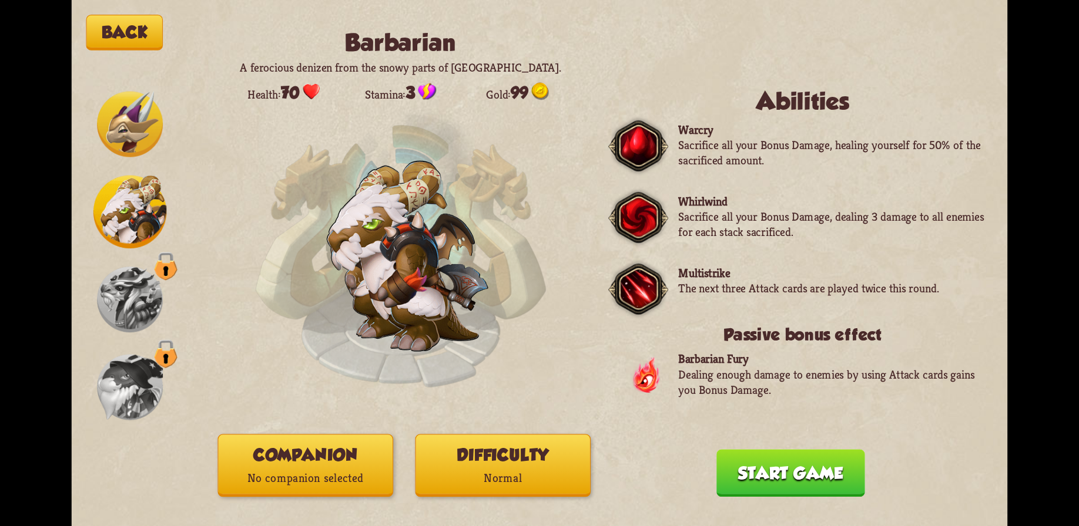
click at [775, 466] on button "Start game" at bounding box center [790, 473] width 149 height 48
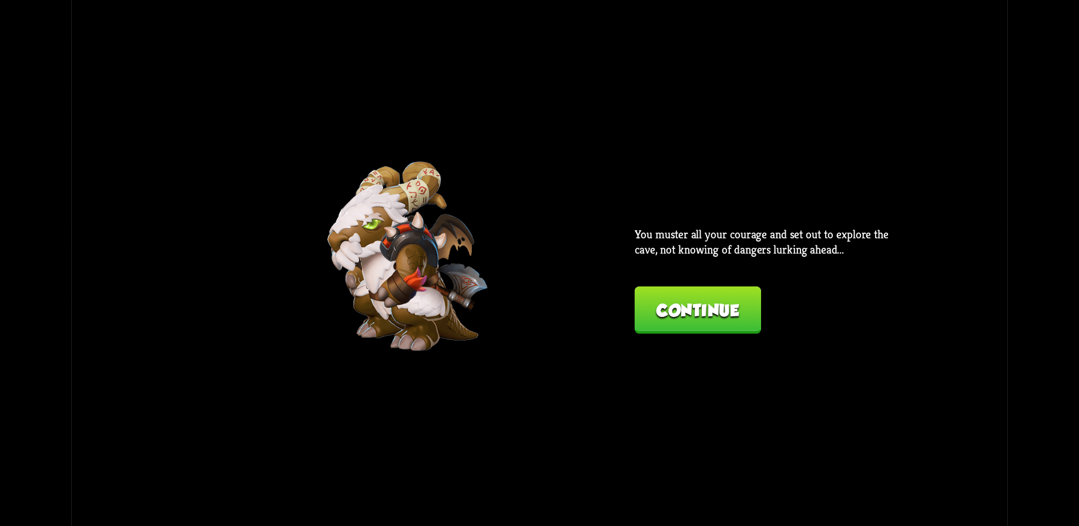
click at [687, 311] on button "Continue" at bounding box center [697, 311] width 126 height 48
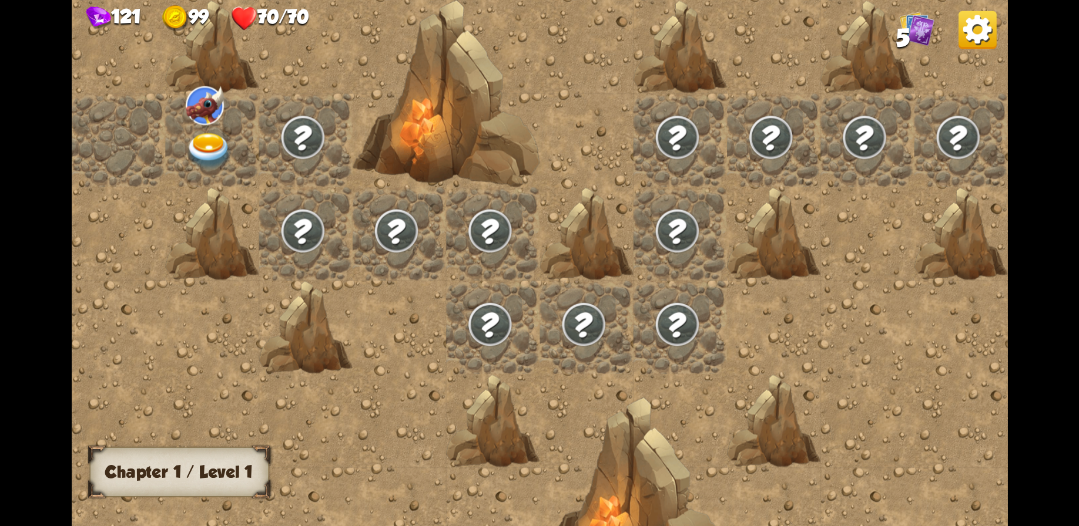
click at [209, 113] on img at bounding box center [205, 105] width 38 height 39
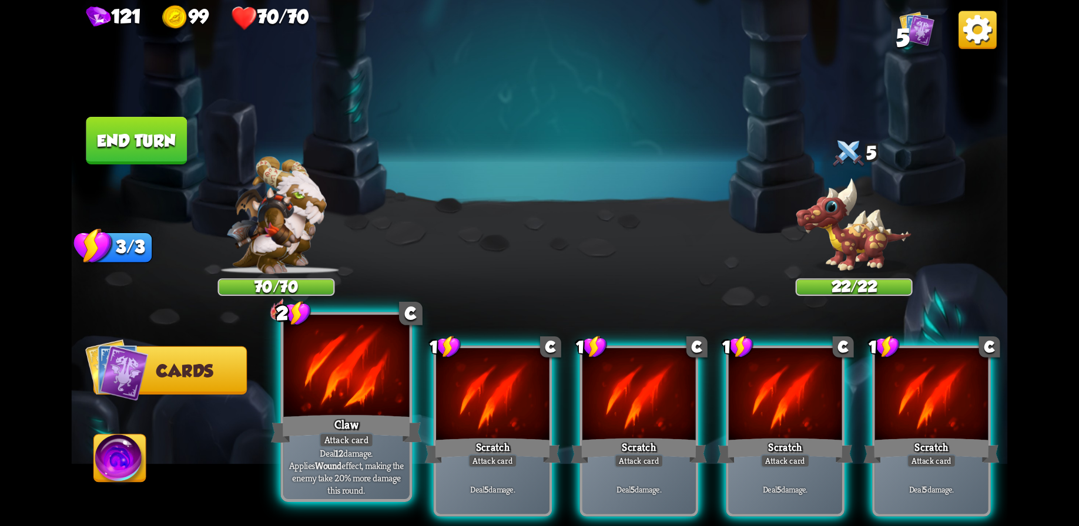
click at [334, 407] on div at bounding box center [346, 368] width 126 height 106
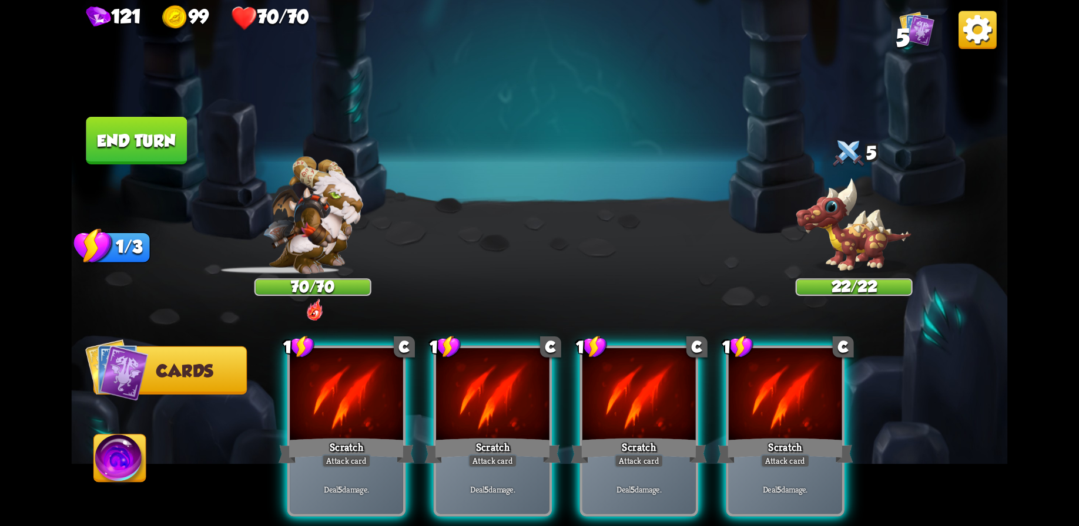
click at [334, 407] on div at bounding box center [346, 395] width 113 height 95
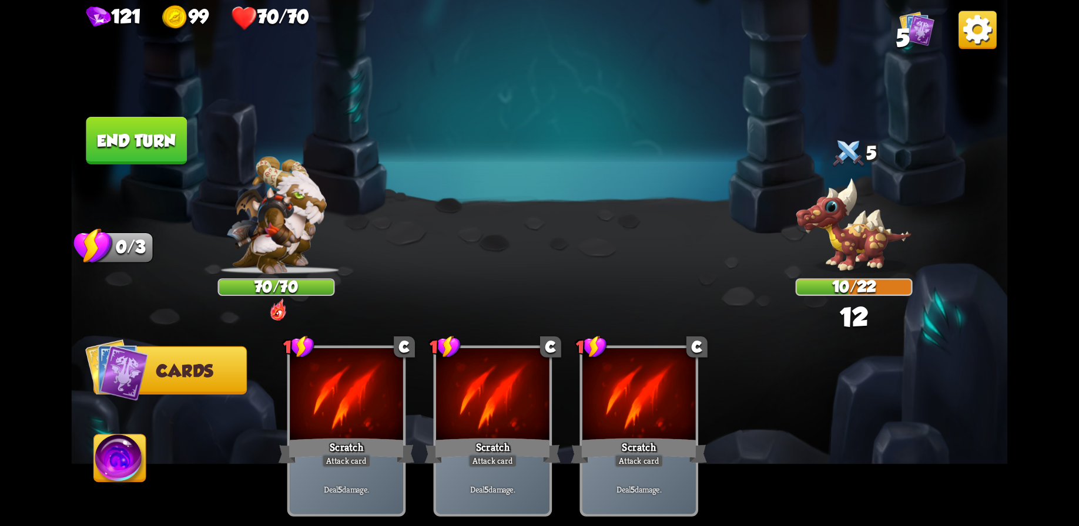
click at [139, 137] on button "End turn" at bounding box center [136, 141] width 101 height 48
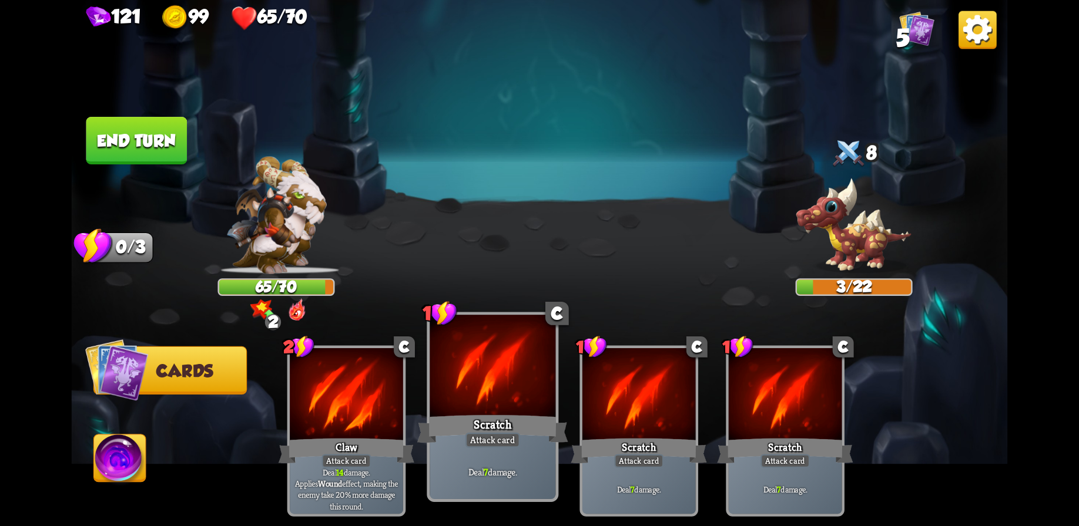
click at [497, 390] on div at bounding box center [492, 368] width 126 height 106
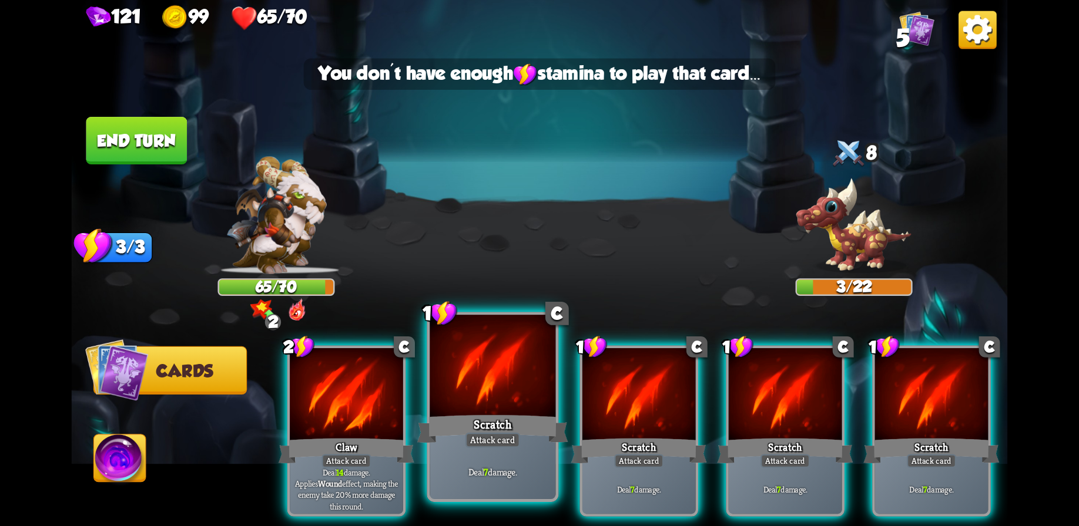
click at [494, 389] on div at bounding box center [492, 368] width 126 height 106
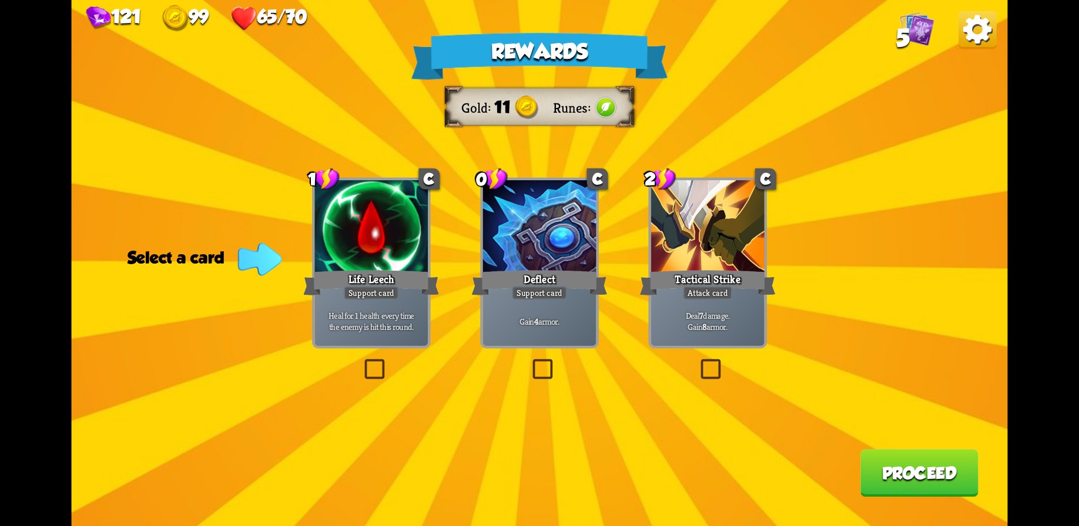
click at [541, 268] on div "Deflect" at bounding box center [539, 283] width 136 height 31
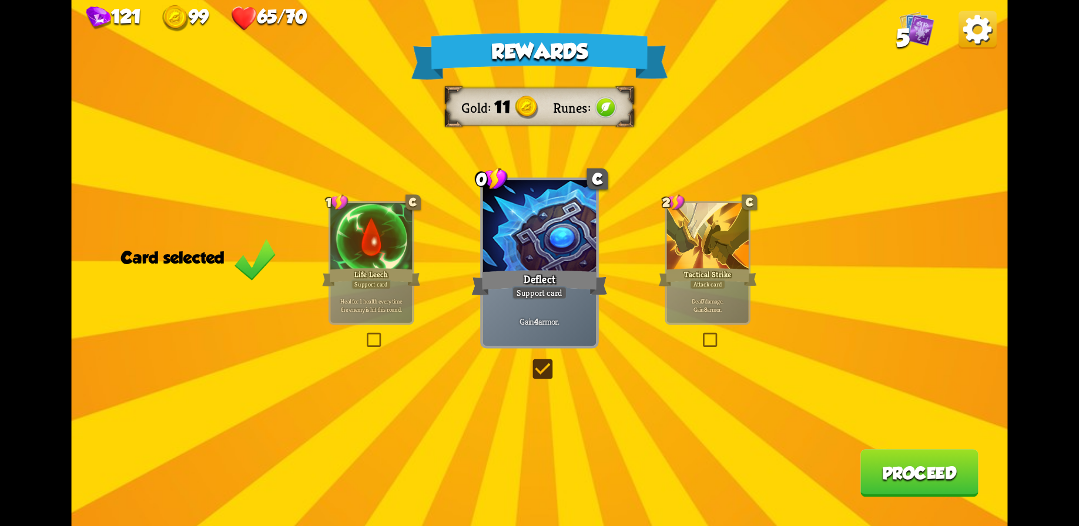
click at [908, 461] on button "Proceed" at bounding box center [919, 473] width 118 height 48
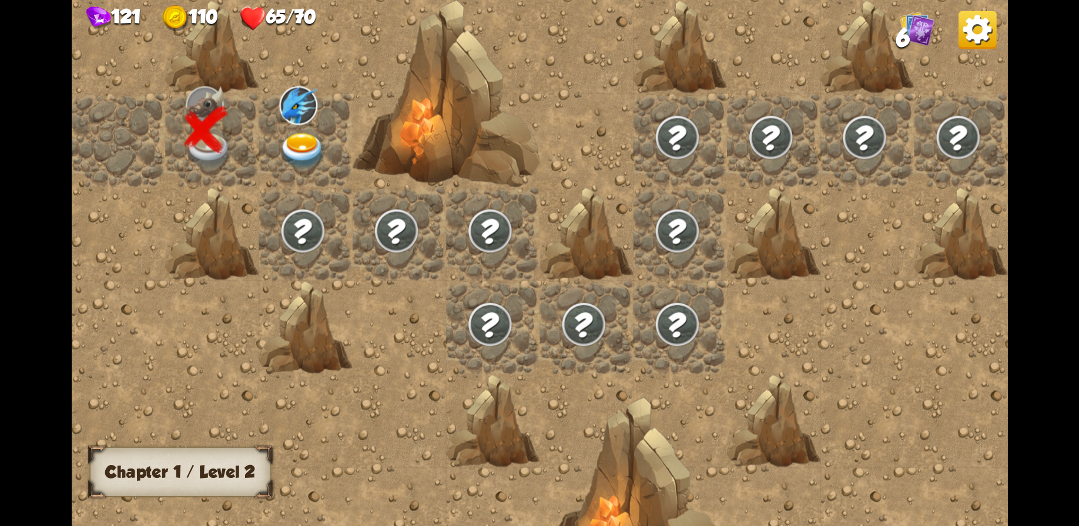
click at [291, 86] on div at bounding box center [680, 264] width 1217 height 714
click at [304, 117] on img at bounding box center [298, 105] width 38 height 39
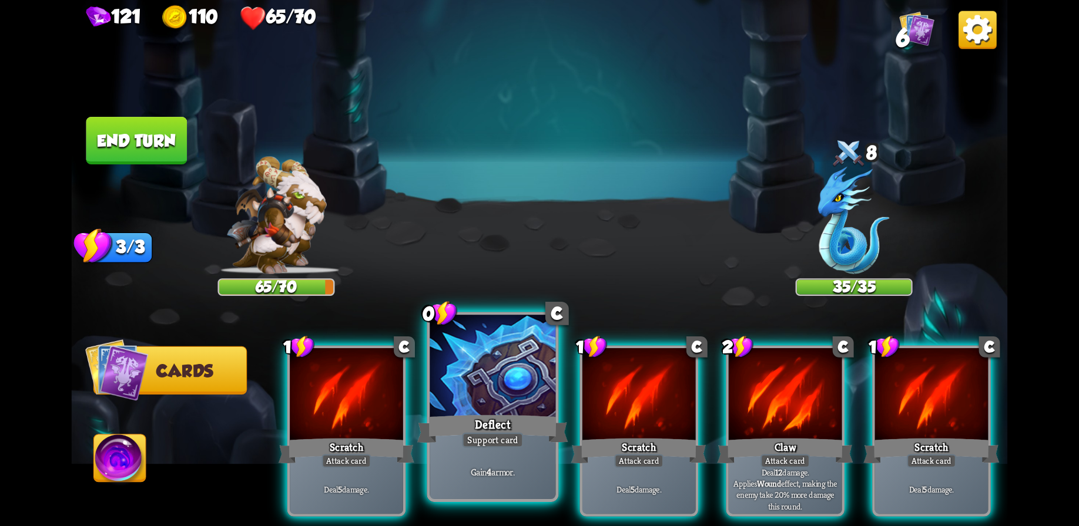
click at [502, 423] on div "Deflect" at bounding box center [492, 428] width 151 height 33
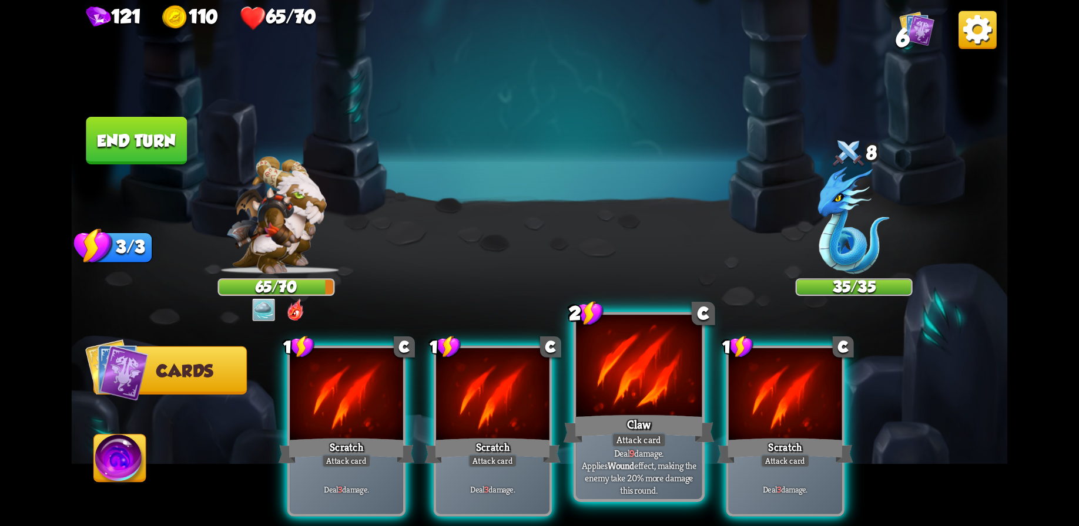
click at [643, 417] on div "Claw" at bounding box center [638, 428] width 151 height 33
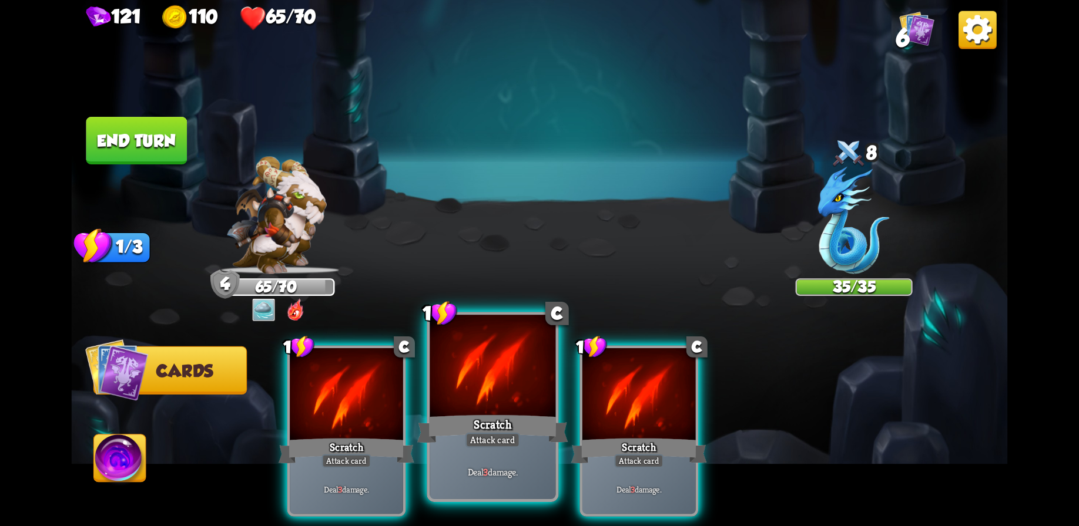
click at [465, 407] on div at bounding box center [492, 368] width 126 height 106
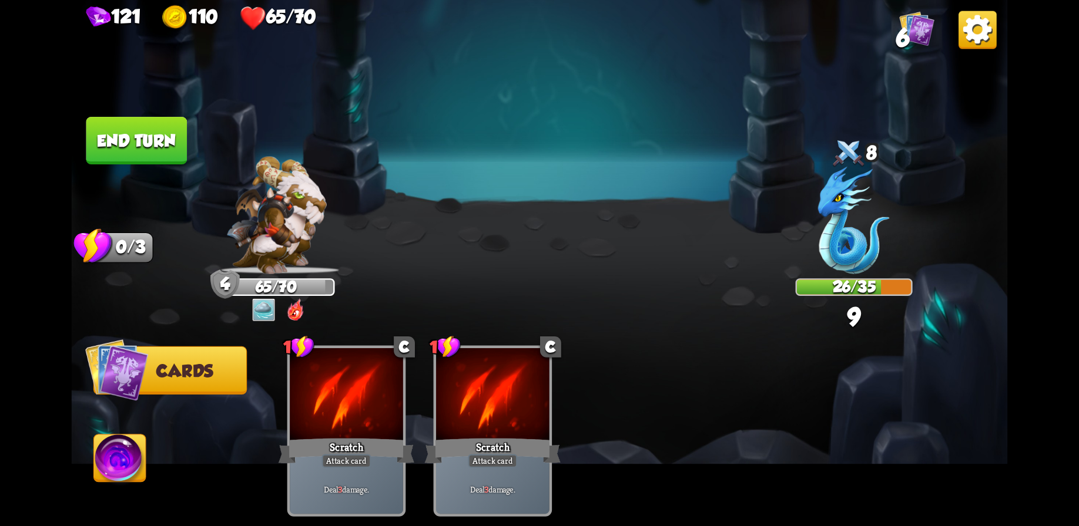
drag, startPoint x: 85, startPoint y: 138, endPoint x: 98, endPoint y: 136, distance: 13.0
click at [89, 138] on button "End turn" at bounding box center [136, 141] width 101 height 48
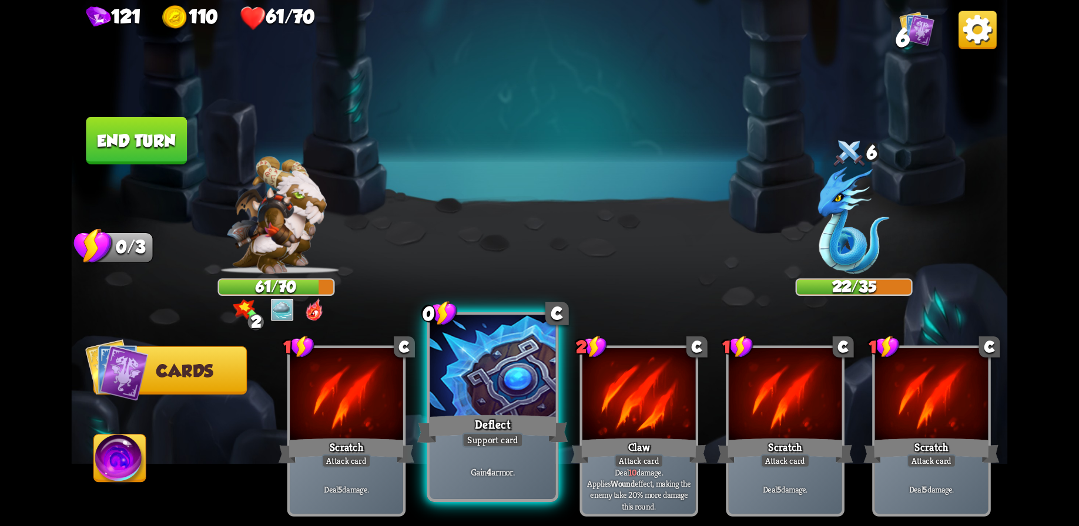
click at [521, 387] on div at bounding box center [492, 368] width 126 height 106
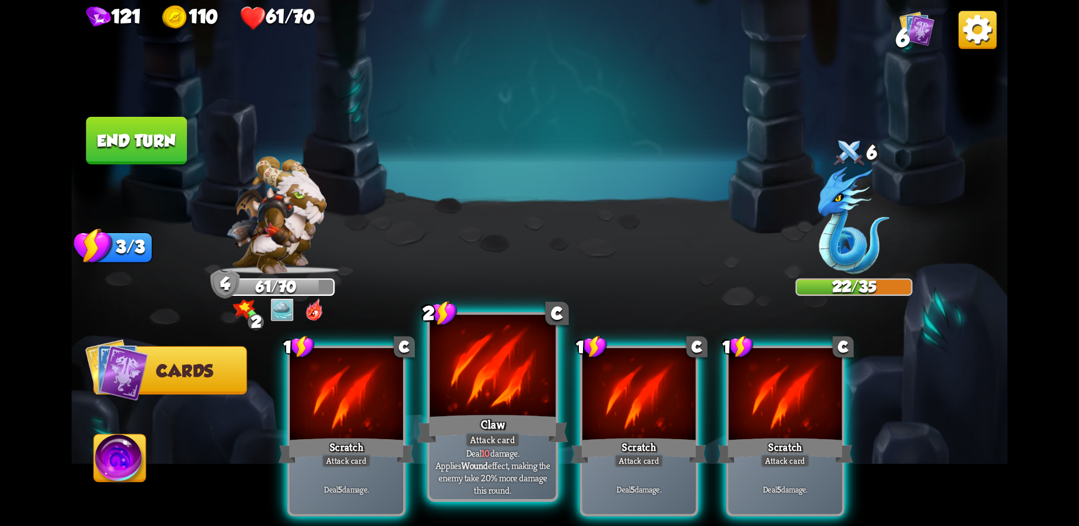
click at [521, 408] on div at bounding box center [492, 368] width 126 height 106
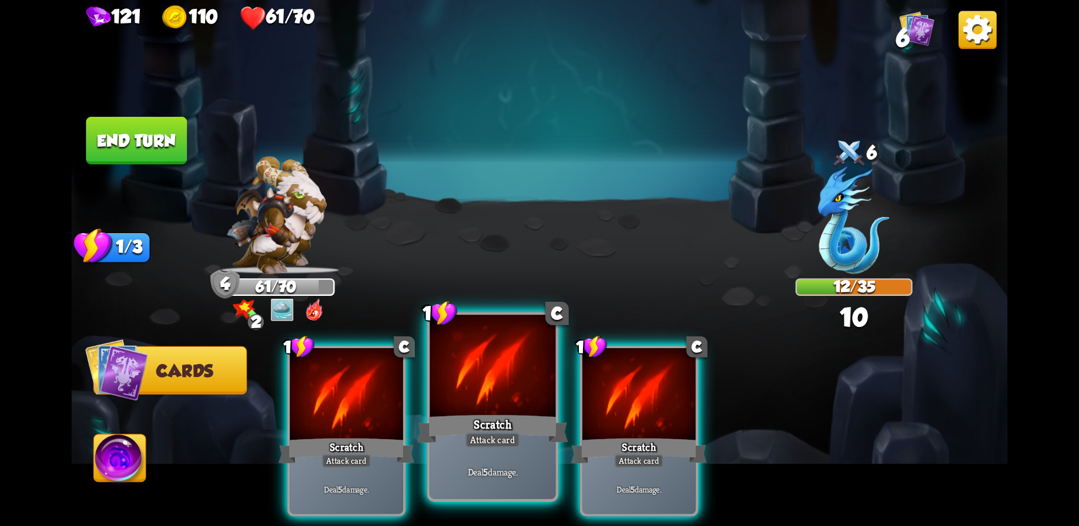
click at [497, 403] on div at bounding box center [492, 368] width 126 height 106
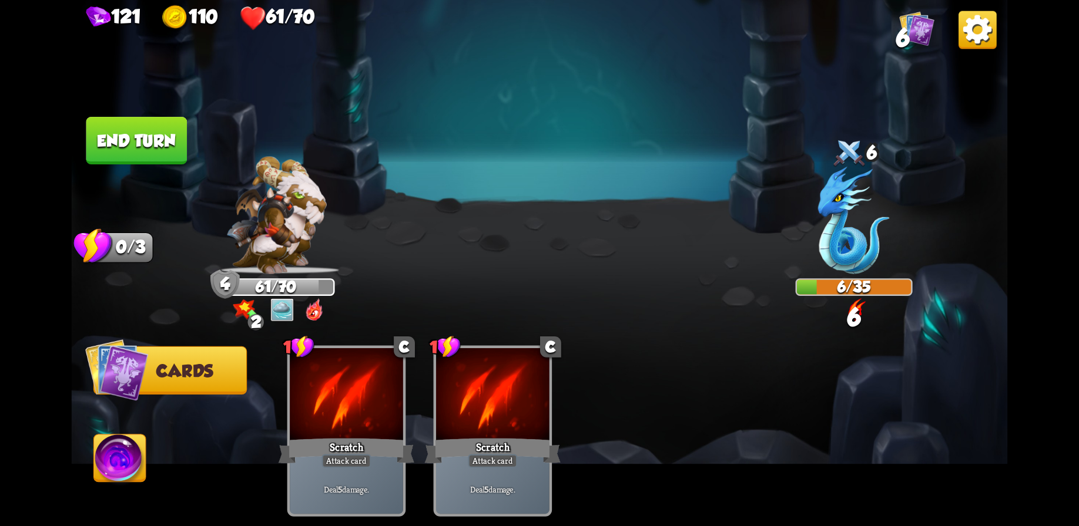
click at [143, 135] on button "End turn" at bounding box center [136, 141] width 101 height 48
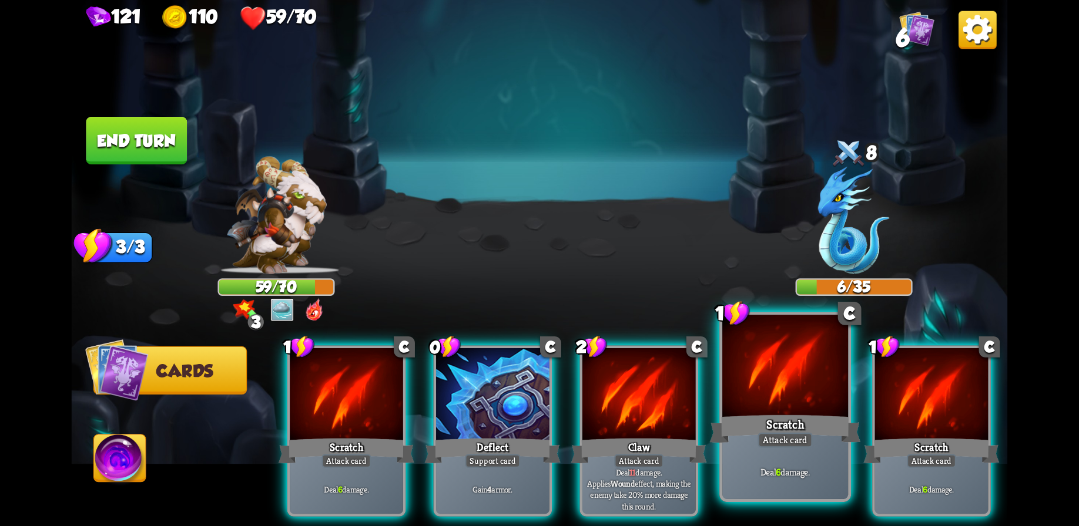
click at [782, 407] on div at bounding box center [785, 368] width 126 height 106
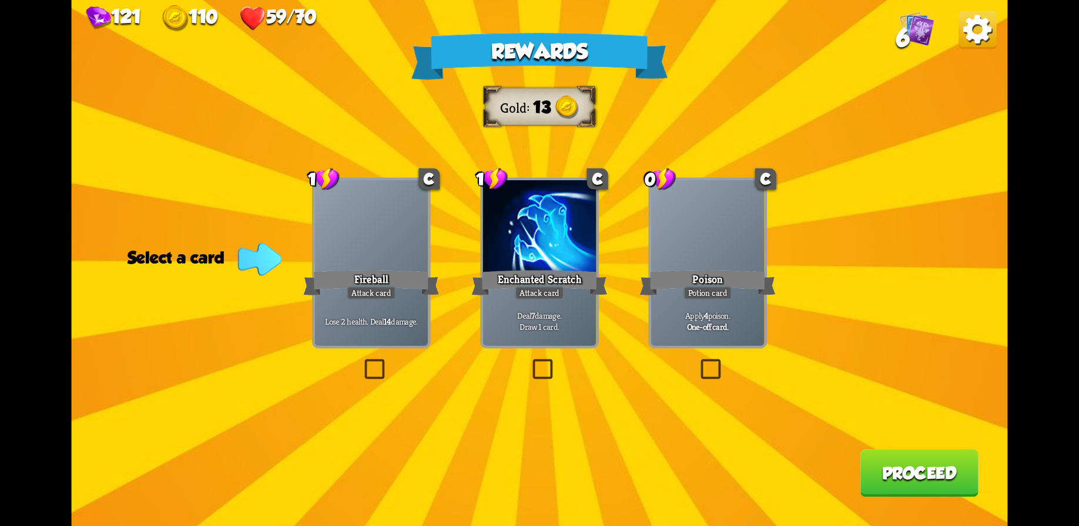
click at [550, 240] on div at bounding box center [539, 227] width 113 height 95
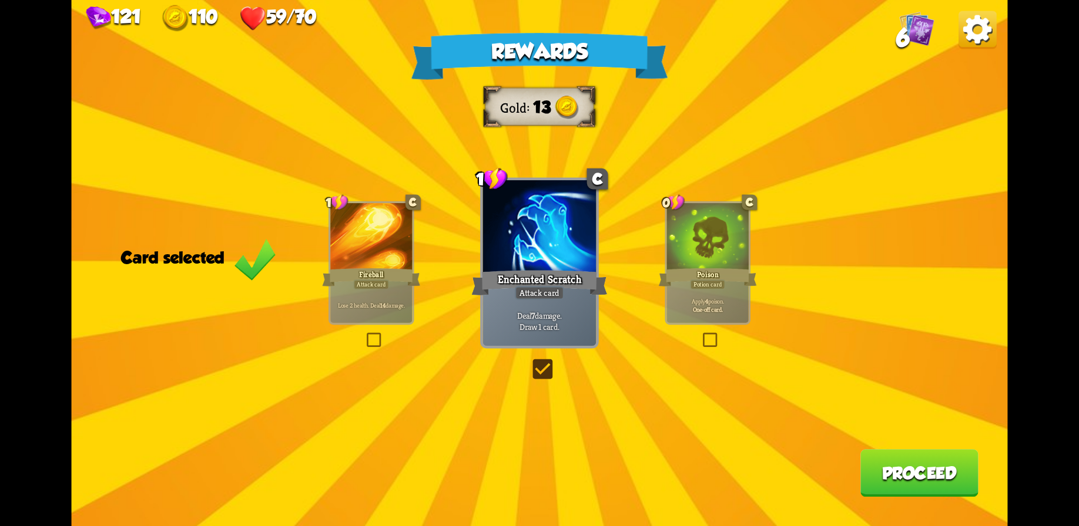
click at [919, 478] on button "Proceed" at bounding box center [919, 473] width 118 height 48
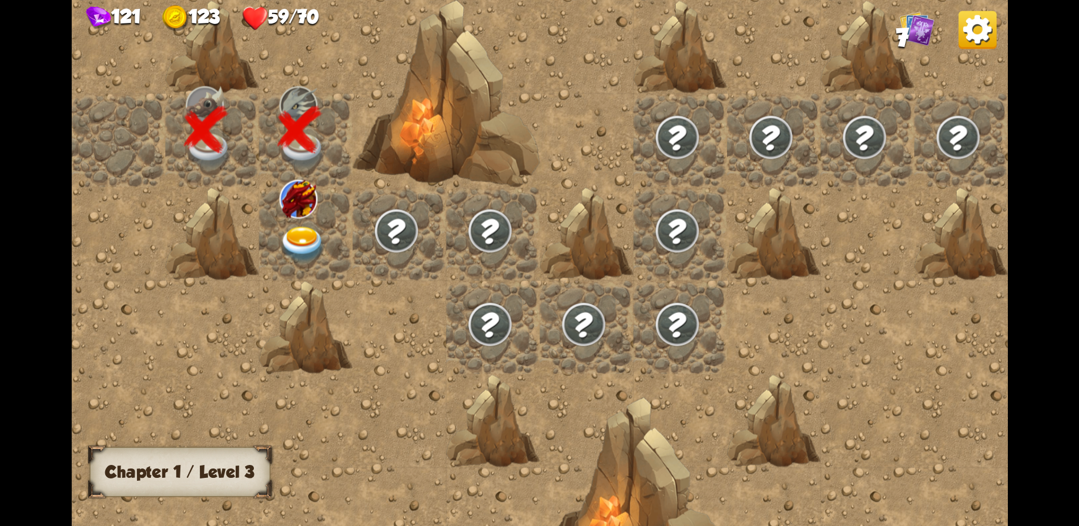
click at [304, 234] on img at bounding box center [302, 245] width 47 height 36
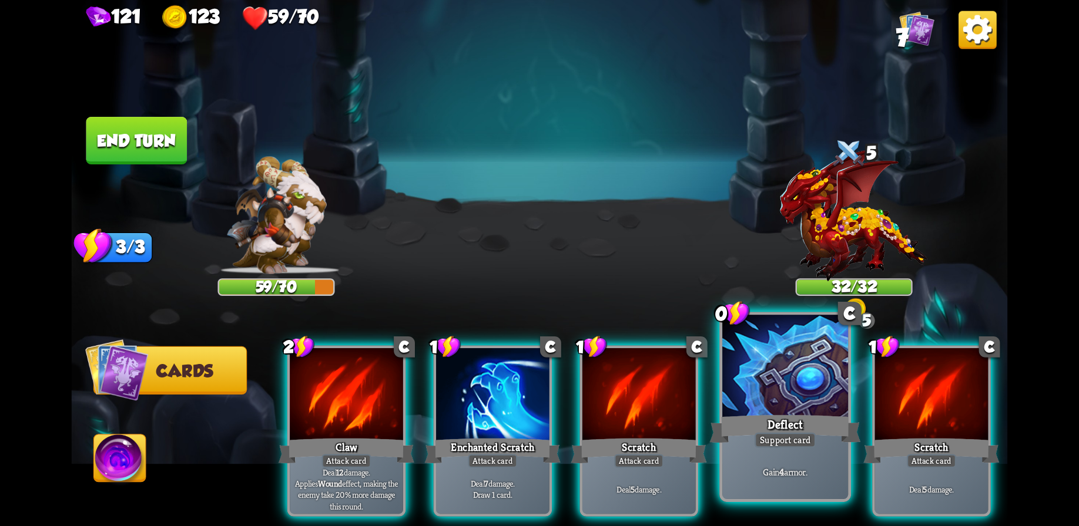
click at [773, 397] on div at bounding box center [785, 368] width 126 height 106
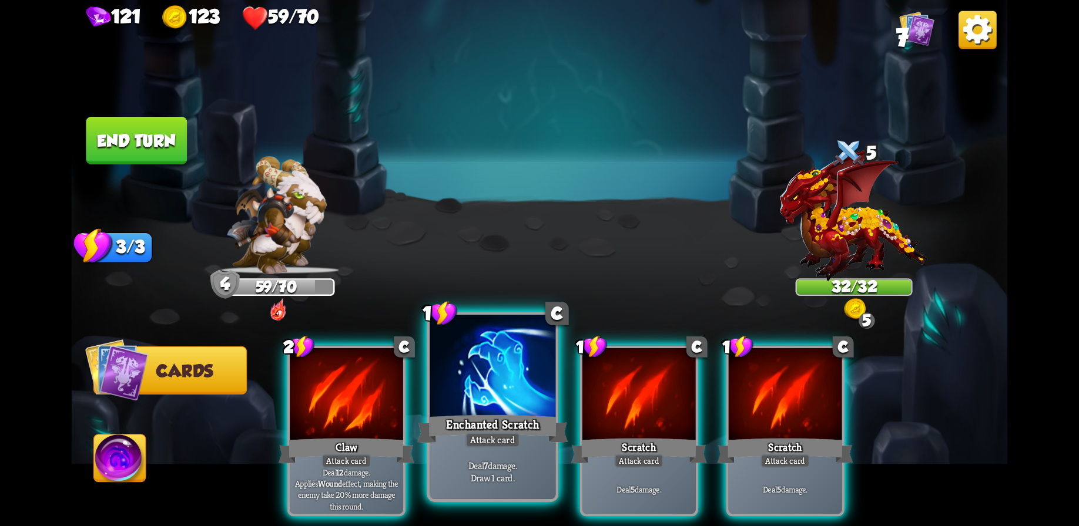
click at [497, 395] on div at bounding box center [492, 368] width 126 height 106
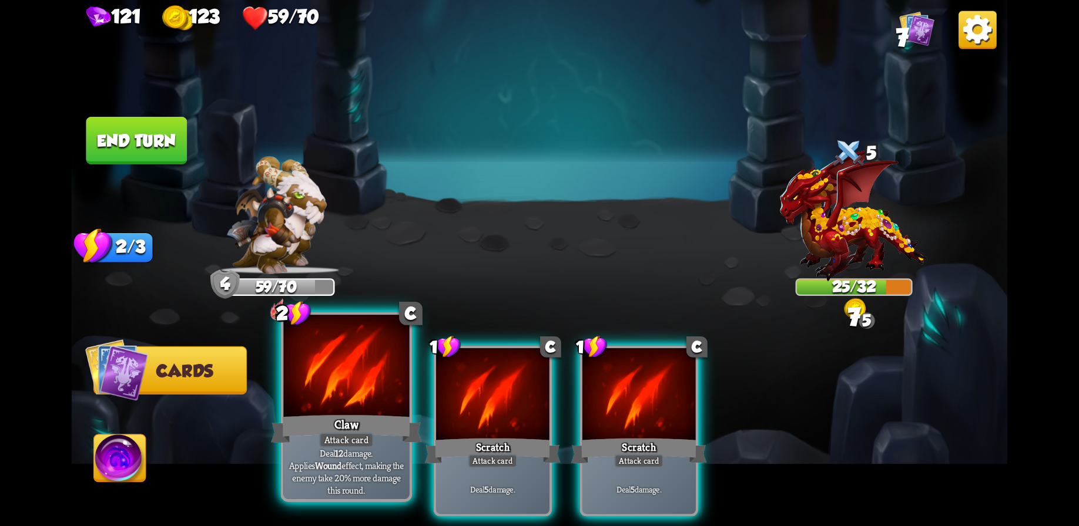
click at [342, 392] on div at bounding box center [346, 368] width 126 height 106
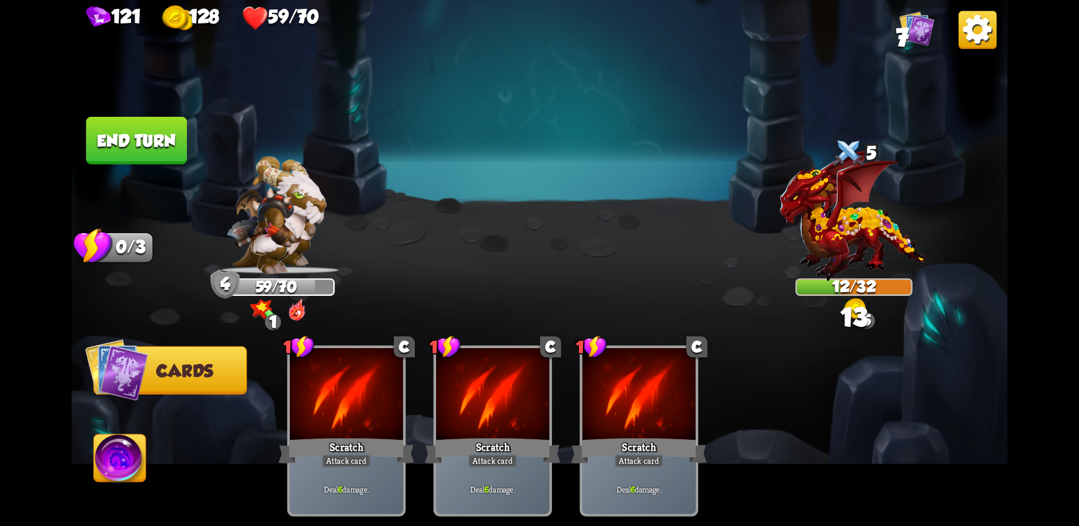
click at [127, 127] on button "End turn" at bounding box center [136, 141] width 101 height 48
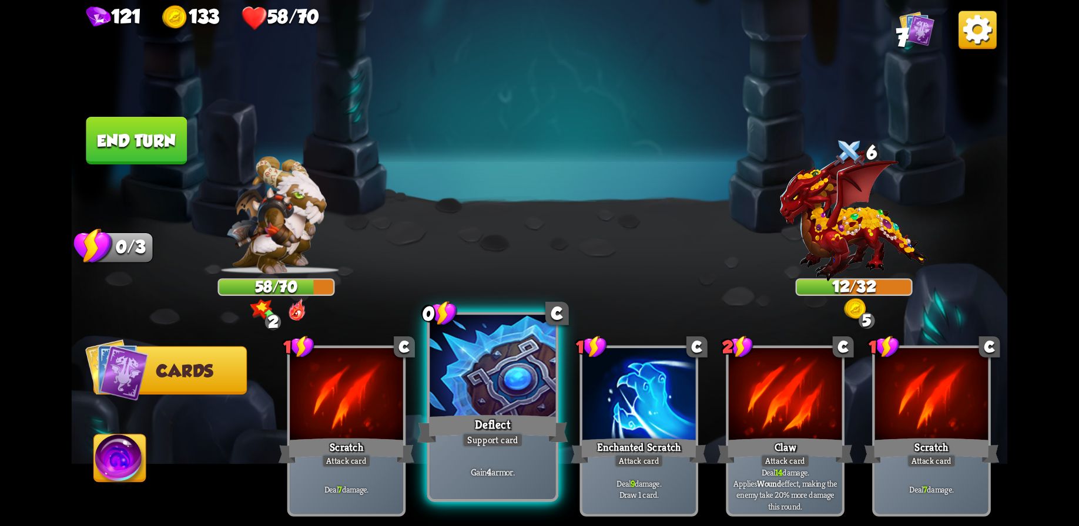
click at [484, 398] on div at bounding box center [492, 368] width 126 height 106
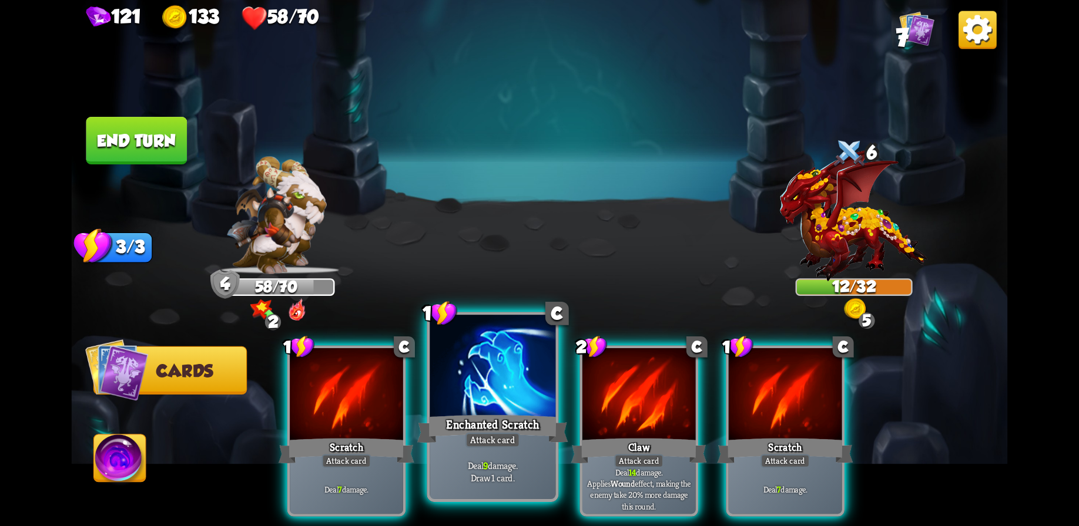
click at [512, 399] on div at bounding box center [492, 368] width 126 height 106
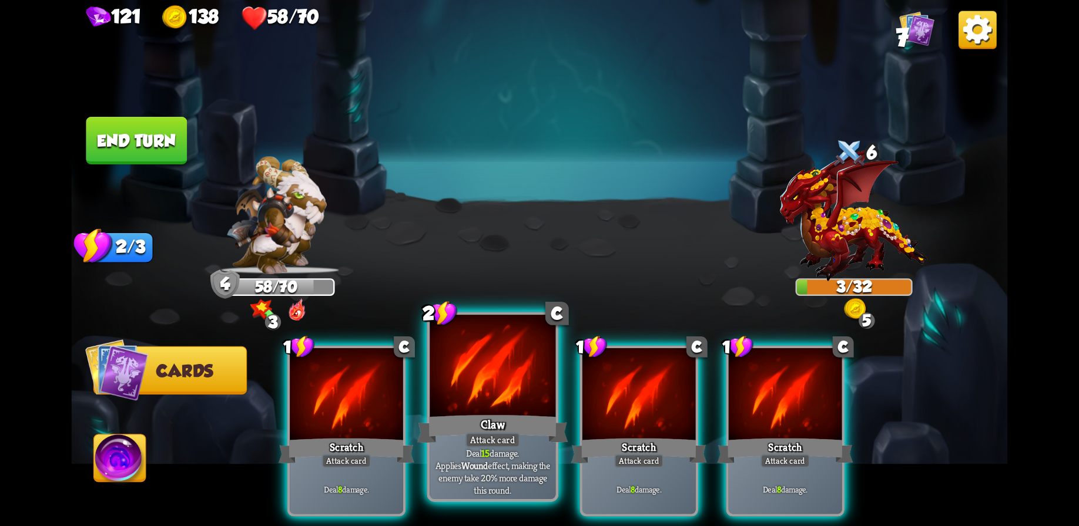
click at [518, 392] on div at bounding box center [492, 368] width 126 height 106
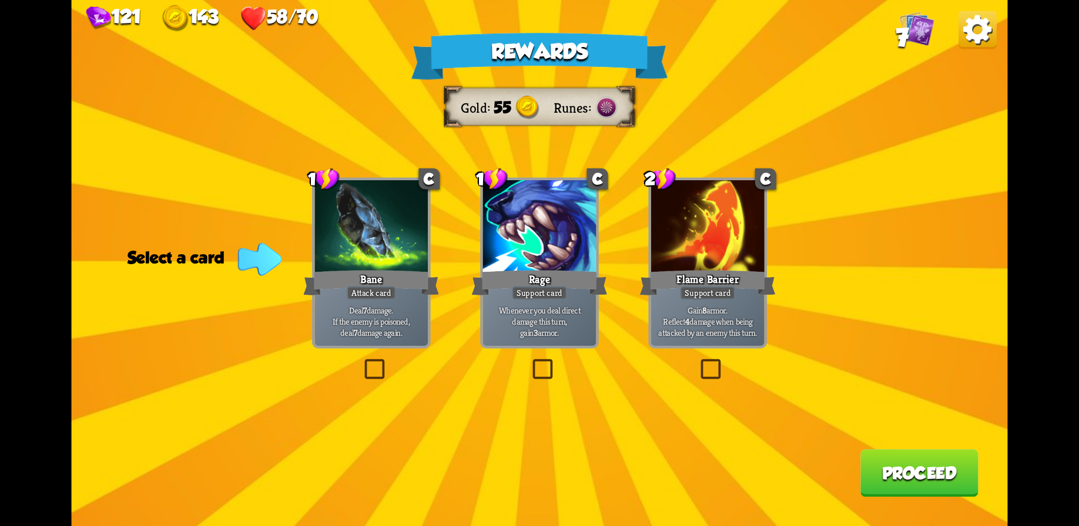
click at [382, 240] on div at bounding box center [370, 227] width 113 height 95
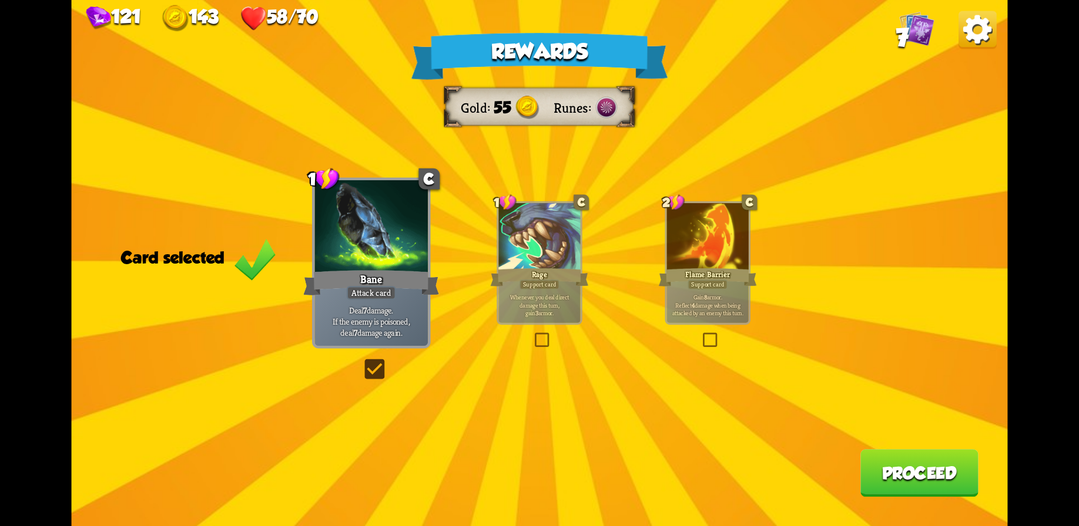
click at [895, 482] on button "Proceed" at bounding box center [919, 473] width 118 height 48
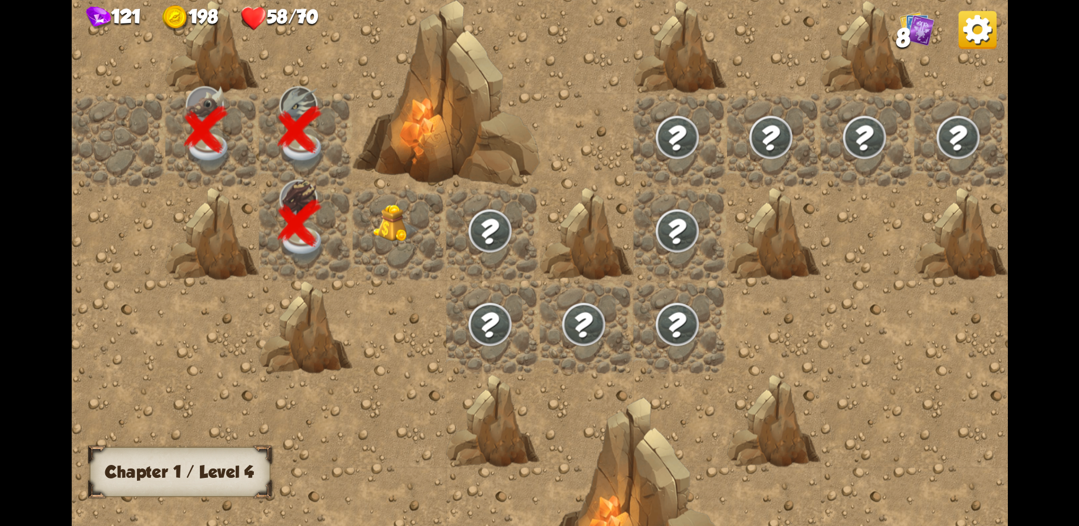
click at [396, 229] on img at bounding box center [395, 223] width 47 height 38
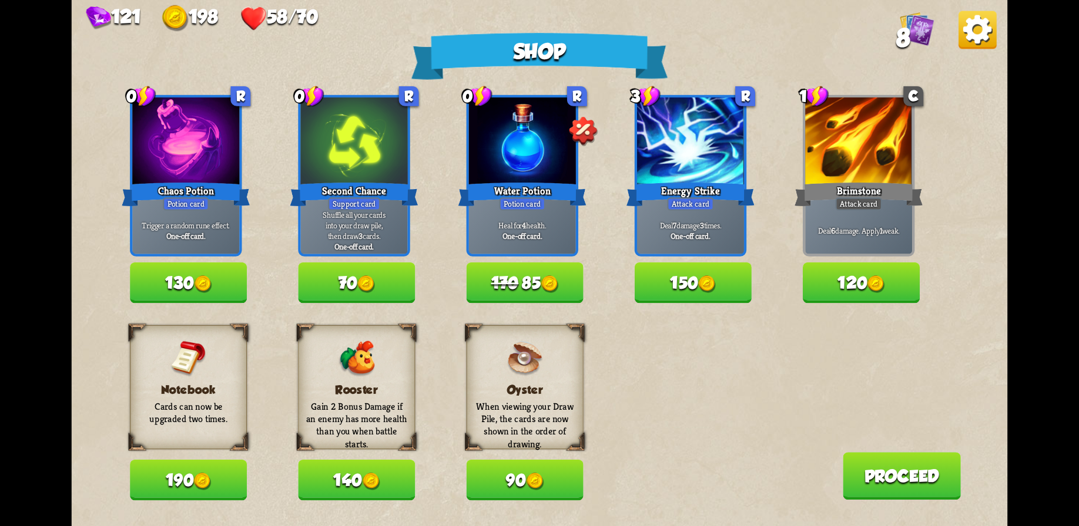
click at [529, 479] on img at bounding box center [535, 482] width 18 height 18
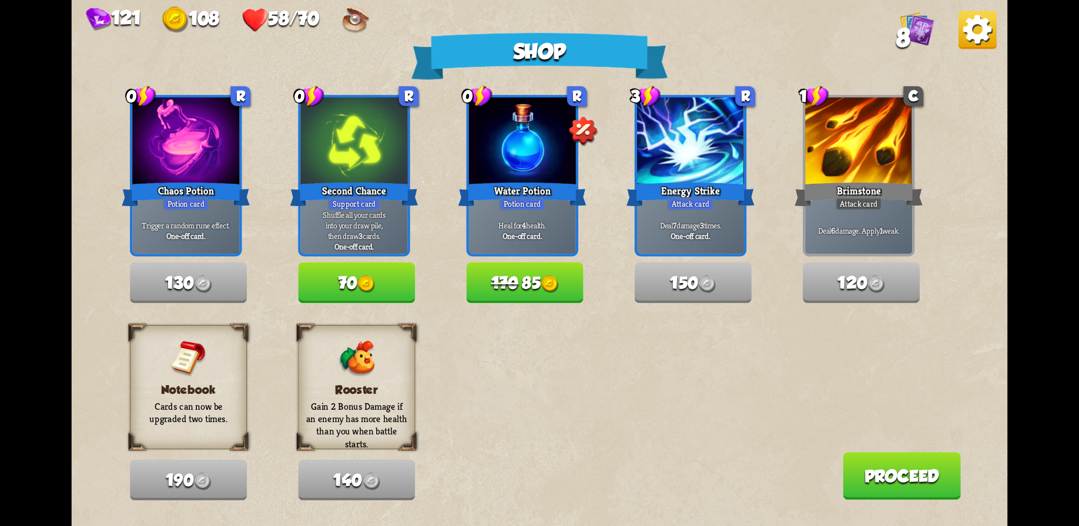
click at [894, 482] on button "Proceed" at bounding box center [901, 476] width 118 height 48
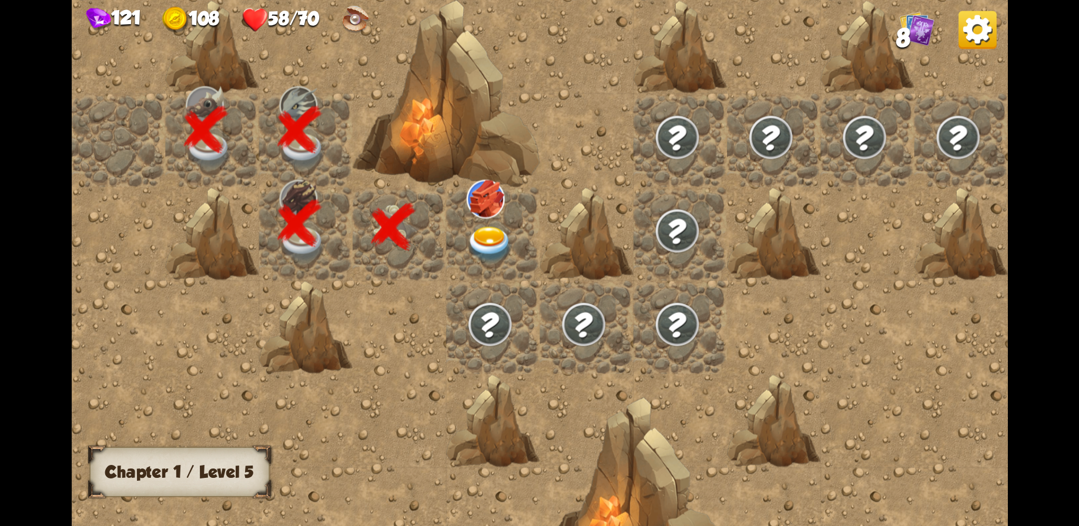
click at [490, 233] on img at bounding box center [489, 245] width 47 height 36
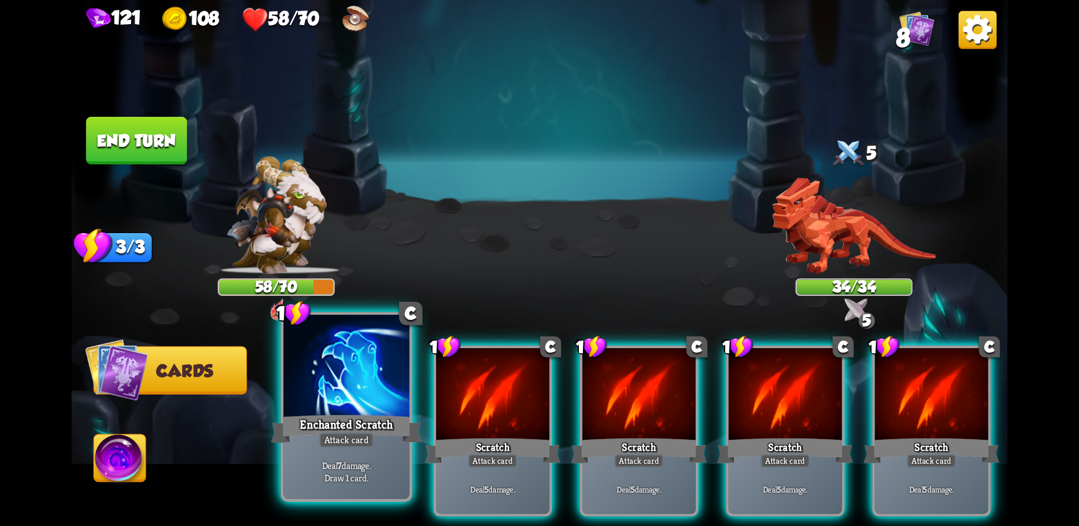
click at [351, 402] on div at bounding box center [346, 368] width 126 height 106
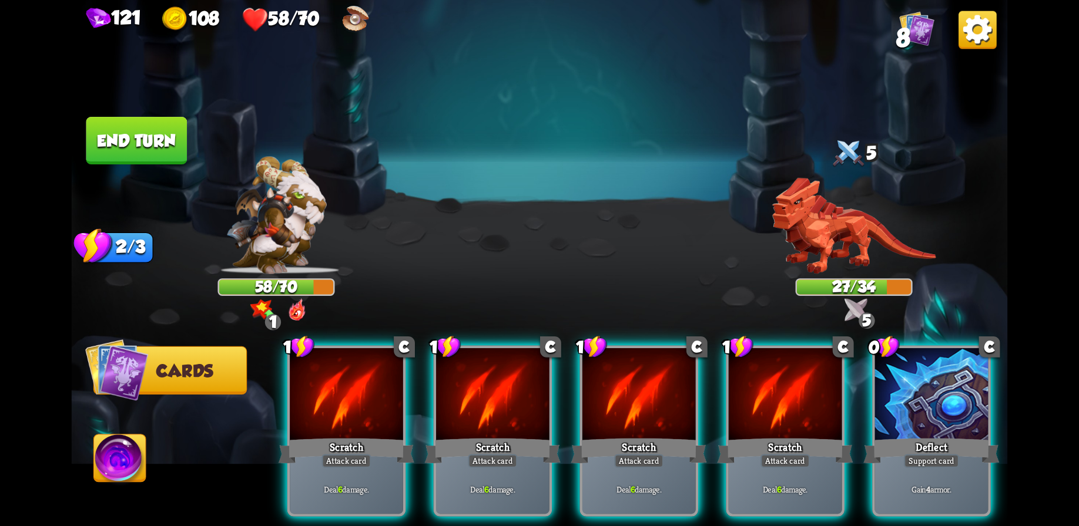
drag, startPoint x: 952, startPoint y: 418, endPoint x: 933, endPoint y: 381, distance: 41.8
click at [952, 436] on div "Deflect" at bounding box center [931, 451] width 136 height 31
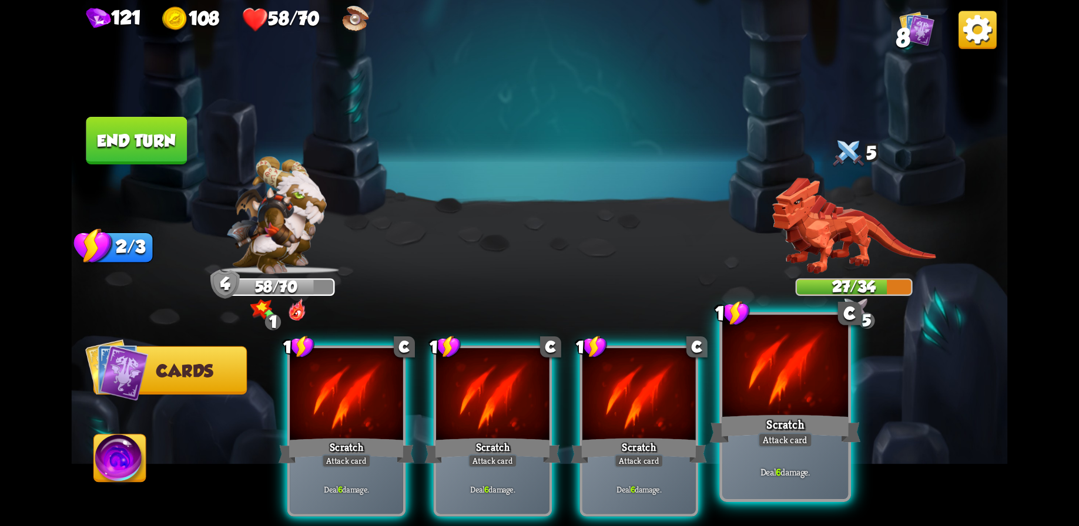
click at [783, 441] on div "Attack card" at bounding box center [784, 440] width 55 height 15
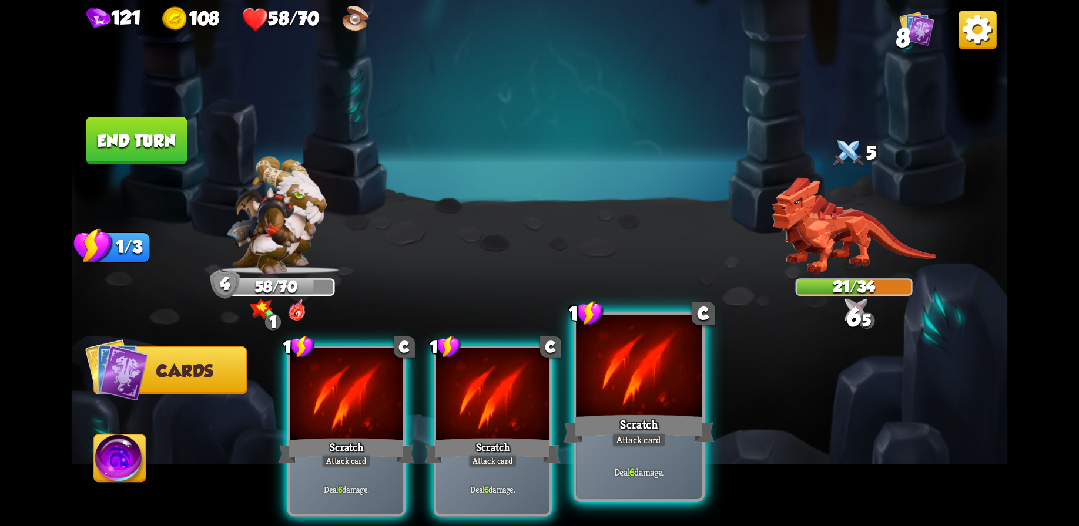
click at [630, 404] on div at bounding box center [639, 368] width 126 height 106
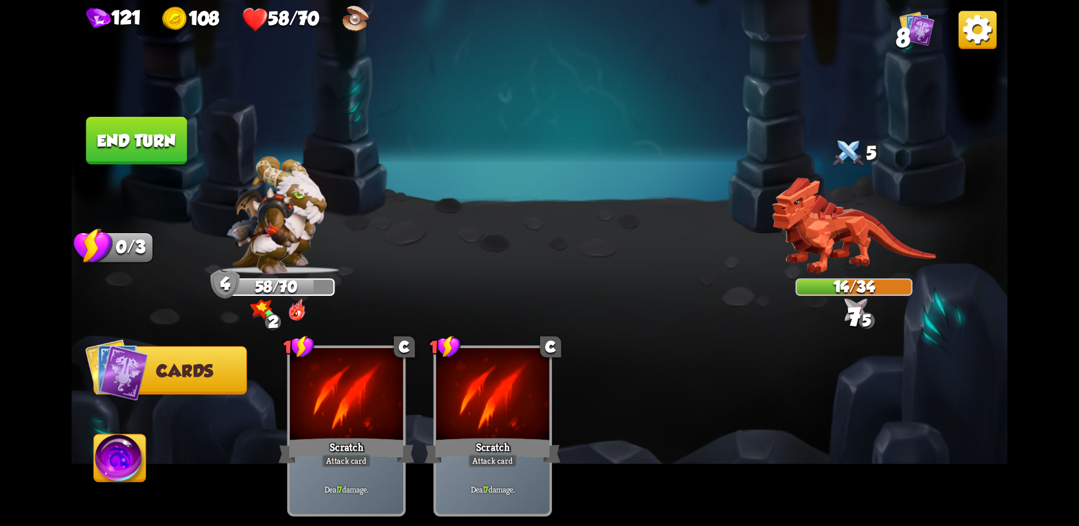
click at [138, 134] on button "End turn" at bounding box center [136, 141] width 101 height 48
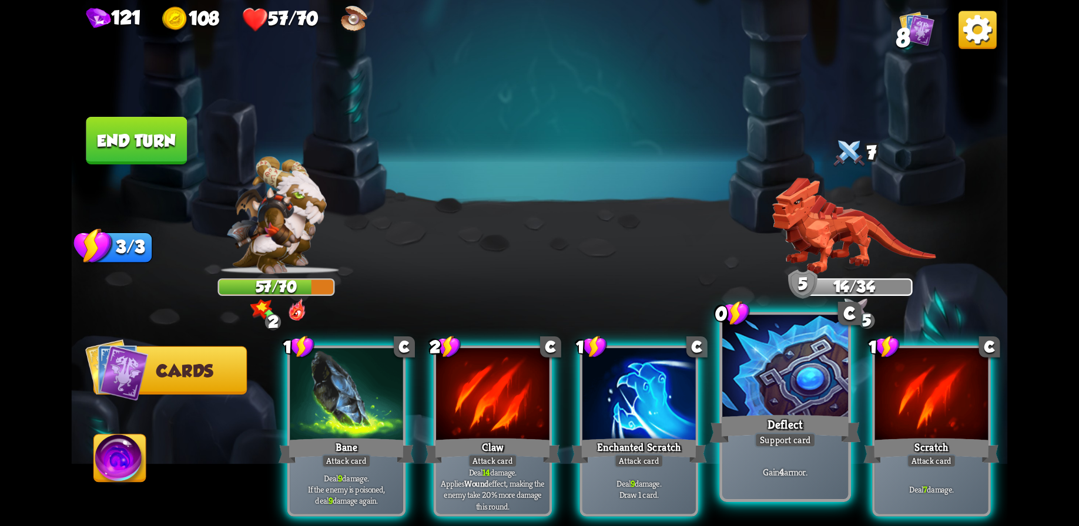
click at [776, 394] on div at bounding box center [785, 368] width 126 height 106
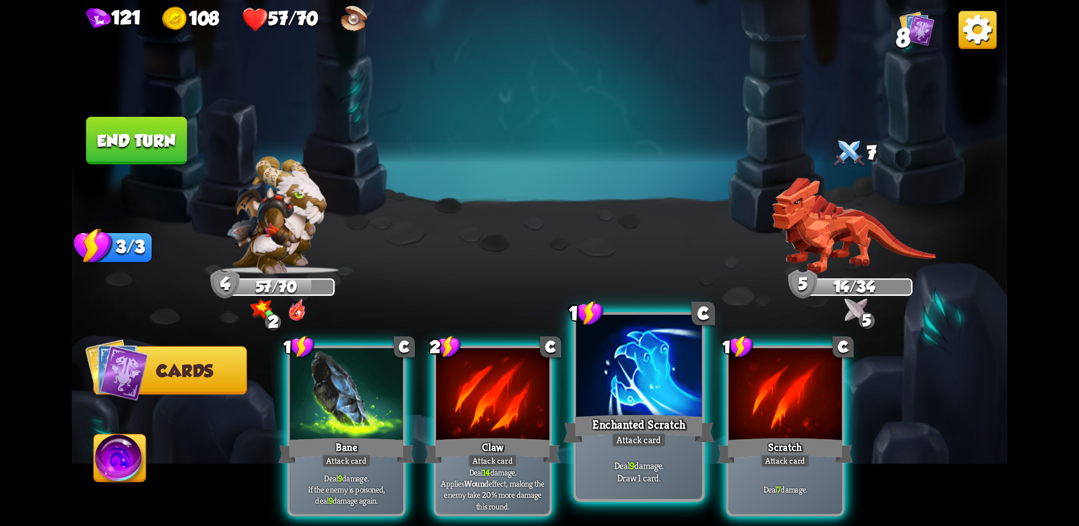
click at [619, 398] on div at bounding box center [639, 368] width 126 height 106
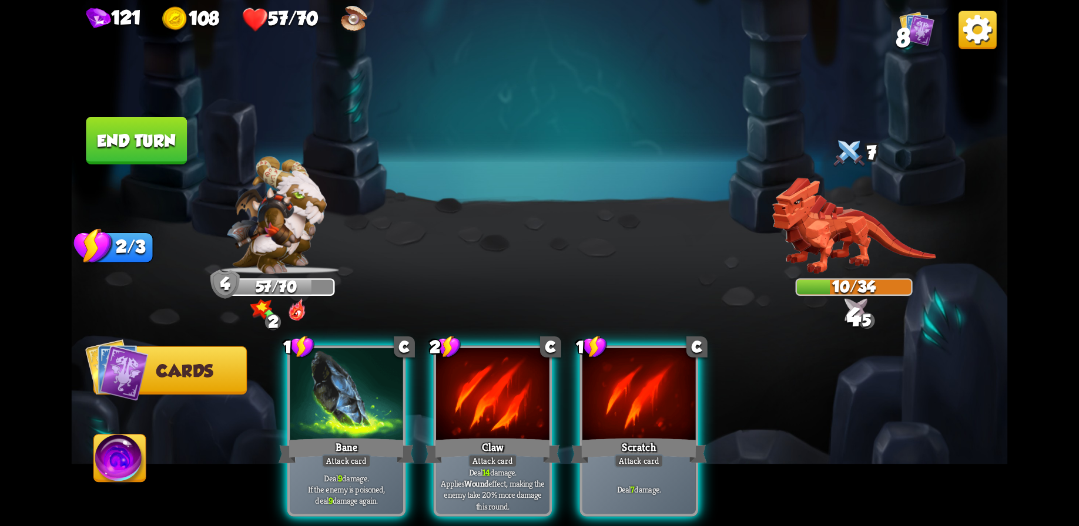
drag, startPoint x: 479, startPoint y: 398, endPoint x: 451, endPoint y: 286, distance: 115.8
click at [479, 395] on div at bounding box center [492, 395] width 113 height 95
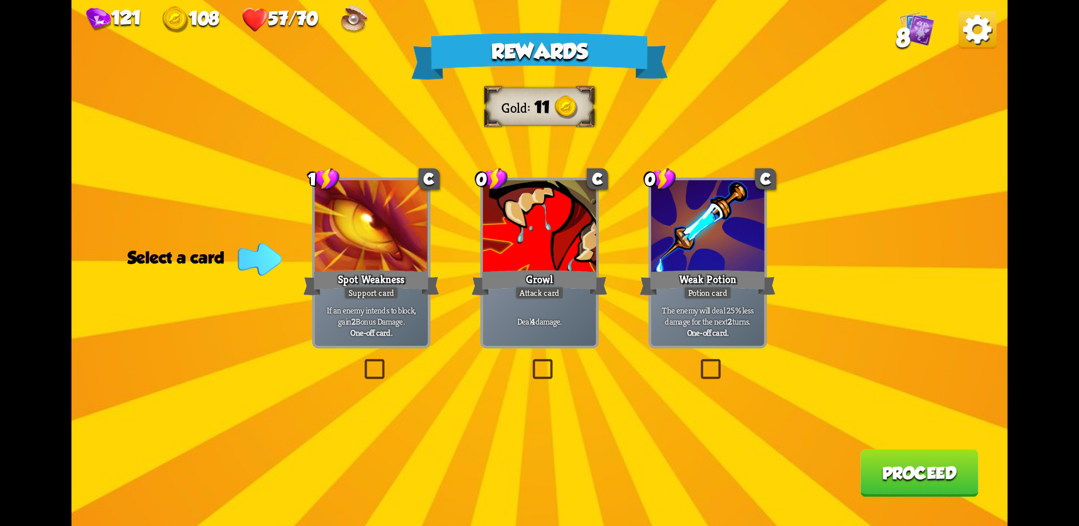
click at [394, 327] on div "One-off card." at bounding box center [371, 332] width 108 height 11
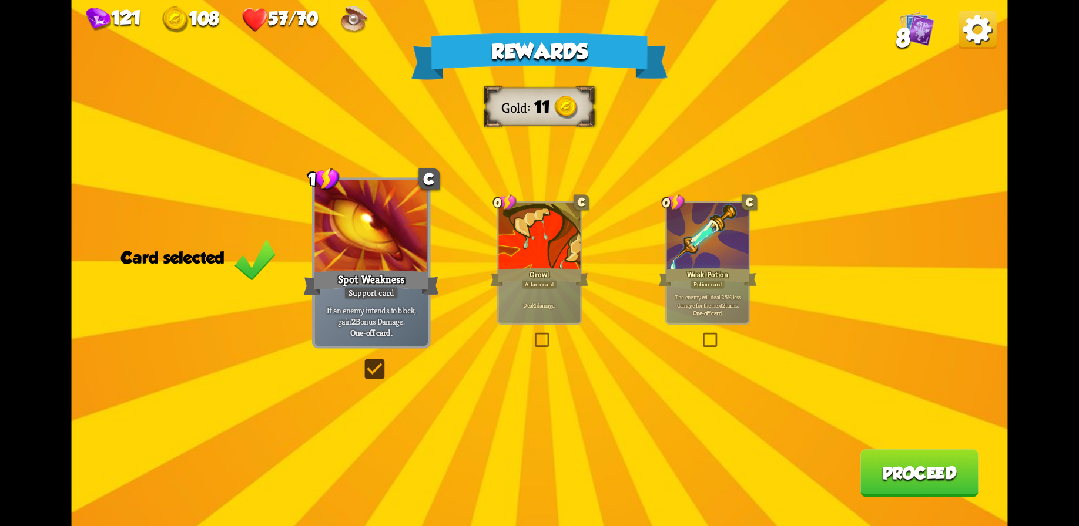
click at [915, 466] on button "Proceed" at bounding box center [919, 473] width 118 height 48
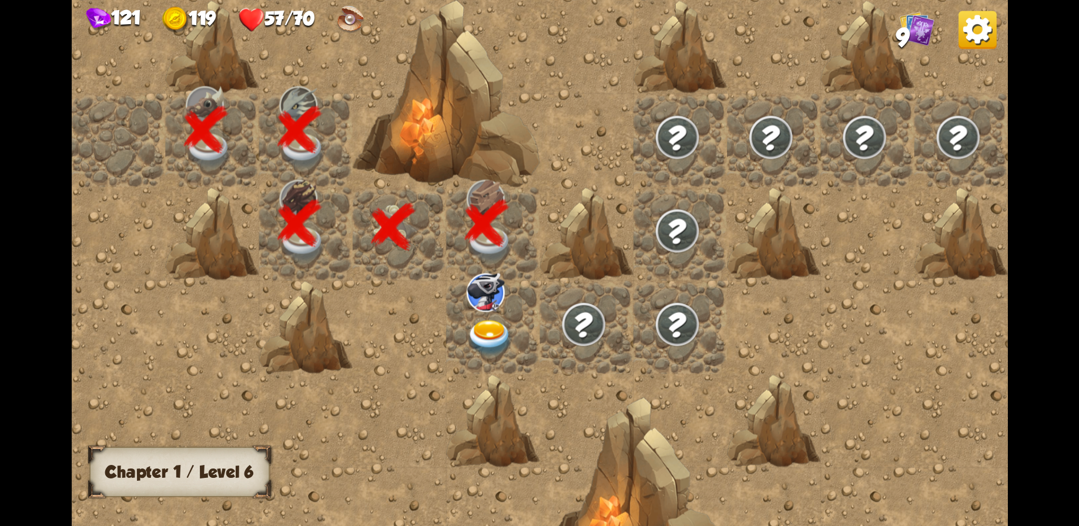
click at [489, 303] on img at bounding box center [485, 292] width 38 height 39
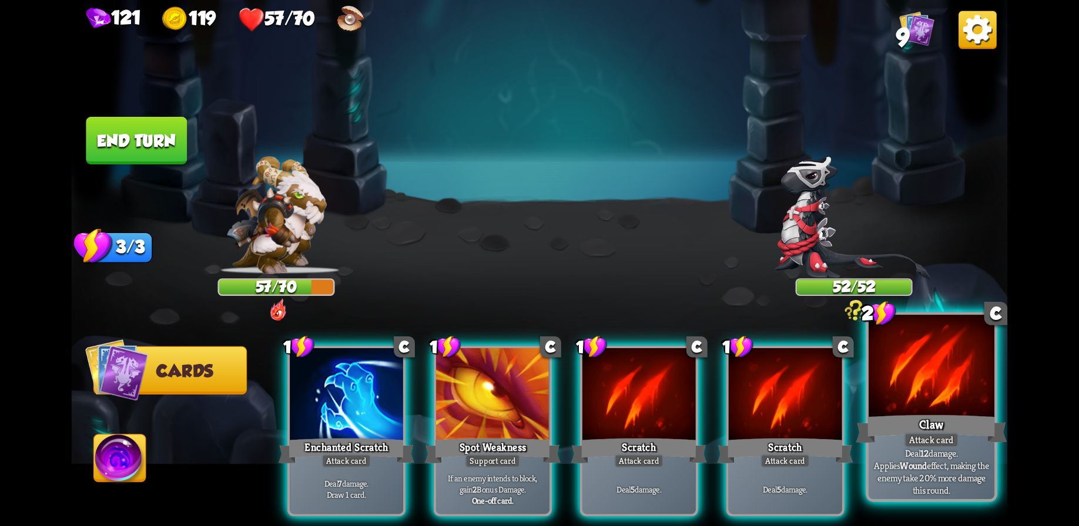
click at [942, 423] on div "Claw" at bounding box center [931, 428] width 151 height 33
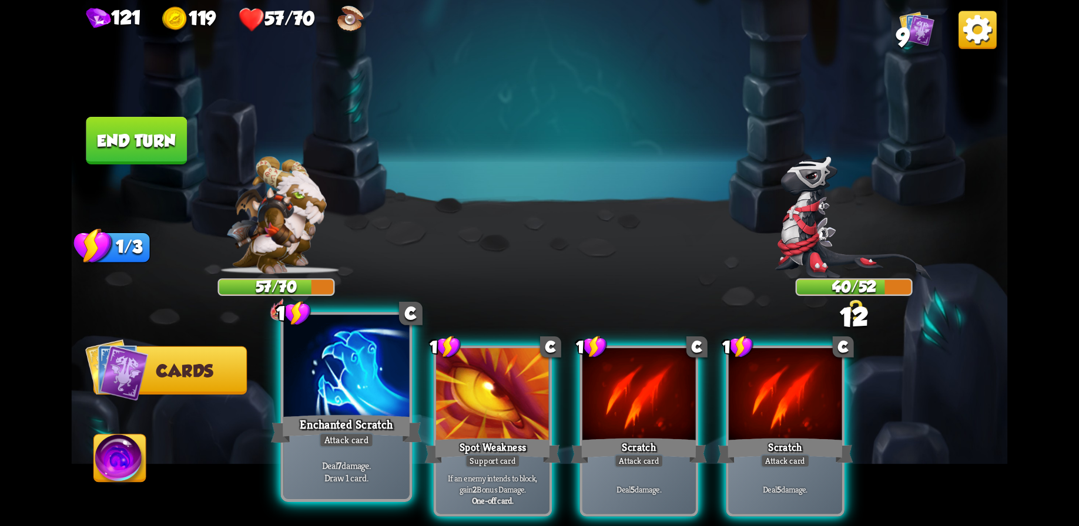
click at [365, 384] on div at bounding box center [346, 368] width 126 height 106
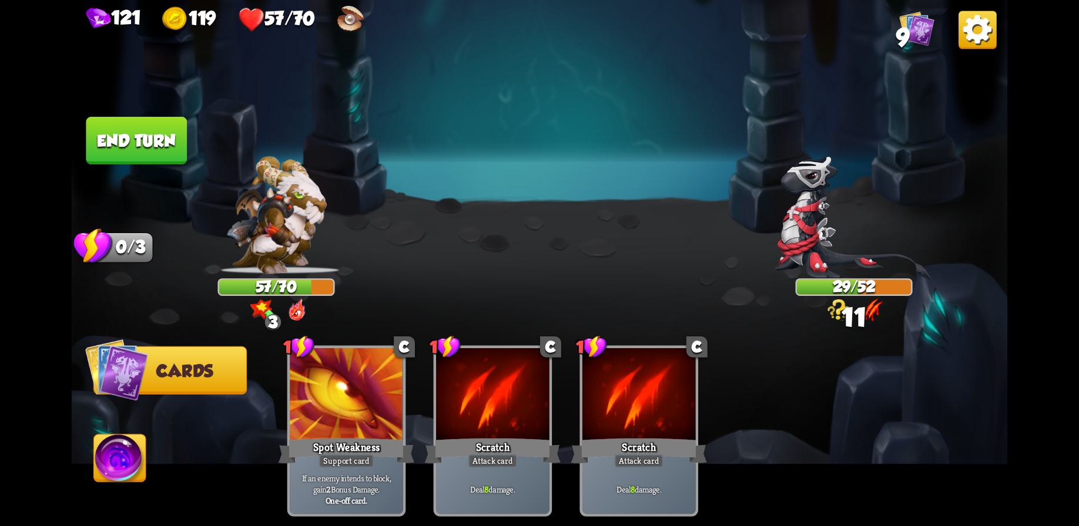
click at [141, 135] on button "End turn" at bounding box center [136, 141] width 101 height 48
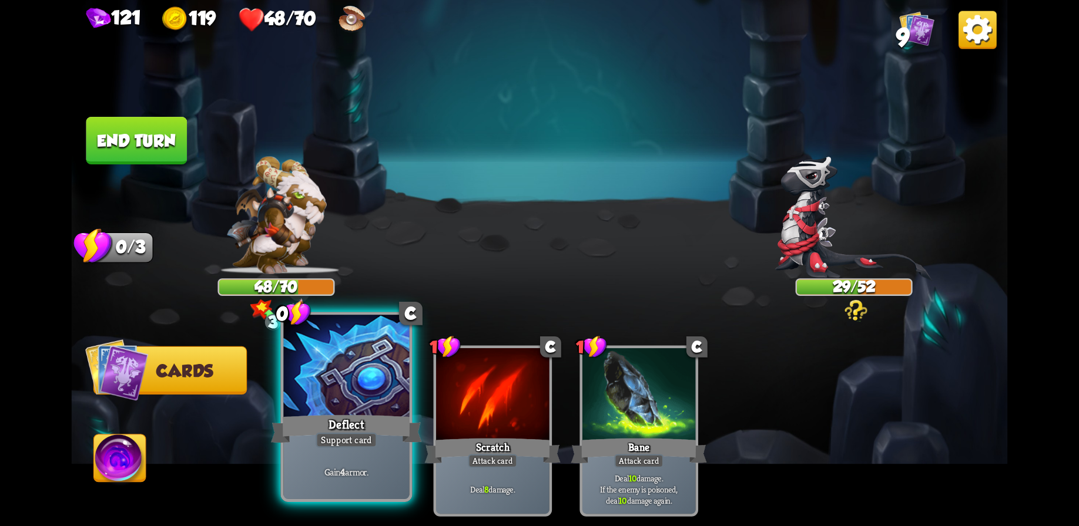
click at [374, 387] on div at bounding box center [346, 368] width 126 height 106
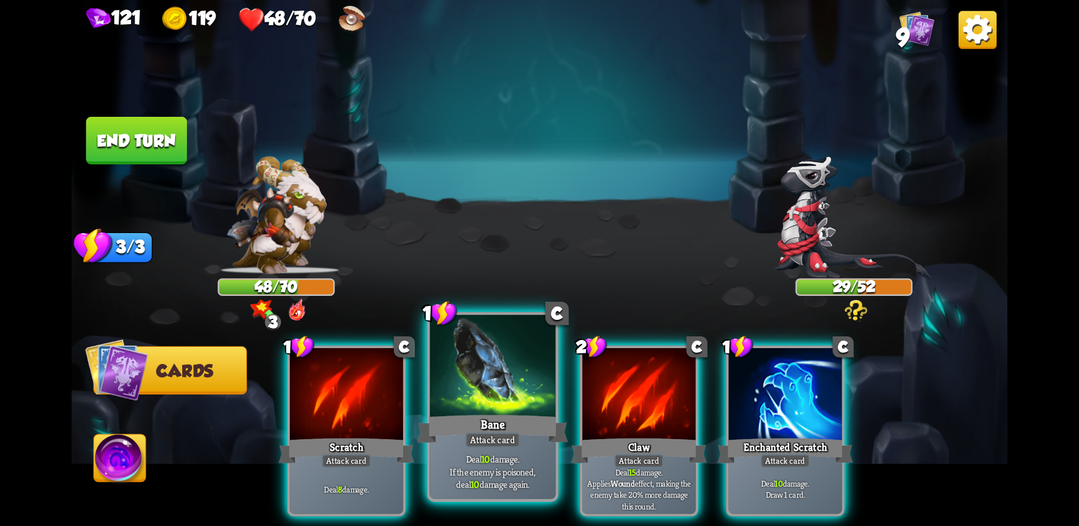
click at [504, 398] on div at bounding box center [492, 368] width 126 height 106
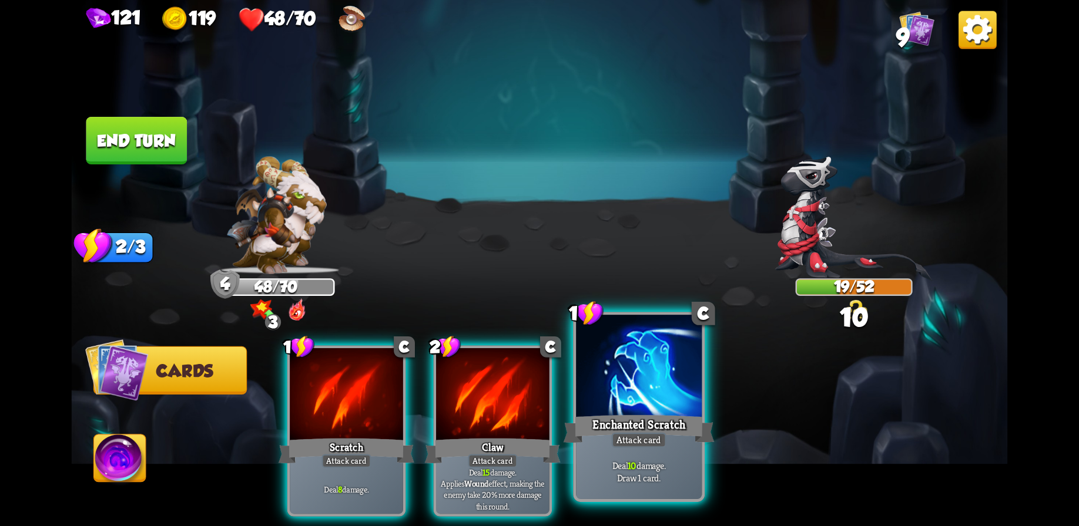
click at [610, 427] on div "Enchanted Scratch" at bounding box center [638, 428] width 151 height 33
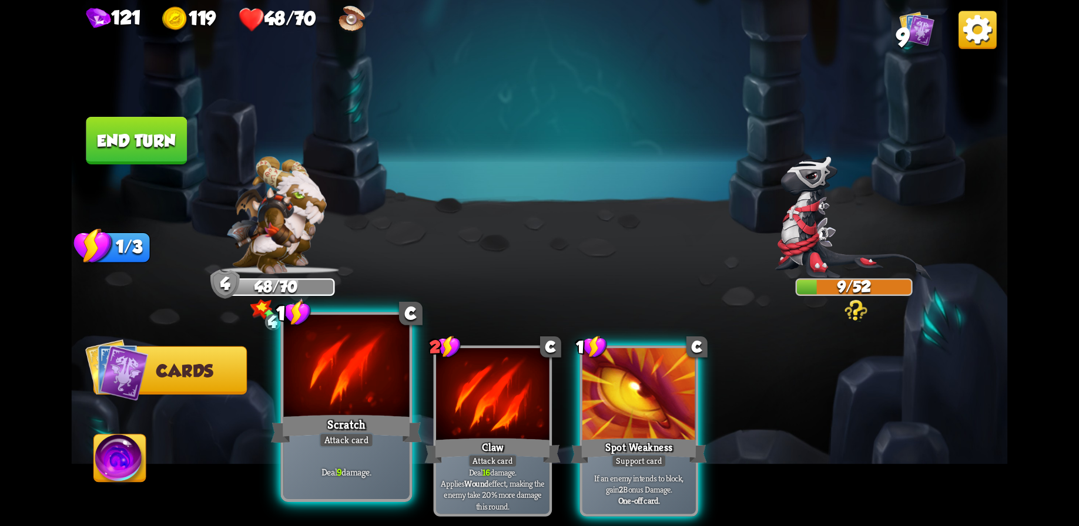
click at [360, 386] on div at bounding box center [346, 368] width 126 height 106
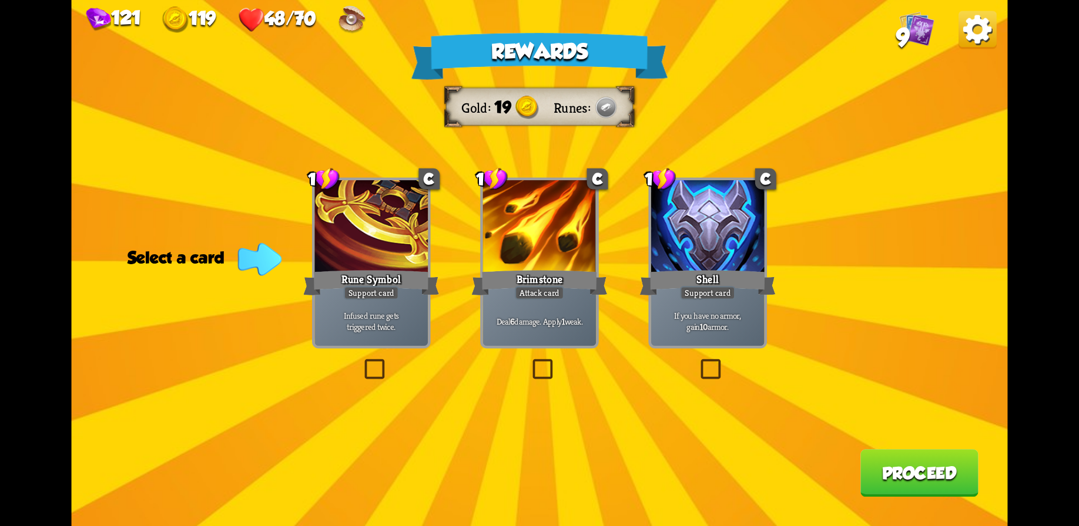
click at [562, 286] on div "Attack card" at bounding box center [539, 293] width 49 height 14
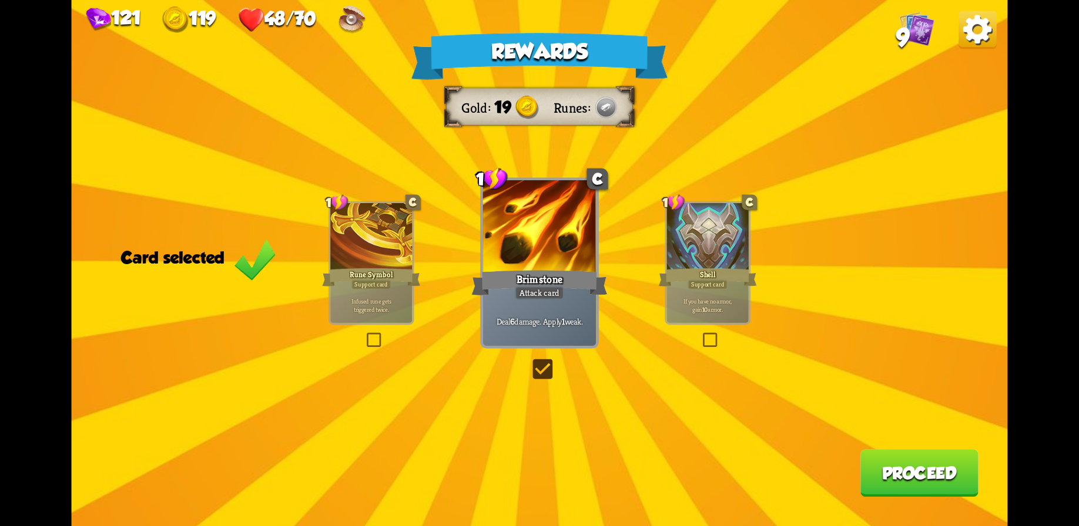
click at [915, 462] on button "Proceed" at bounding box center [919, 473] width 118 height 48
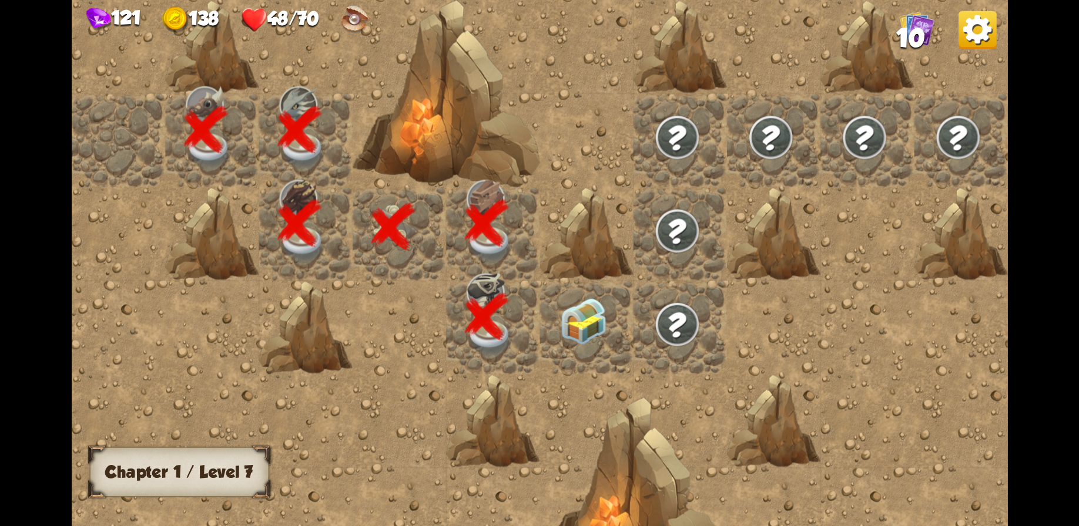
click at [563, 320] on img at bounding box center [583, 321] width 47 height 46
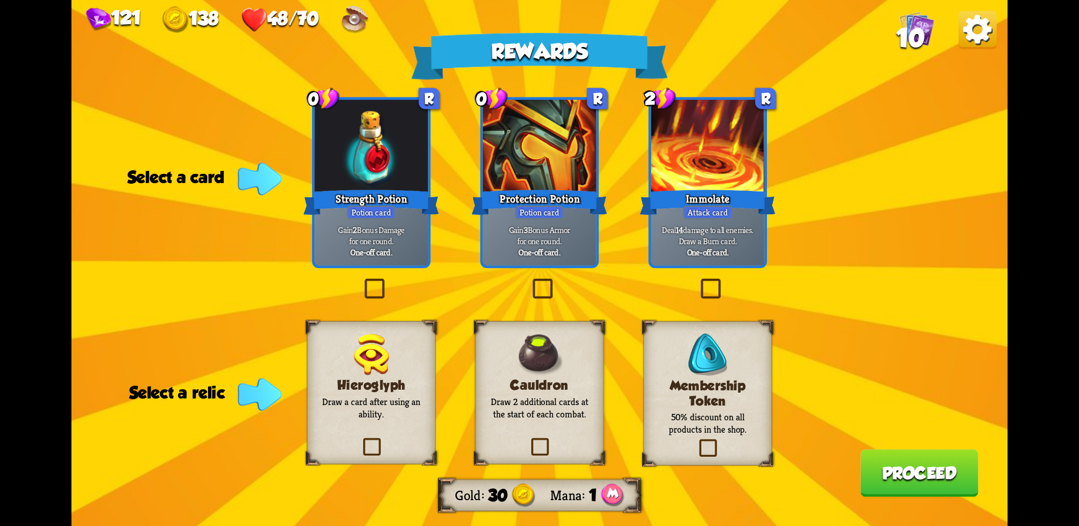
click at [738, 390] on h3 "Membership Token" at bounding box center [708, 393] width 104 height 31
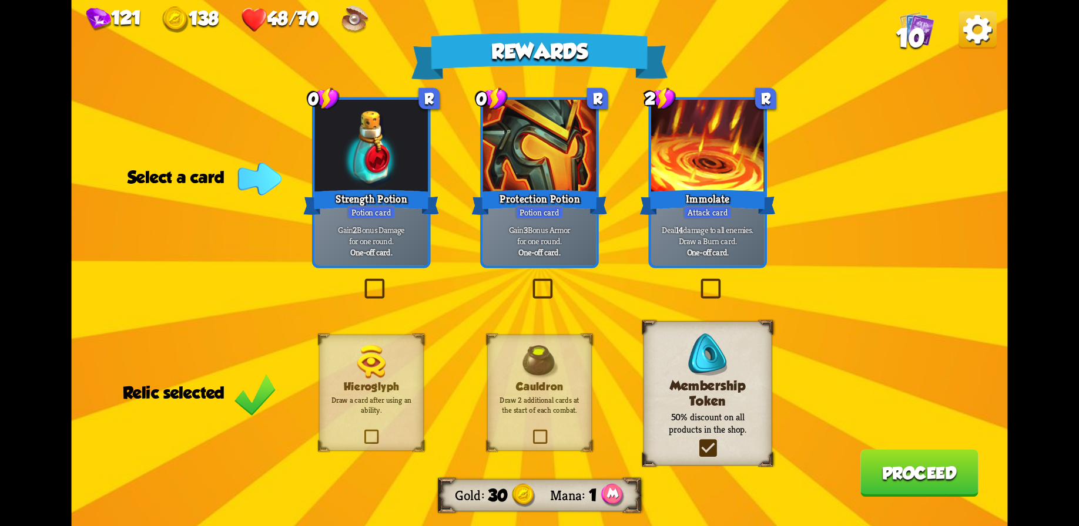
click at [391, 223] on div "Gain 2 Bonus Damage for one round. One-off card." at bounding box center [370, 240] width 113 height 49
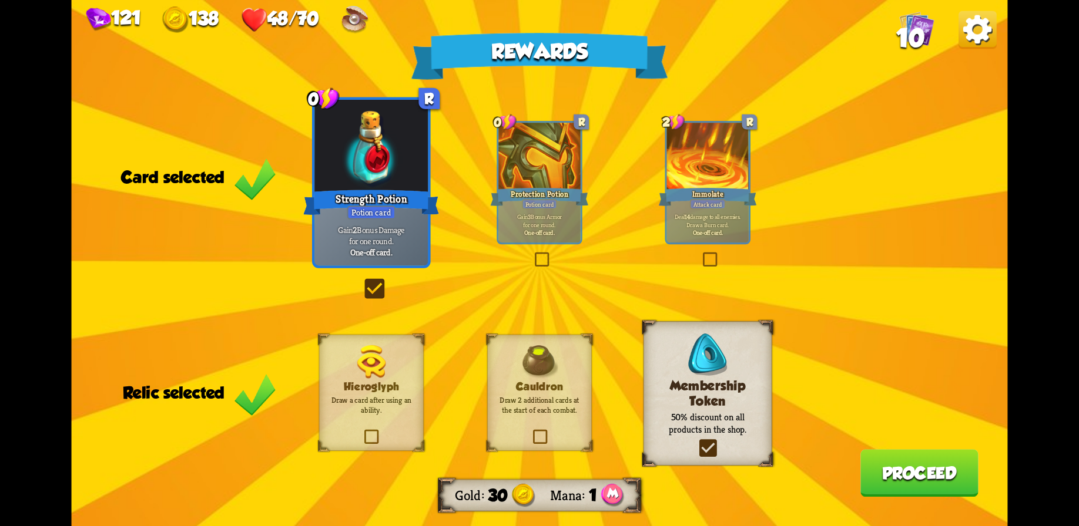
click at [923, 482] on button "Proceed" at bounding box center [919, 473] width 118 height 48
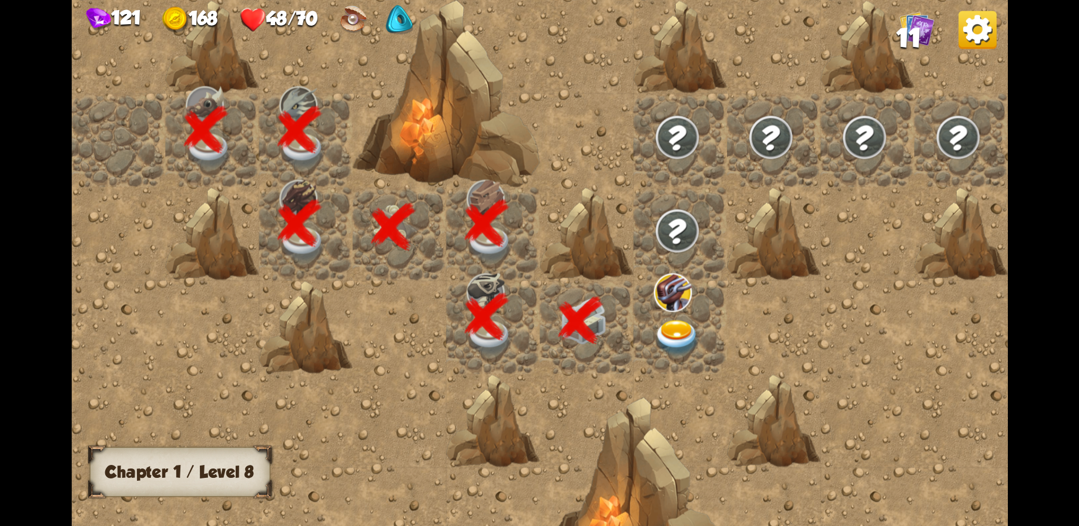
click at [683, 304] on img at bounding box center [672, 292] width 38 height 39
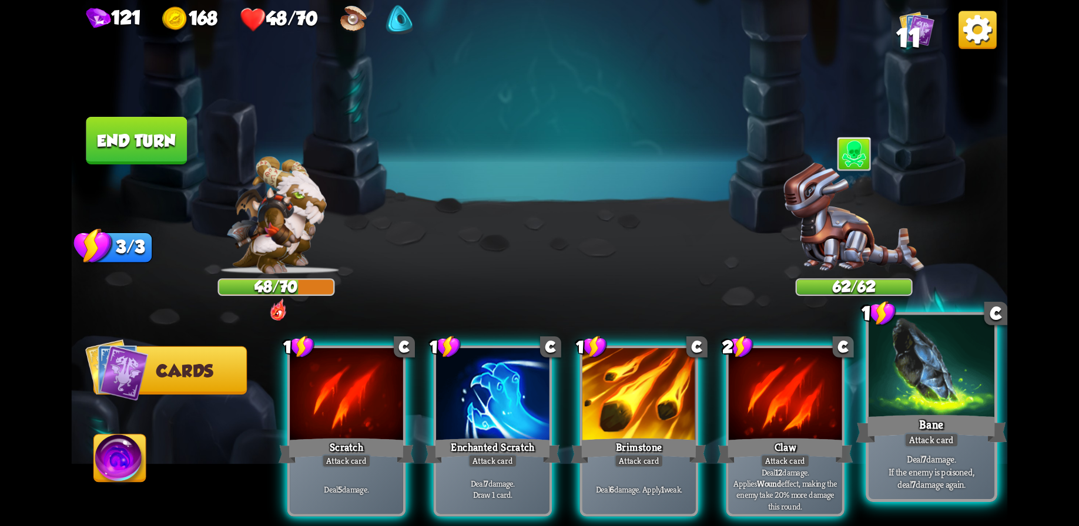
click at [901, 397] on div at bounding box center [931, 368] width 126 height 106
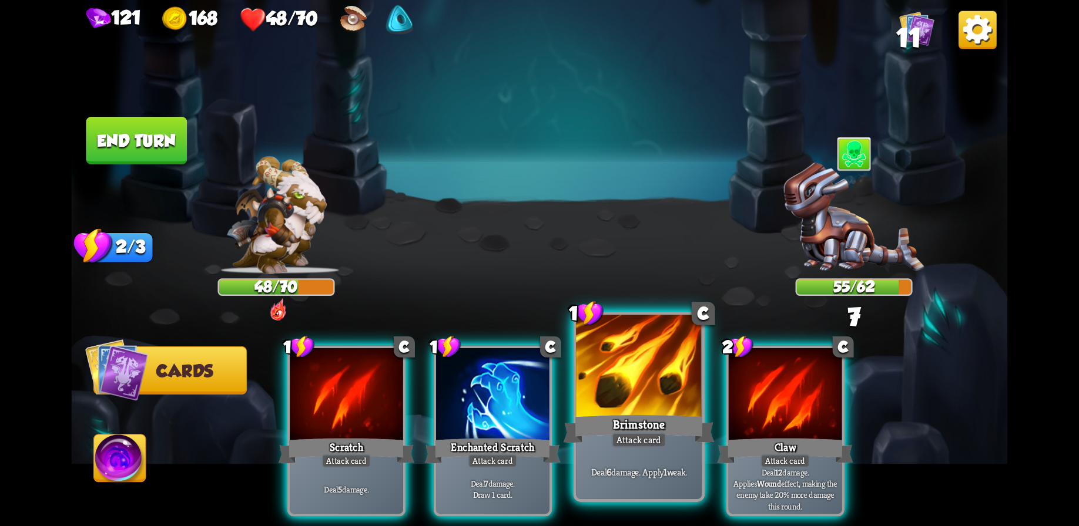
click at [636, 391] on div at bounding box center [639, 368] width 126 height 106
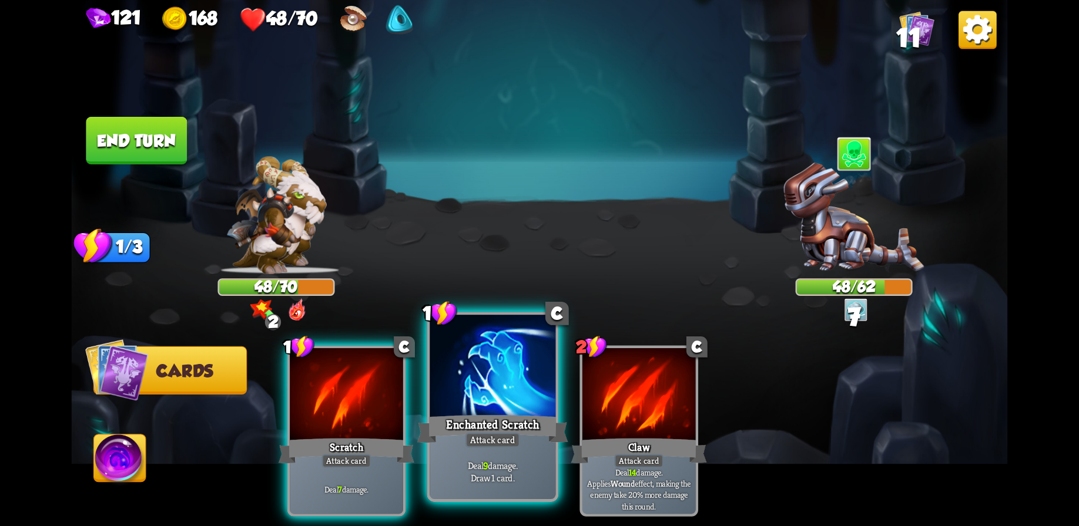
click at [514, 389] on div at bounding box center [492, 368] width 126 height 106
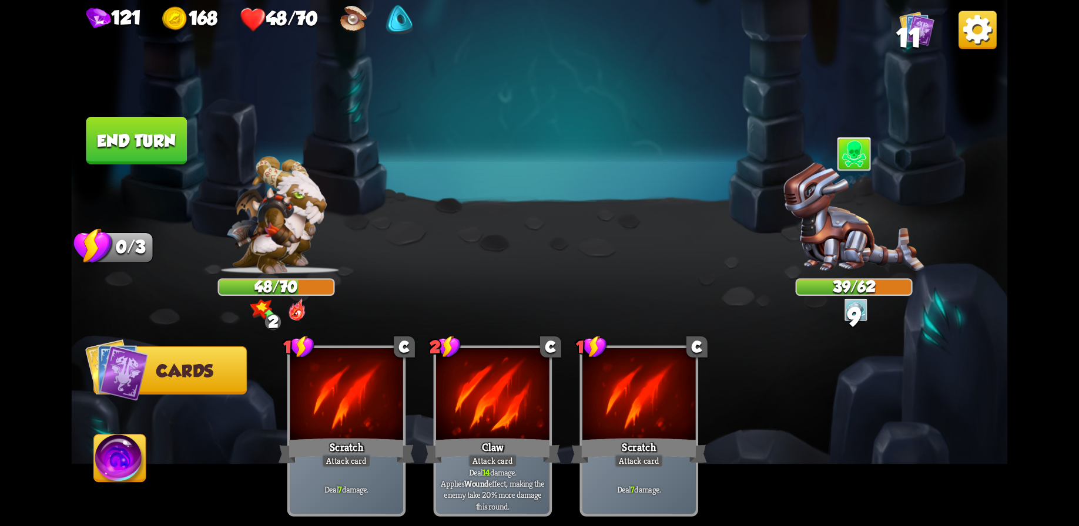
click at [133, 140] on button "End turn" at bounding box center [136, 141] width 101 height 48
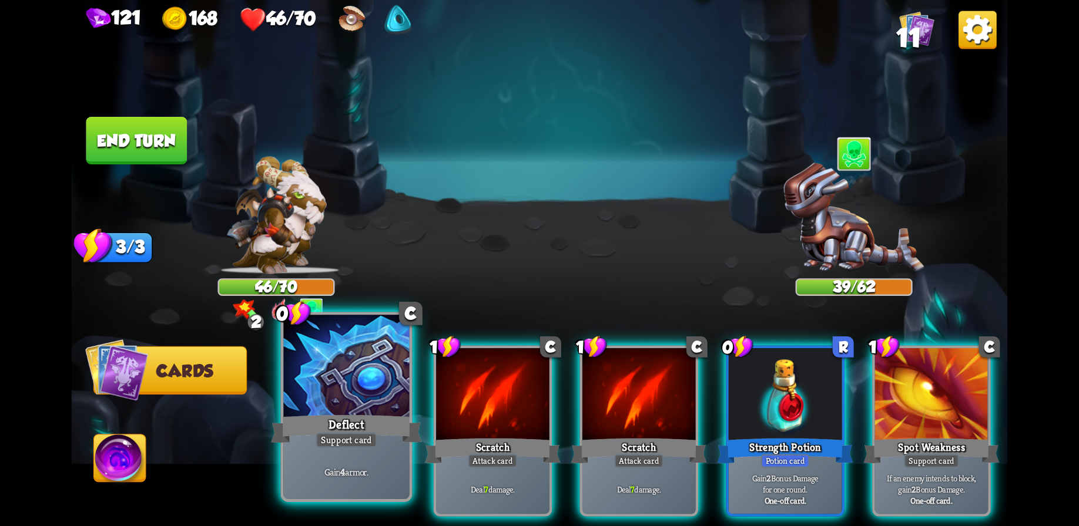
click at [355, 421] on div "Deflect" at bounding box center [346, 428] width 151 height 33
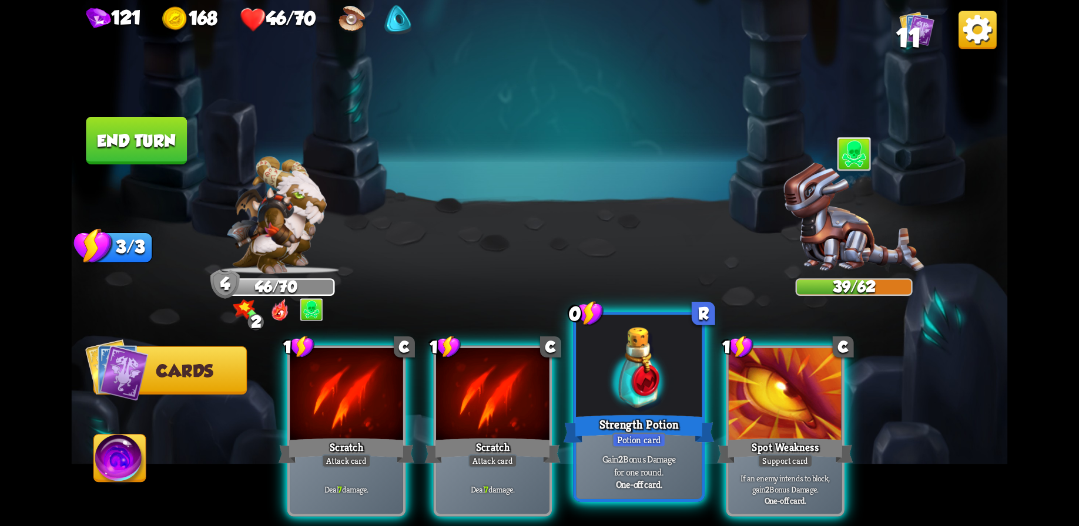
click at [606, 399] on div at bounding box center [639, 368] width 126 height 106
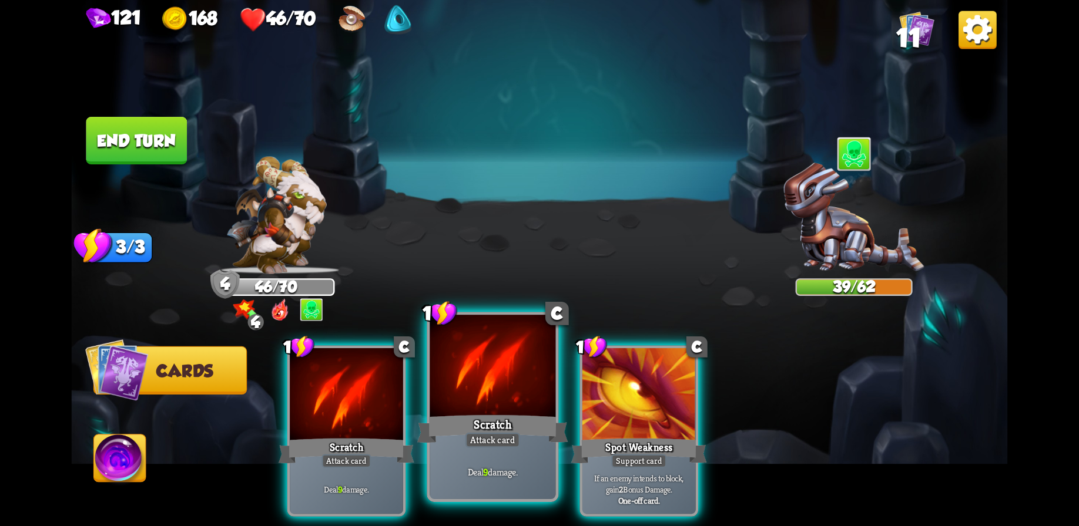
click at [483, 407] on div at bounding box center [492, 368] width 126 height 106
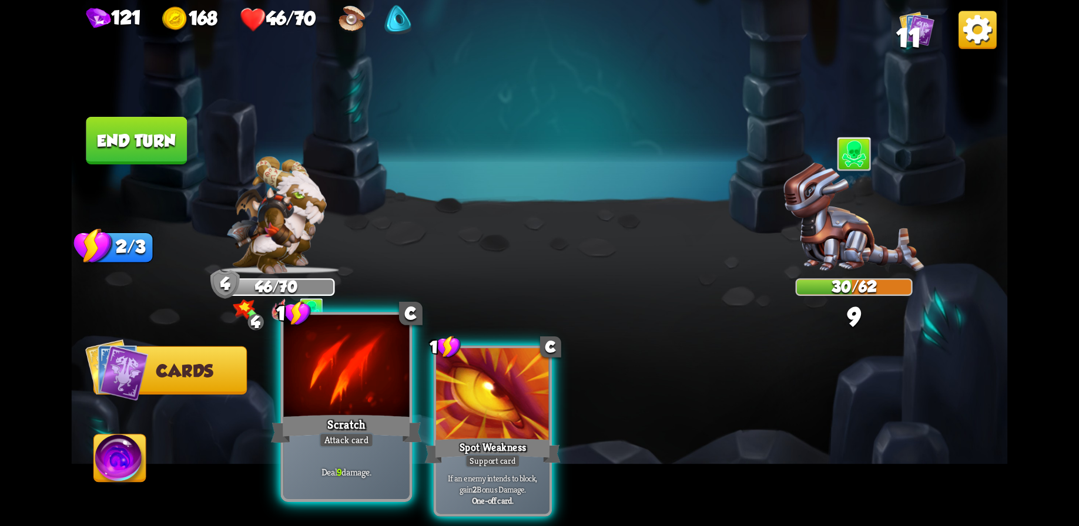
click at [348, 381] on div at bounding box center [346, 368] width 126 height 106
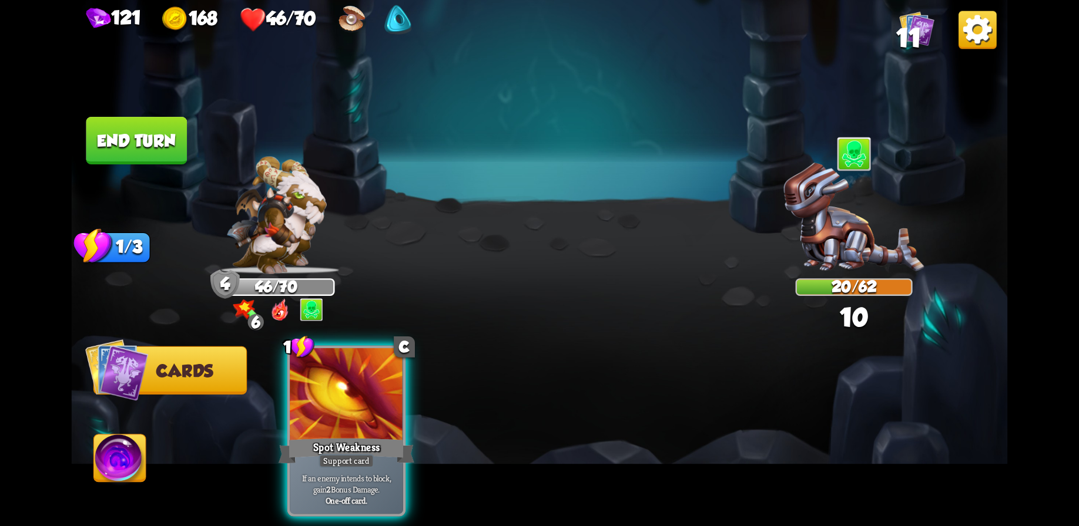
click at [135, 131] on button "End turn" at bounding box center [136, 141] width 101 height 48
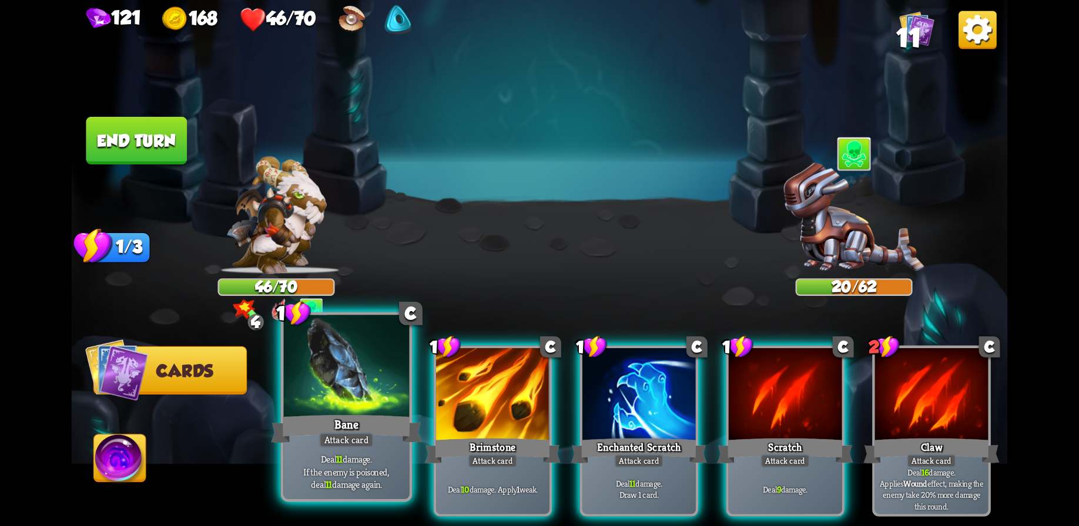
click at [358, 401] on div at bounding box center [346, 368] width 126 height 106
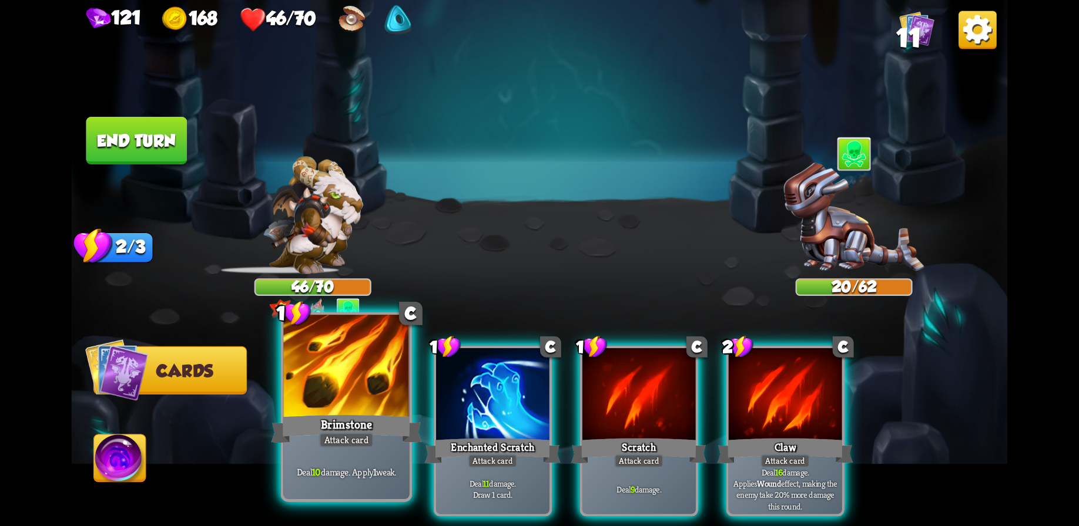
click at [349, 386] on div at bounding box center [346, 368] width 126 height 106
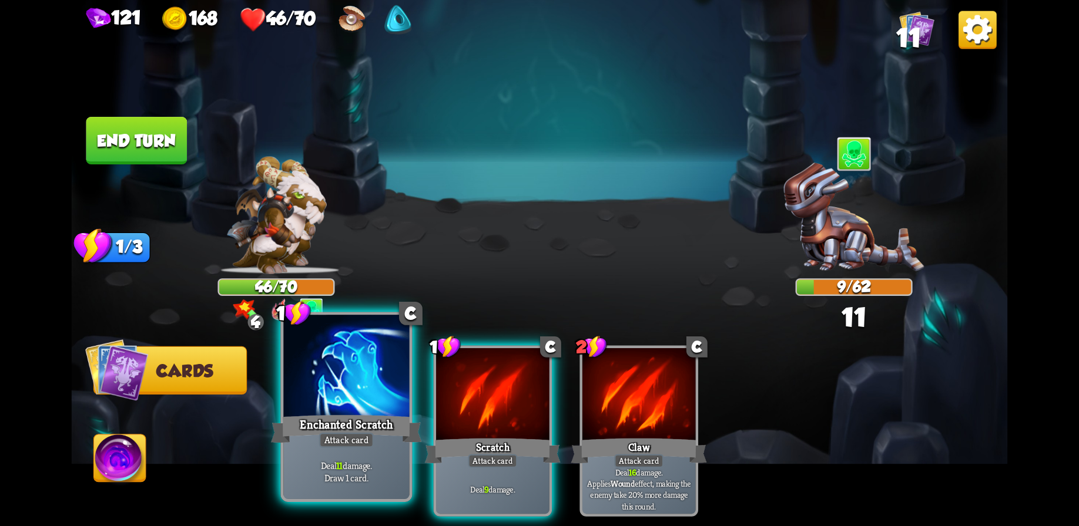
click at [333, 404] on div at bounding box center [346, 368] width 126 height 106
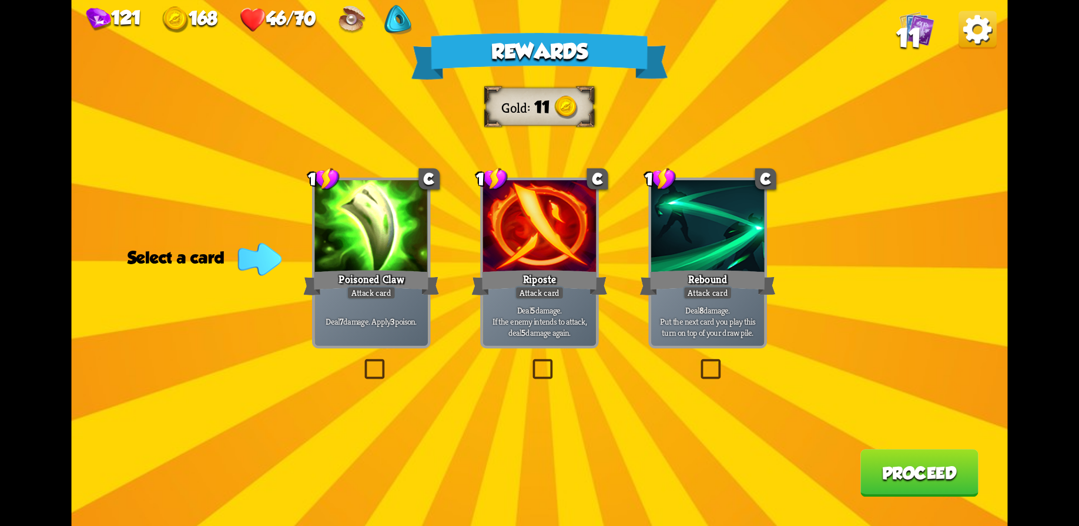
click at [374, 254] on div at bounding box center [370, 227] width 113 height 95
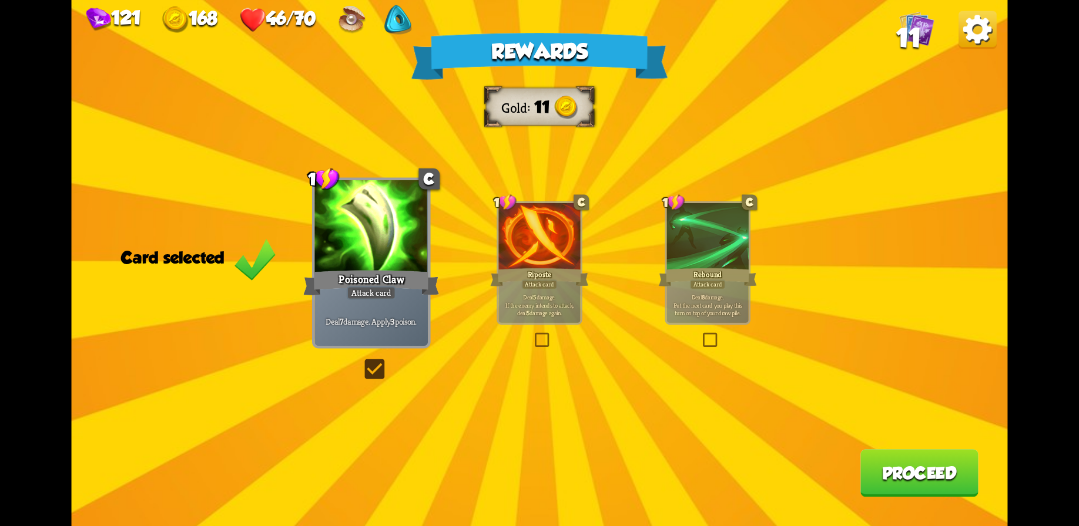
click at [906, 475] on button "Proceed" at bounding box center [919, 473] width 118 height 48
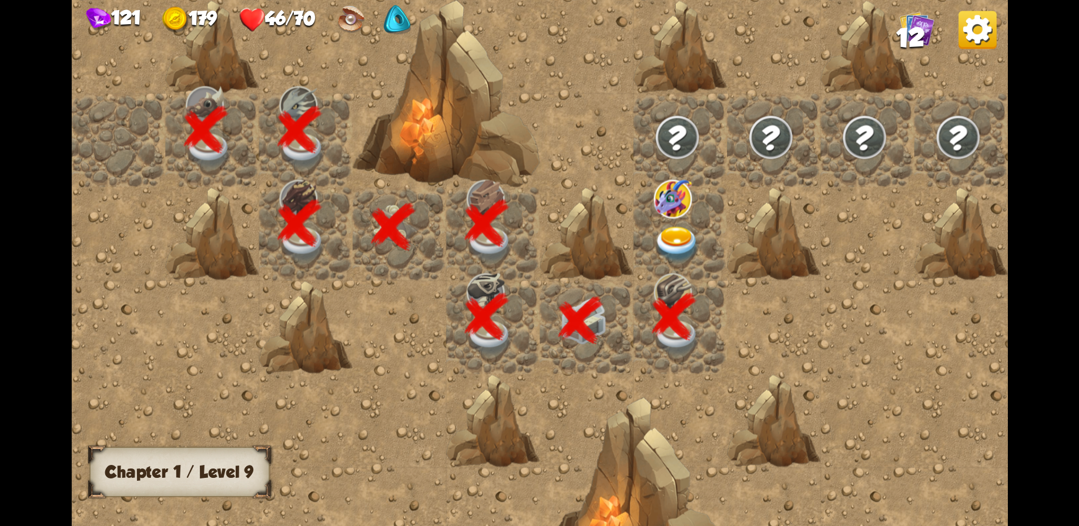
click at [683, 229] on img at bounding box center [676, 245] width 47 height 36
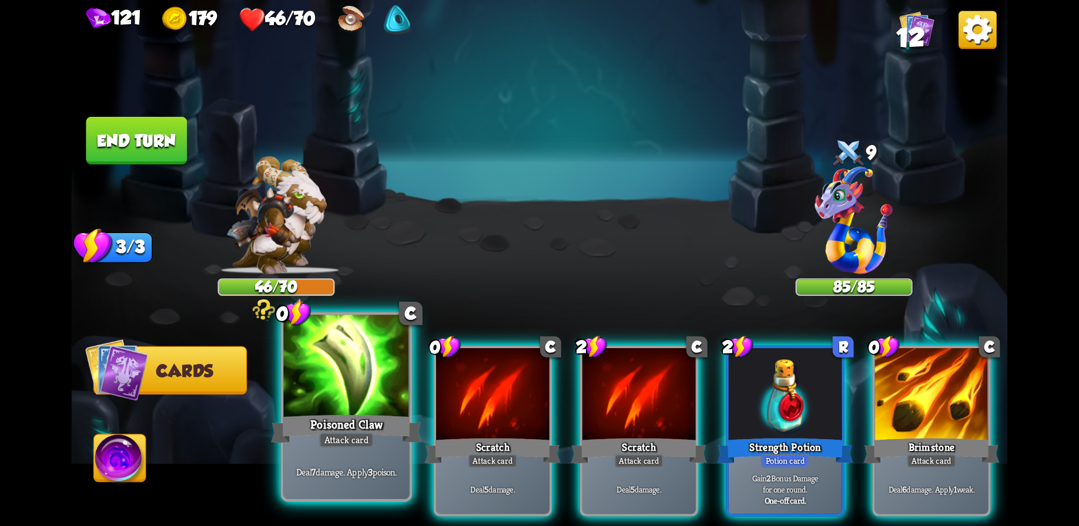
click at [364, 407] on div at bounding box center [346, 368] width 126 height 106
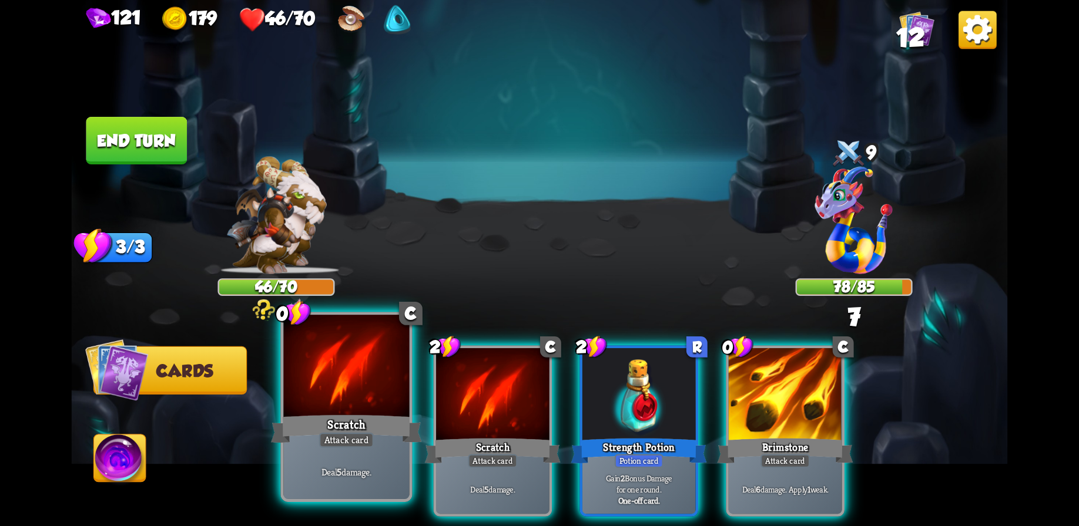
click at [358, 396] on div at bounding box center [346, 368] width 126 height 106
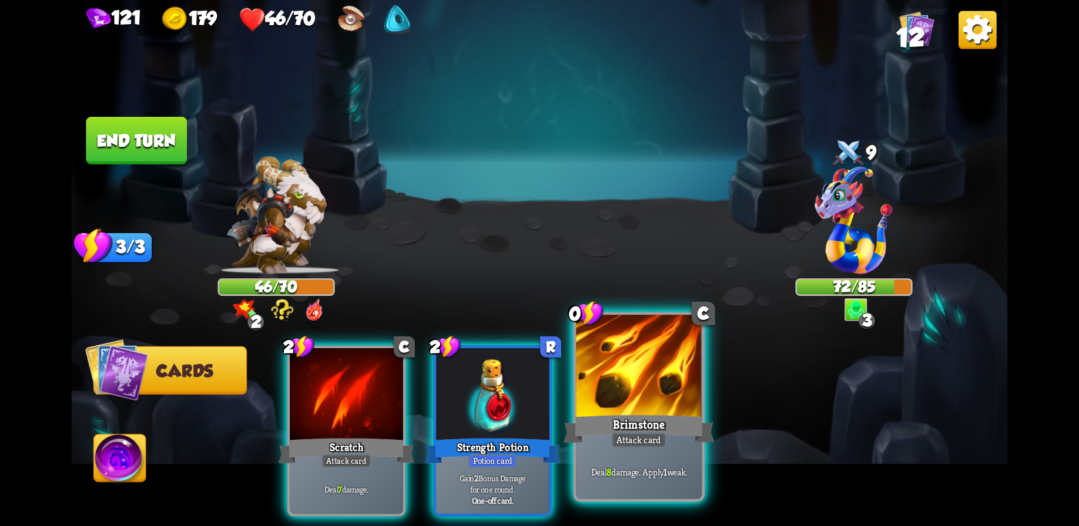
click at [642, 396] on div at bounding box center [639, 368] width 126 height 106
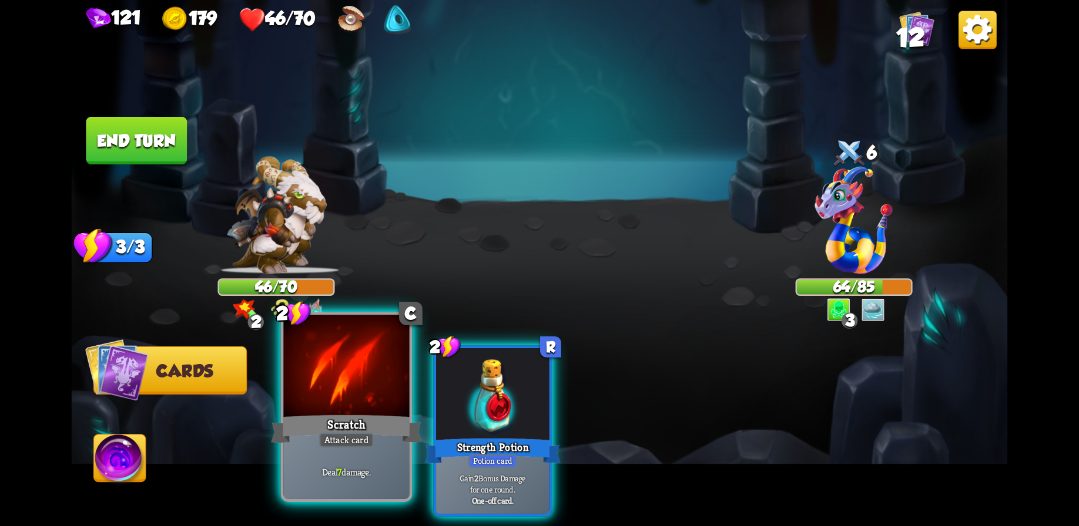
click at [351, 419] on div "Scratch" at bounding box center [346, 428] width 151 height 33
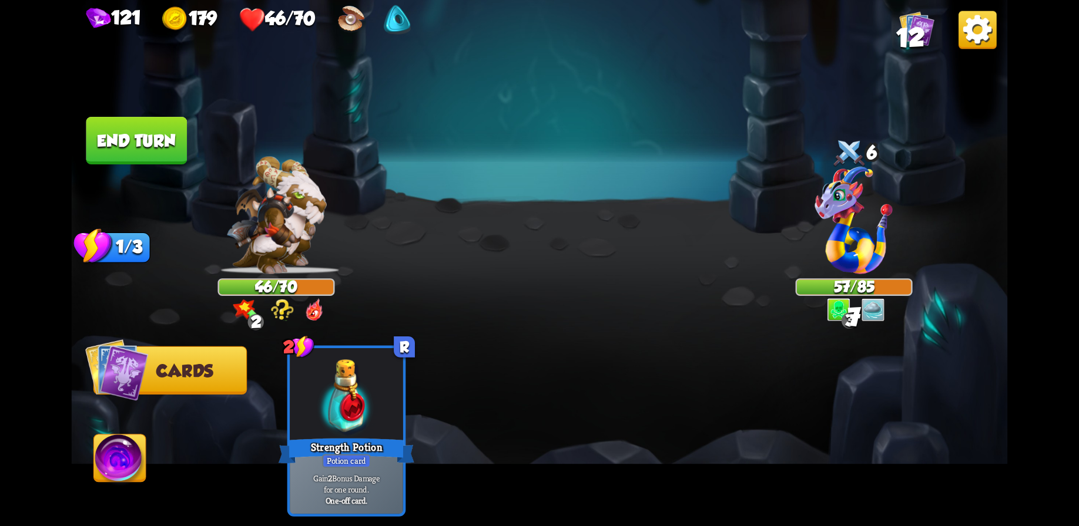
click at [179, 142] on button "End turn" at bounding box center [136, 141] width 101 height 48
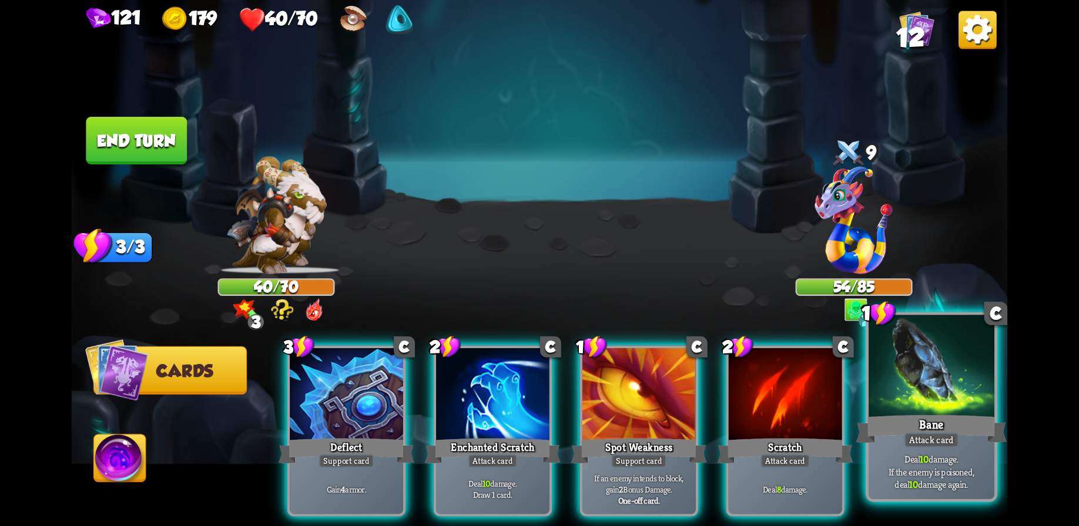
click at [919, 411] on div at bounding box center [931, 368] width 126 height 106
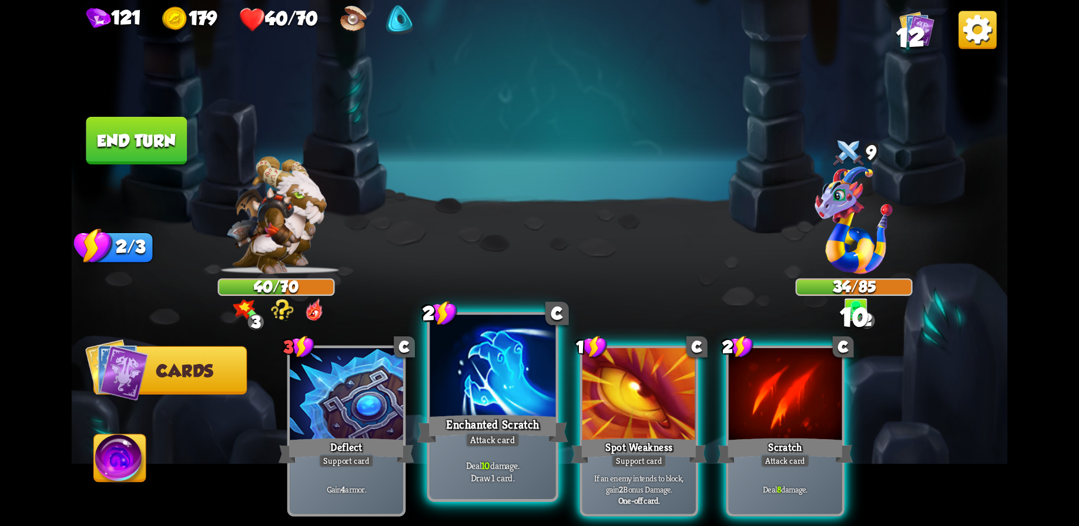
click at [496, 410] on div at bounding box center [492, 368] width 126 height 106
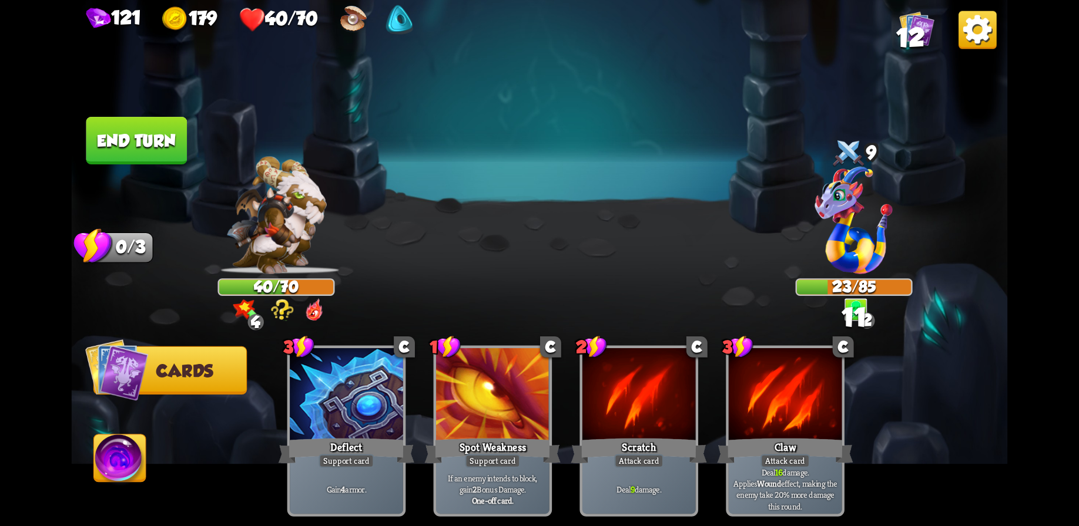
click at [140, 135] on button "End turn" at bounding box center [136, 141] width 101 height 48
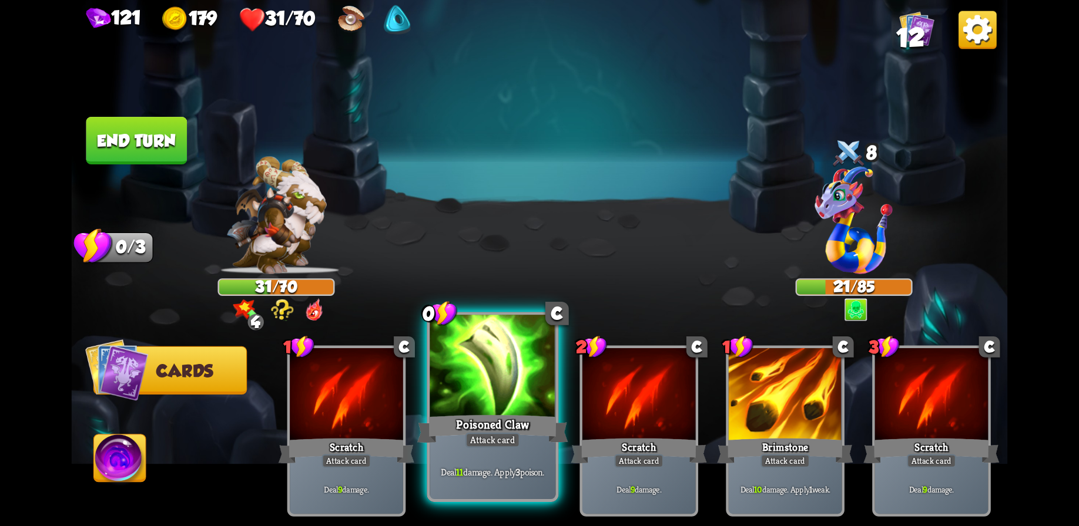
click at [491, 416] on div "Poisoned Claw" at bounding box center [492, 428] width 151 height 33
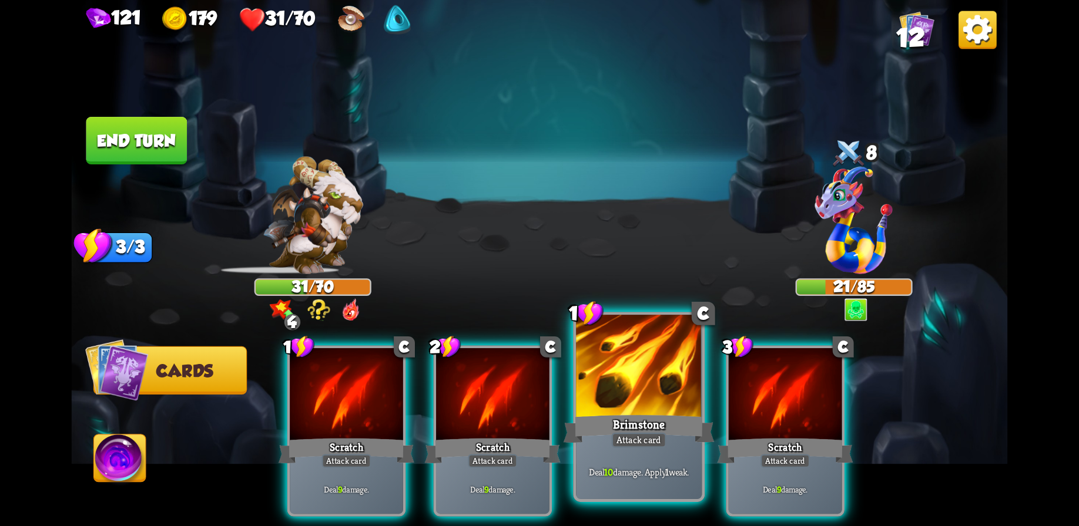
click at [667, 422] on div "Brimstone" at bounding box center [638, 428] width 151 height 33
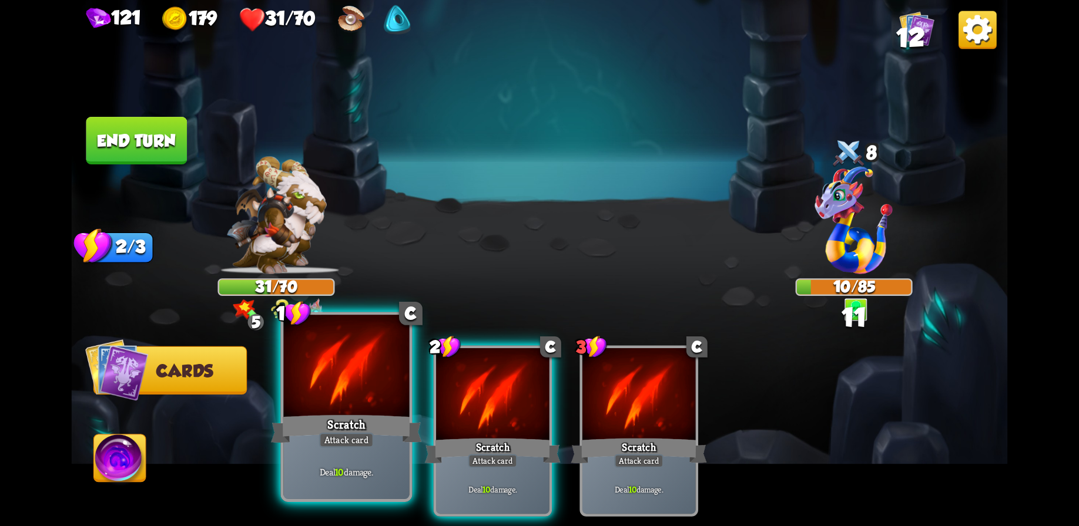
click at [355, 381] on div at bounding box center [346, 368] width 126 height 106
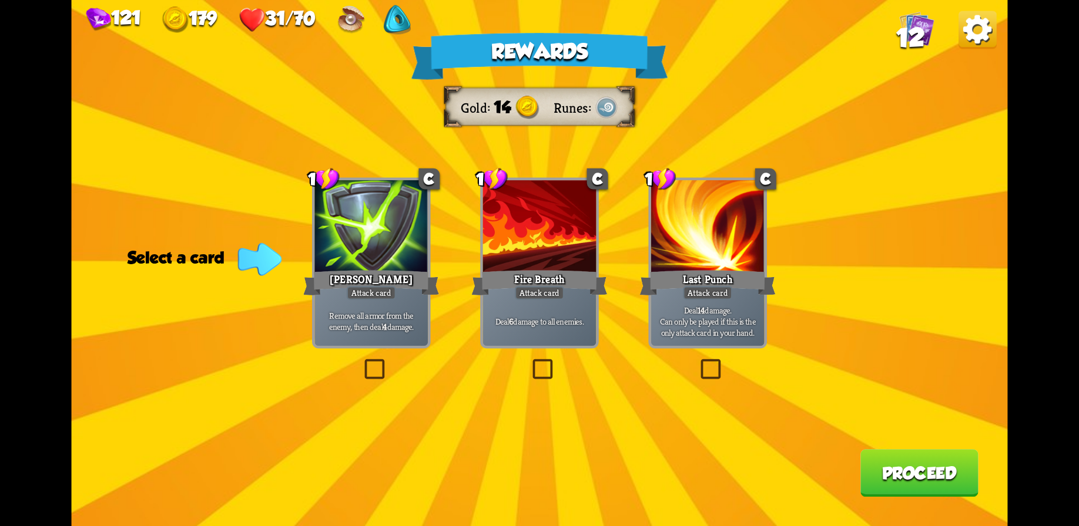
click at [404, 315] on p "Remove all armor from the enemy, then deal 4 damage." at bounding box center [371, 321] width 108 height 22
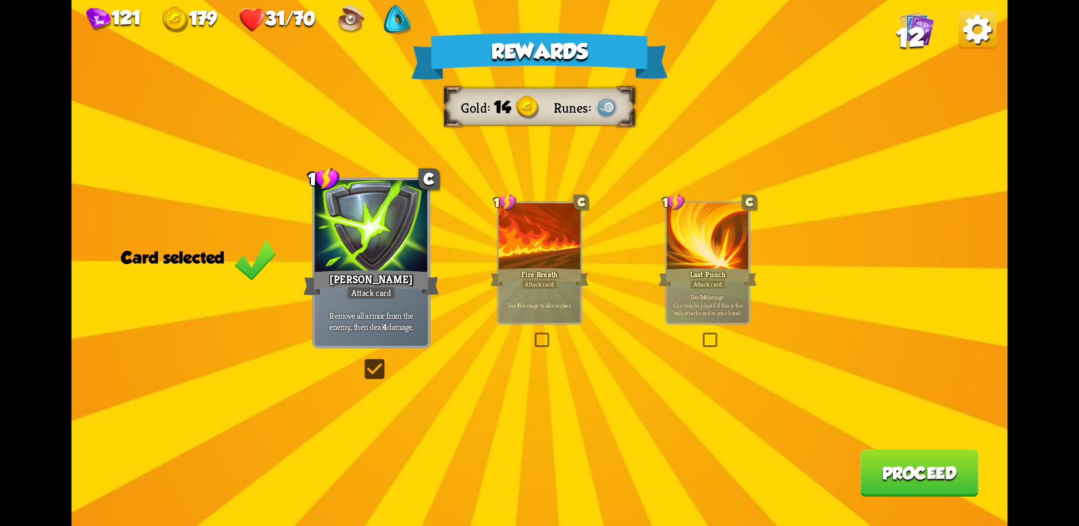
click at [923, 475] on button "Proceed" at bounding box center [919, 473] width 118 height 48
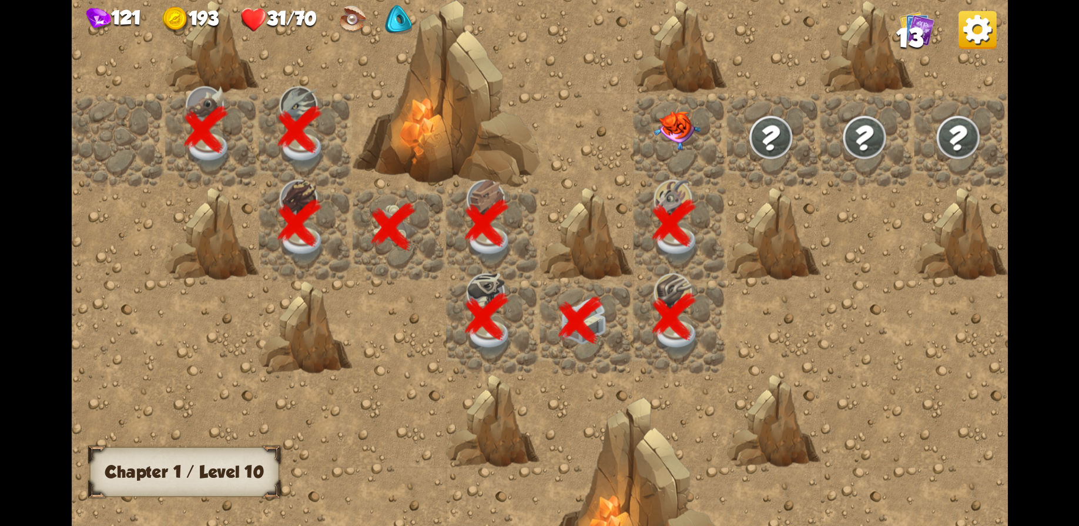
click at [657, 116] on img at bounding box center [676, 130] width 47 height 39
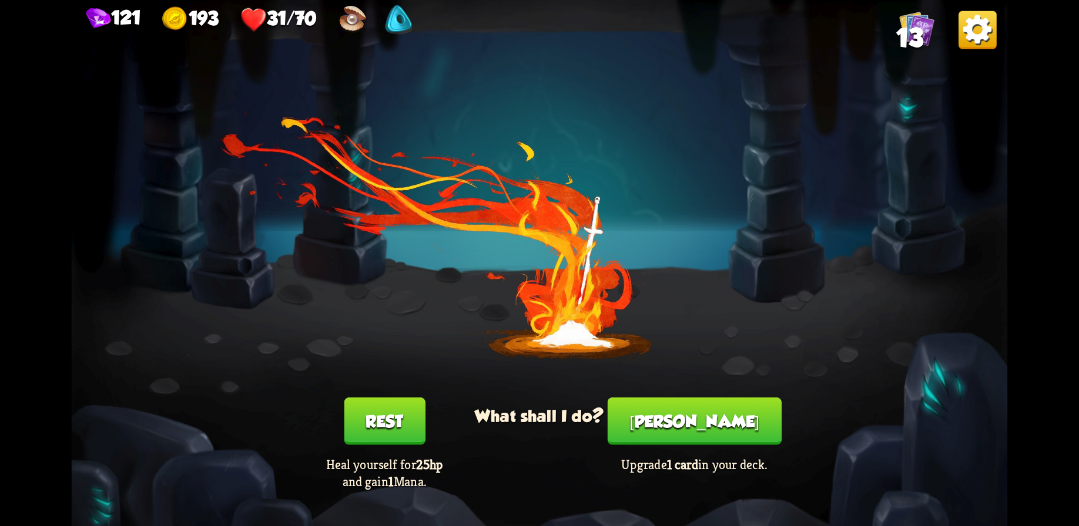
click at [691, 428] on button "[PERSON_NAME]" at bounding box center [694, 422] width 174 height 48
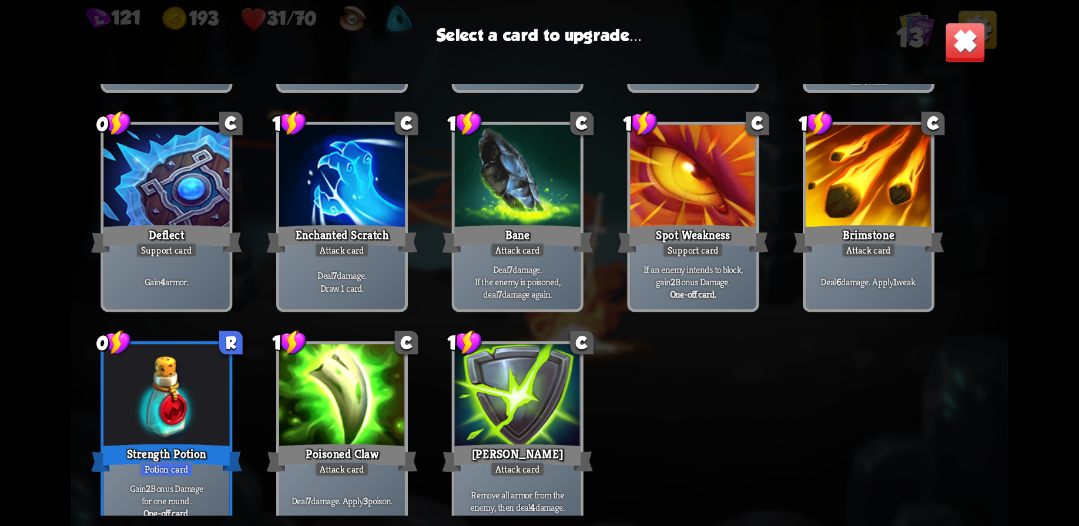
scroll to position [193, 0]
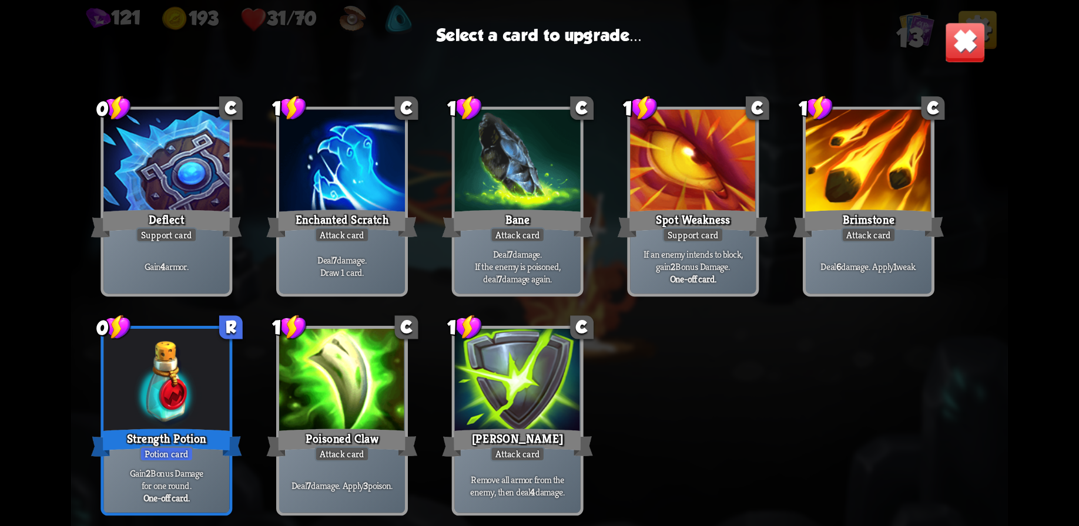
click at [367, 384] on div at bounding box center [342, 382] width 126 height 106
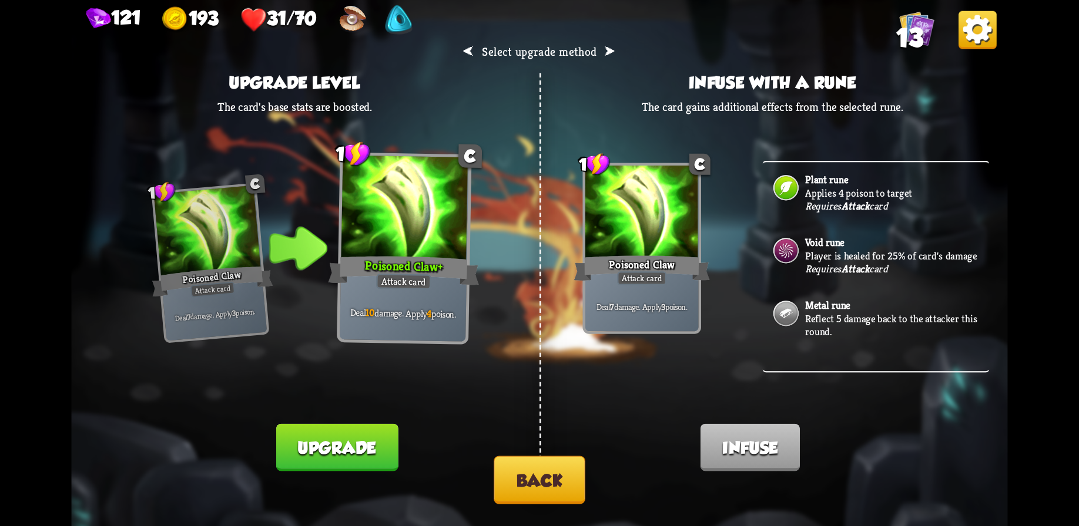
click at [781, 256] on img at bounding box center [785, 250] width 29 height 29
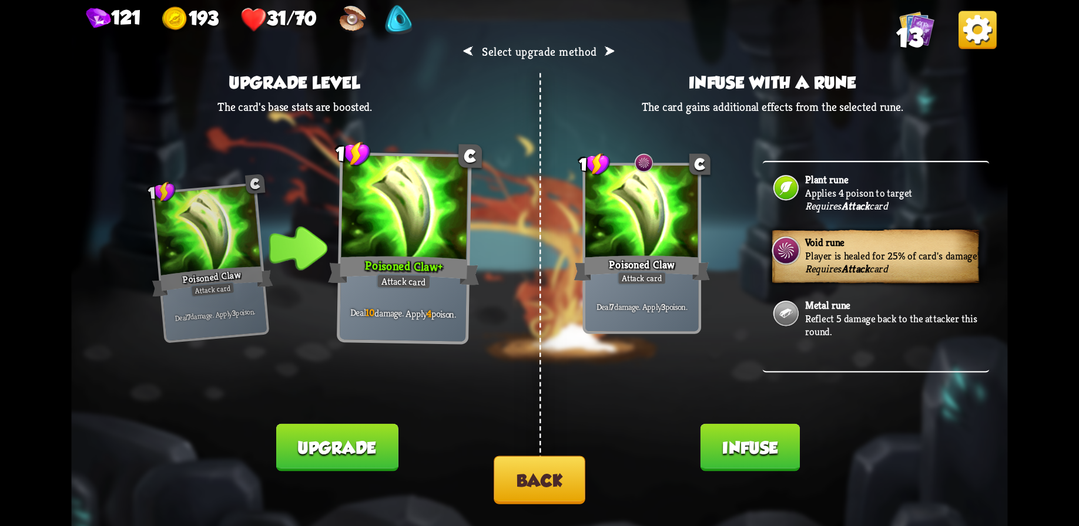
click at [761, 452] on button "Infuse" at bounding box center [749, 448] width 99 height 48
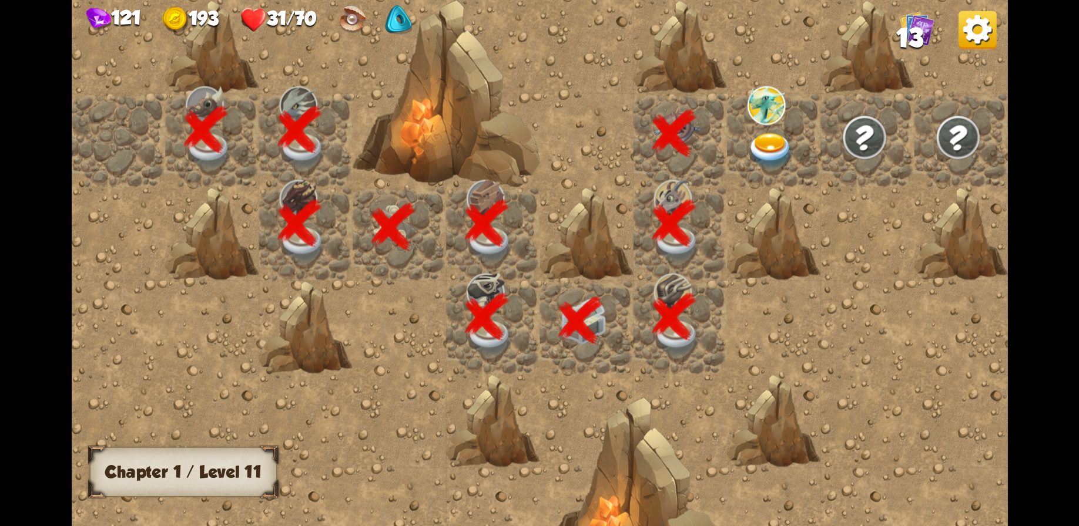
scroll to position [0, 226]
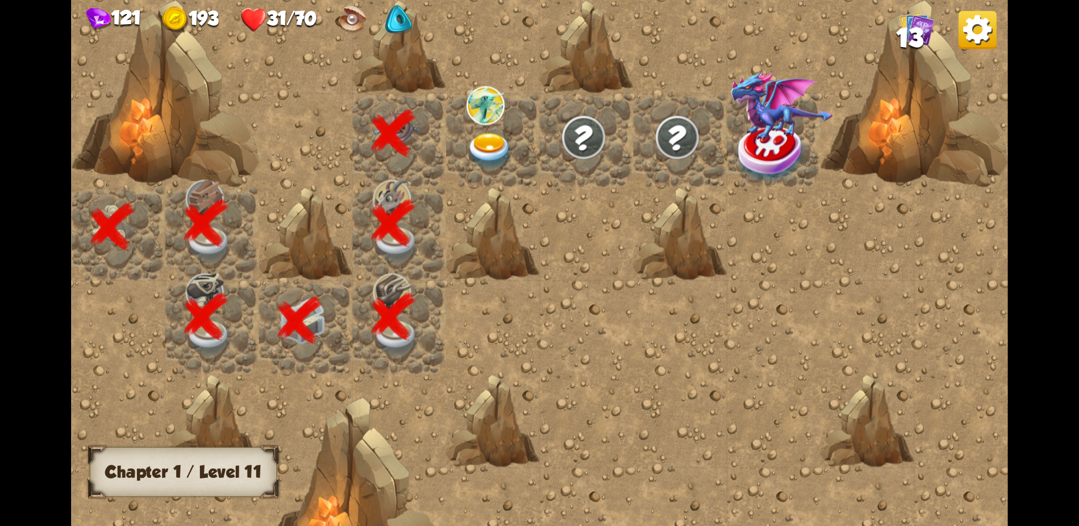
click at [499, 113] on img at bounding box center [485, 105] width 38 height 39
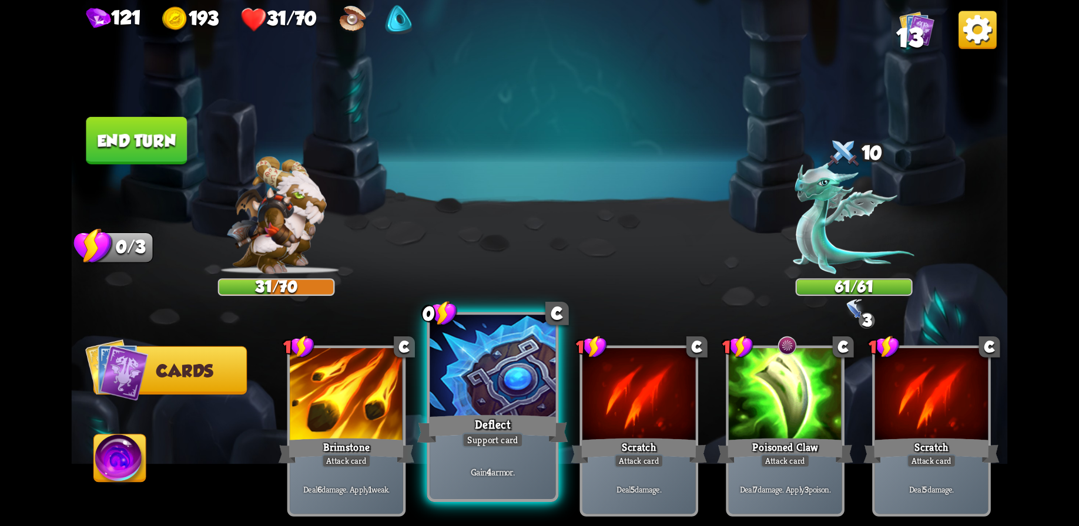
click at [525, 393] on div at bounding box center [492, 368] width 126 height 106
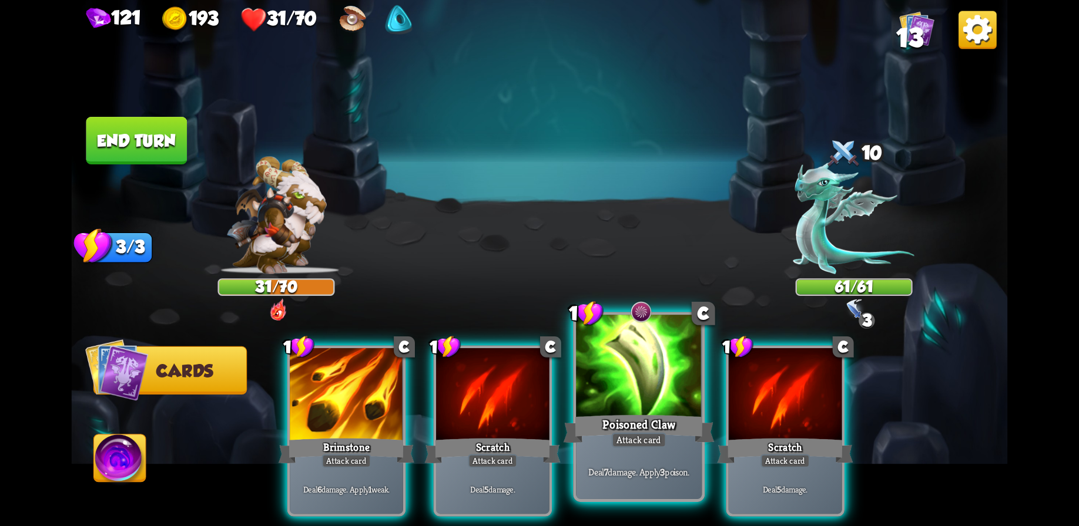
click at [654, 394] on div at bounding box center [639, 368] width 126 height 106
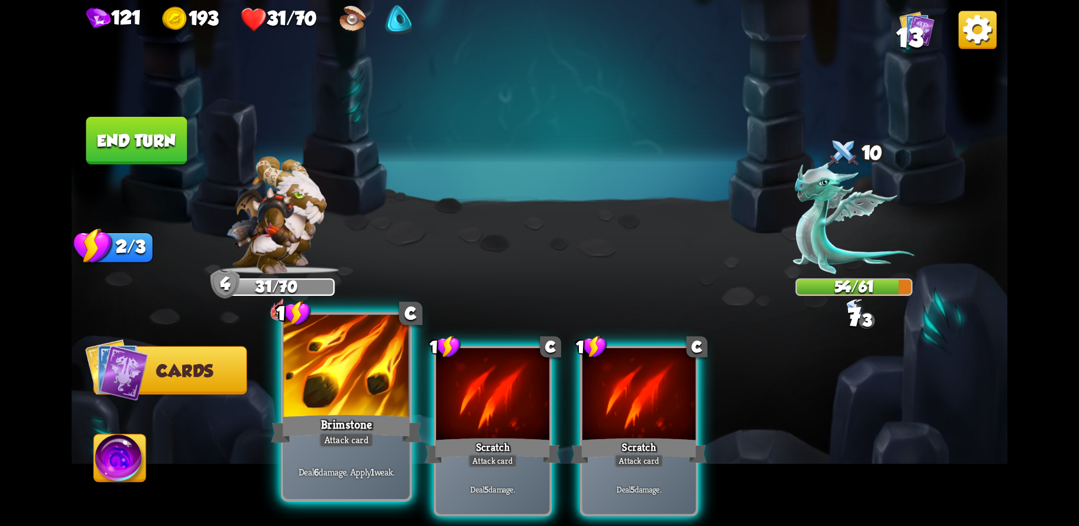
click at [350, 398] on div at bounding box center [346, 368] width 126 height 106
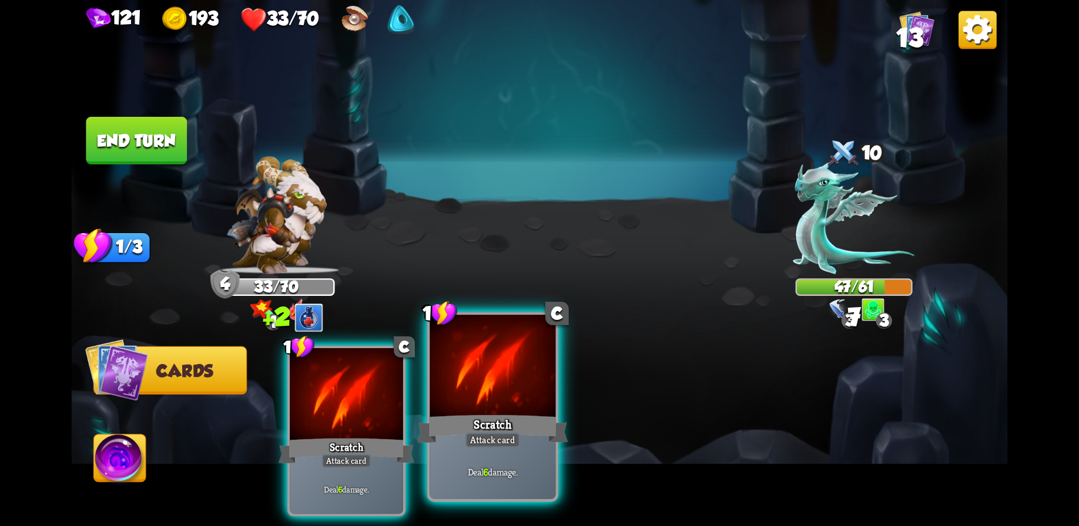
click at [505, 407] on div at bounding box center [492, 368] width 126 height 106
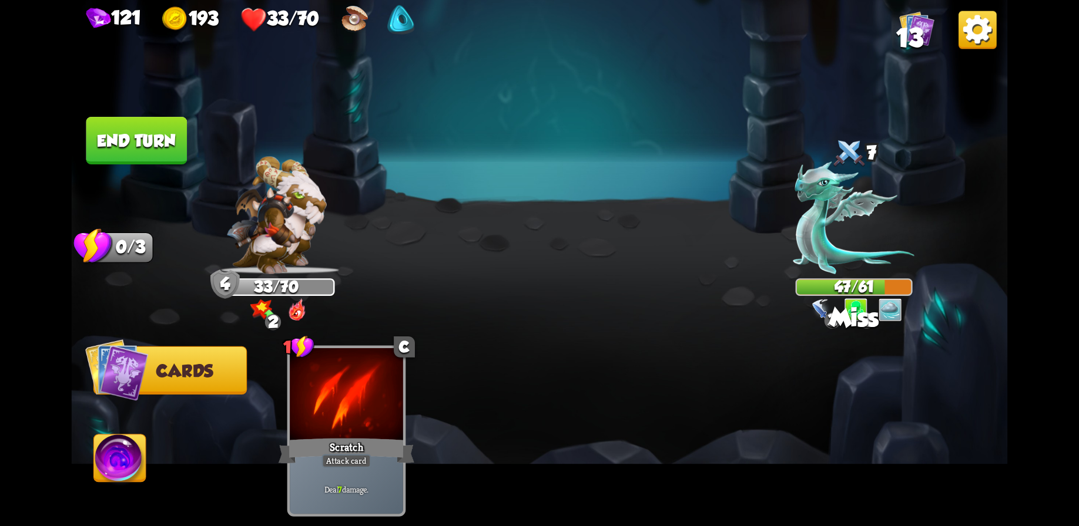
click at [128, 132] on button "End turn" at bounding box center [136, 141] width 101 height 48
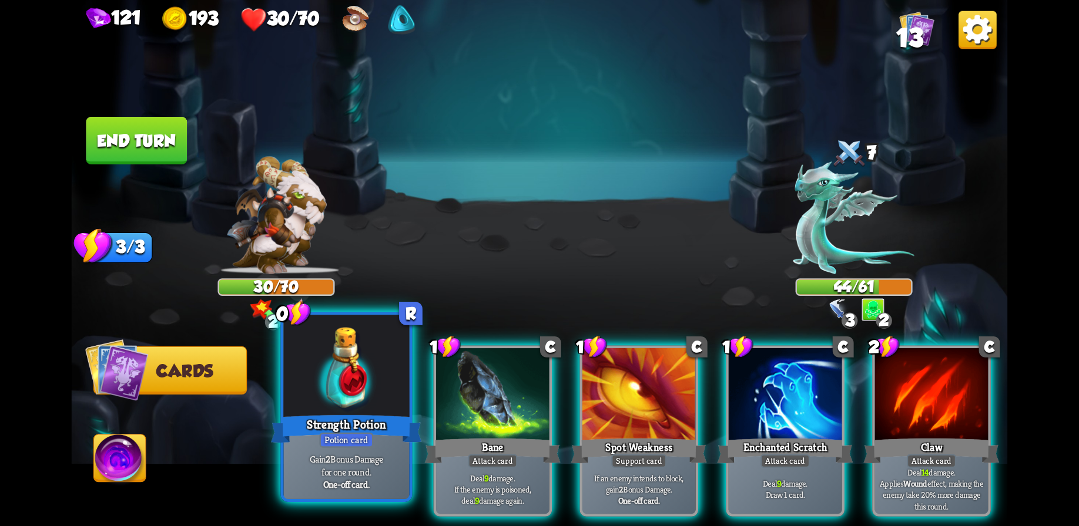
click at [367, 383] on div at bounding box center [346, 368] width 126 height 106
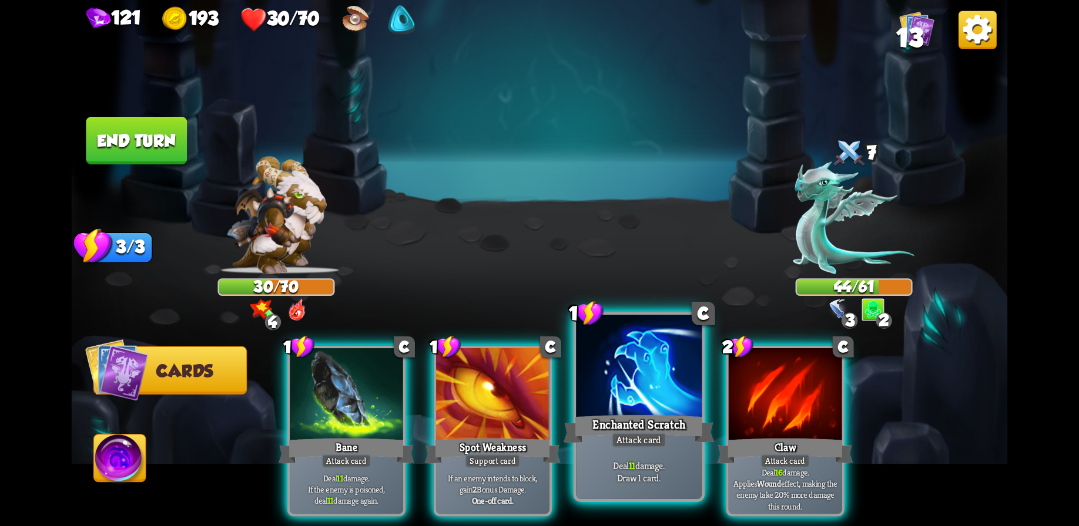
click at [644, 388] on div at bounding box center [639, 368] width 126 height 106
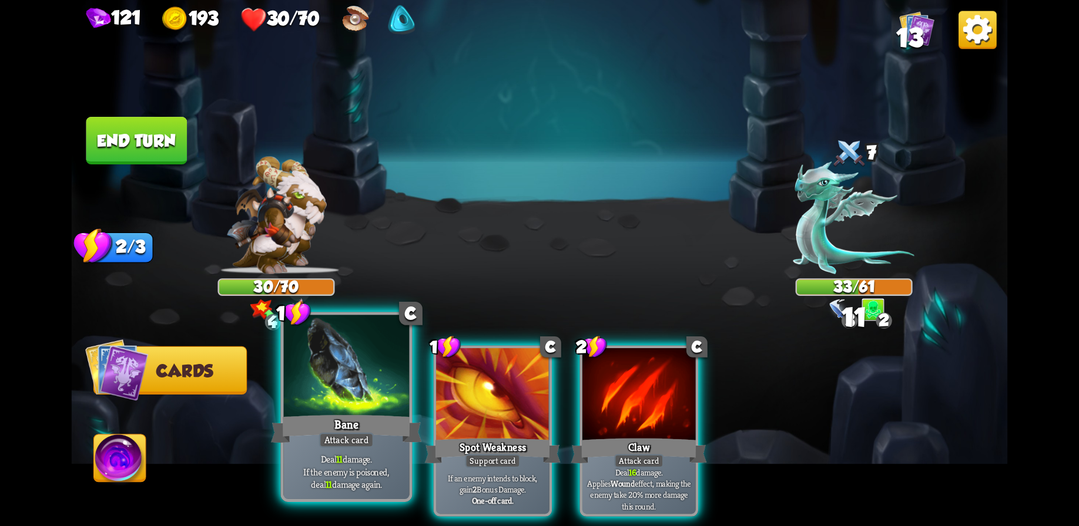
click at [341, 384] on div at bounding box center [346, 368] width 126 height 106
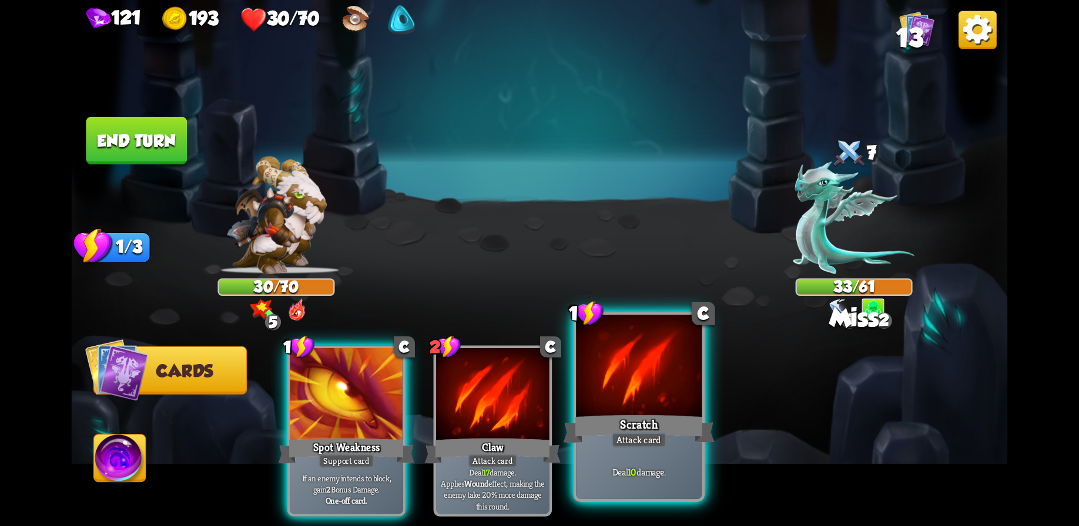
click at [657, 405] on div at bounding box center [639, 368] width 126 height 106
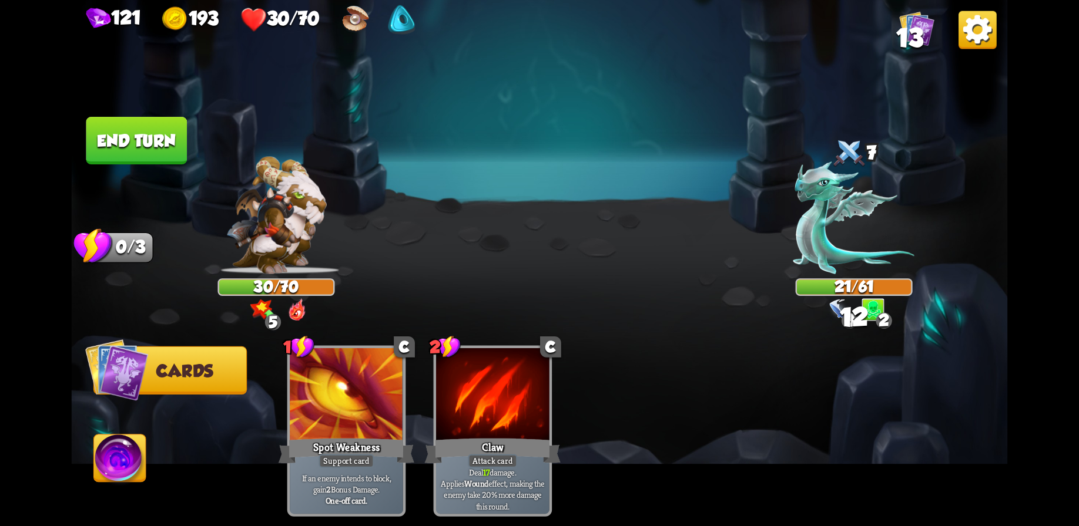
click at [149, 130] on button "End turn" at bounding box center [136, 141] width 101 height 48
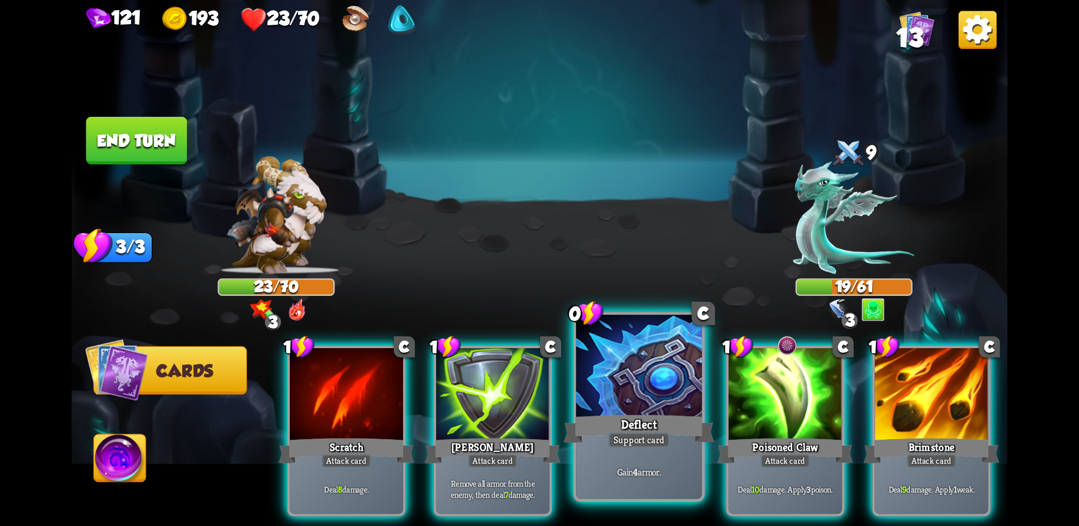
click at [653, 380] on div at bounding box center [639, 368] width 126 height 106
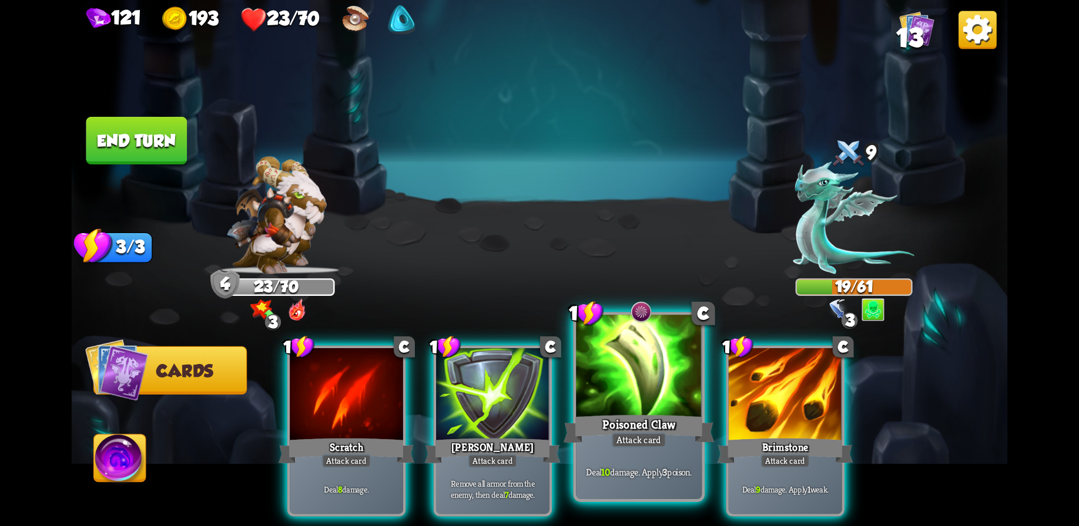
click at [655, 388] on div at bounding box center [639, 368] width 126 height 106
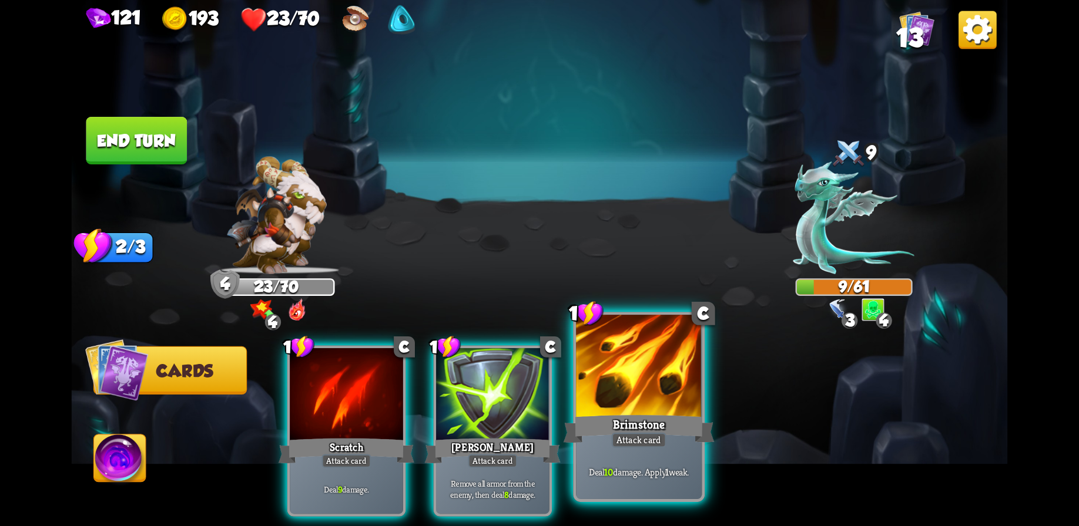
click at [634, 394] on div at bounding box center [639, 368] width 126 height 106
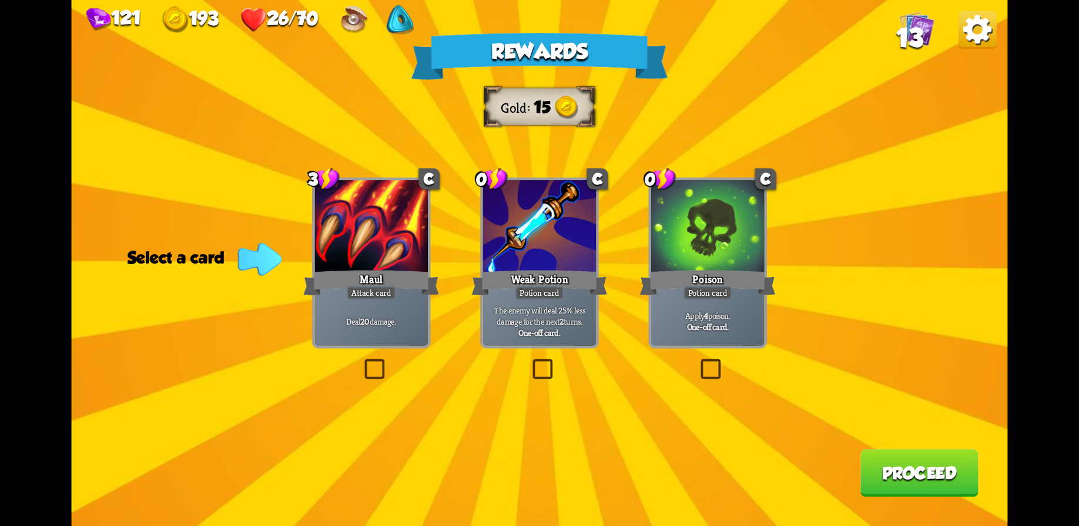
click at [517, 269] on div "Weak Potion" at bounding box center [539, 283] width 136 height 31
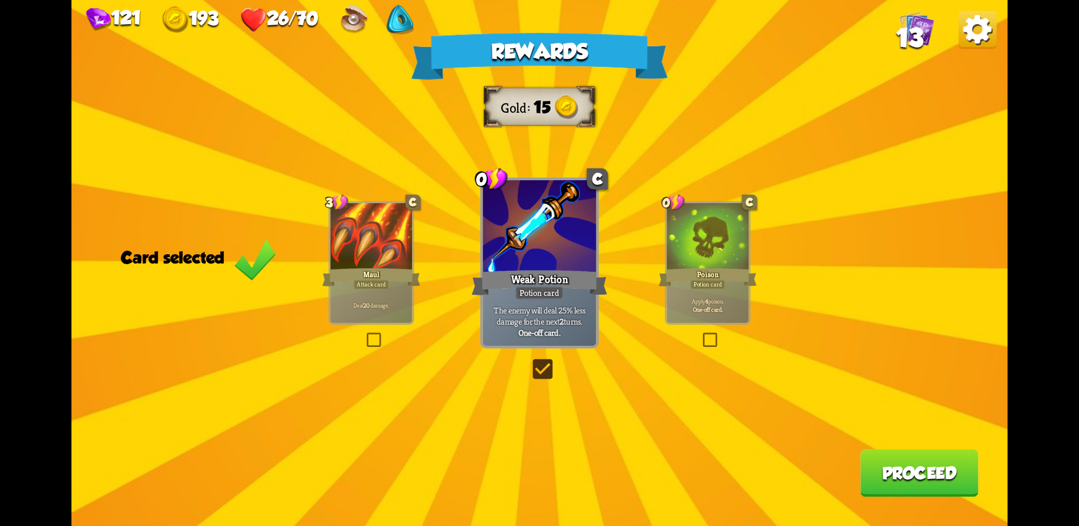
click at [904, 486] on button "Proceed" at bounding box center [919, 473] width 118 height 48
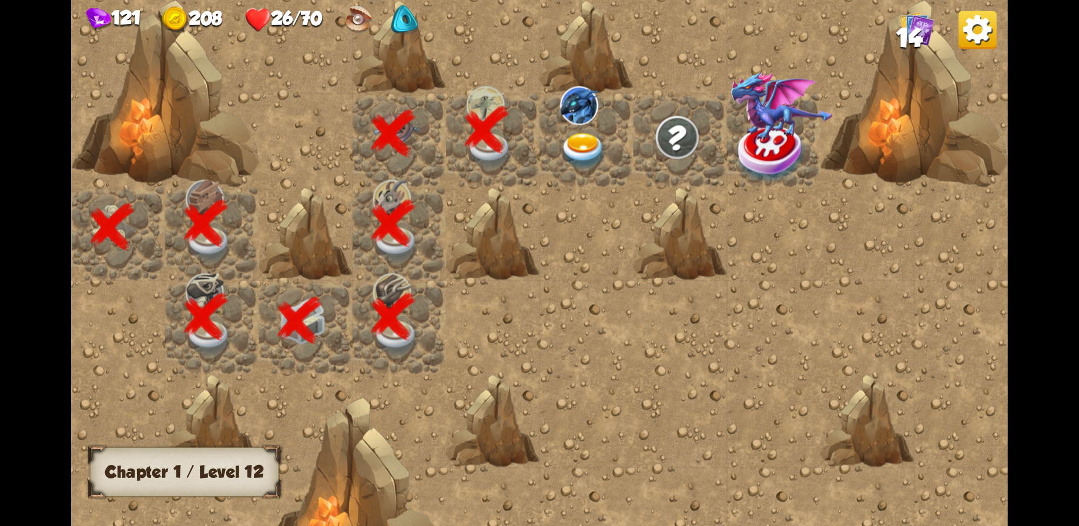
click at [595, 157] on img at bounding box center [583, 151] width 47 height 36
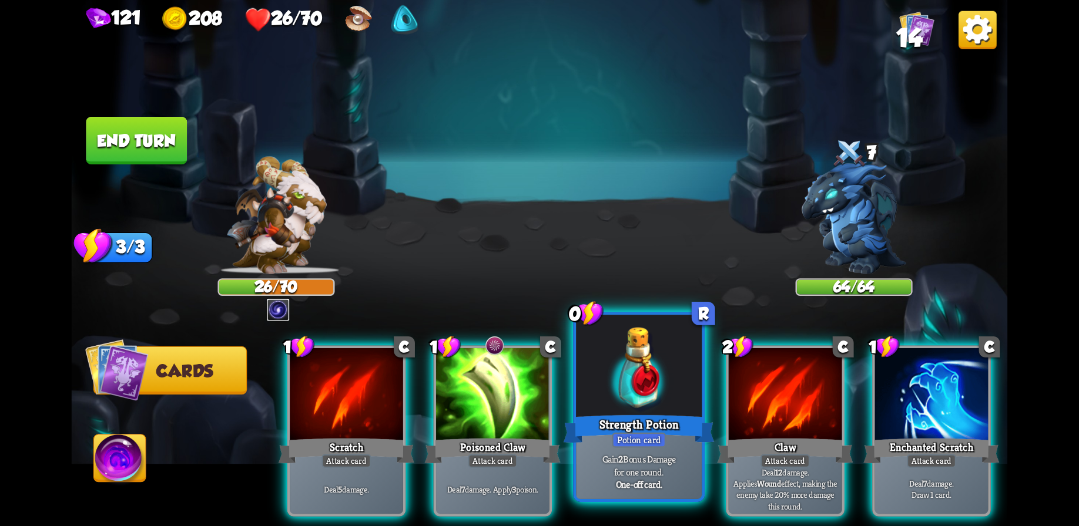
click at [610, 421] on div "Strength Potion" at bounding box center [638, 428] width 151 height 33
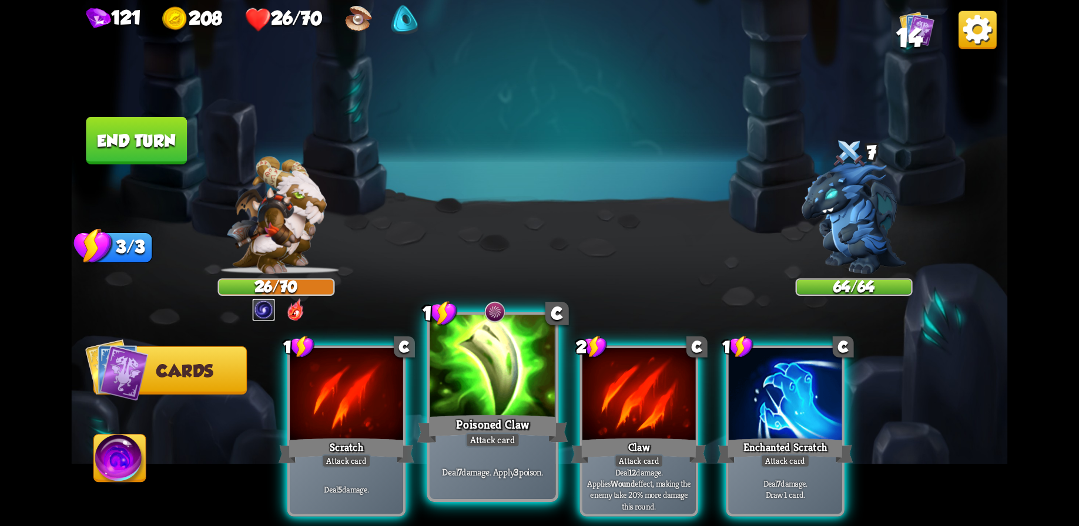
click at [483, 422] on div "Poisoned Claw" at bounding box center [492, 428] width 151 height 33
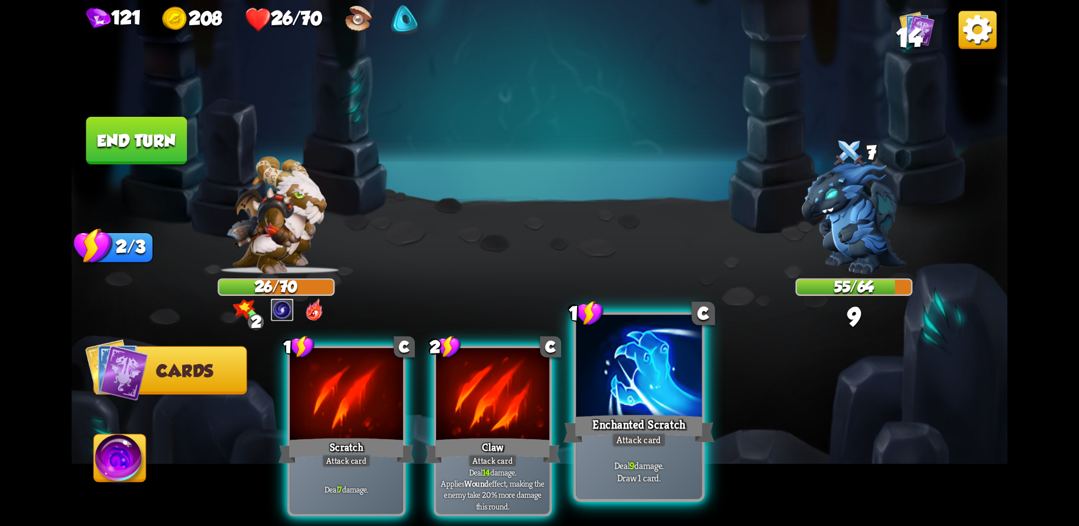
click at [627, 398] on div at bounding box center [639, 368] width 126 height 106
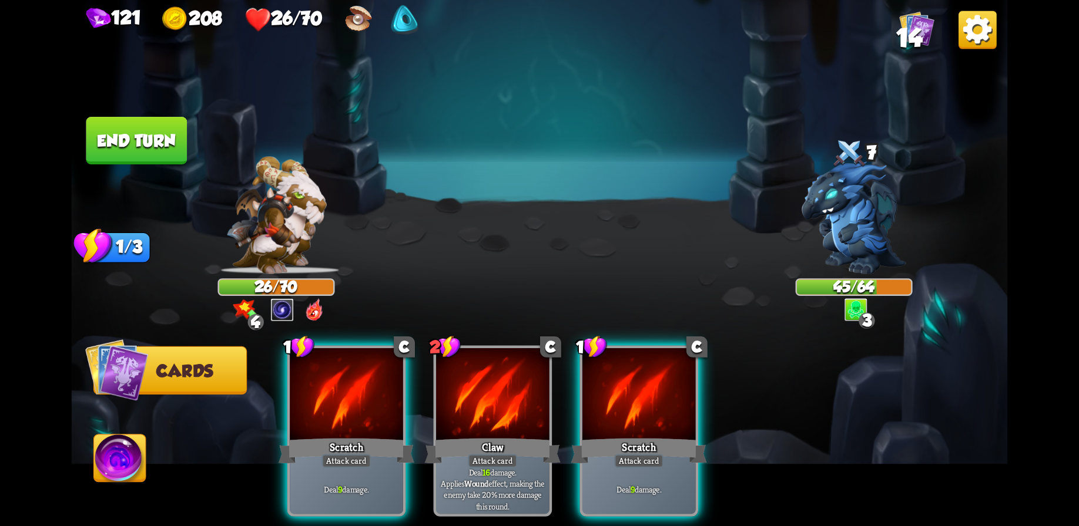
drag, startPoint x: 624, startPoint y: 412, endPoint x: 624, endPoint y: 404, distance: 8.8
click at [623, 436] on div "Scratch" at bounding box center [639, 451] width 136 height 31
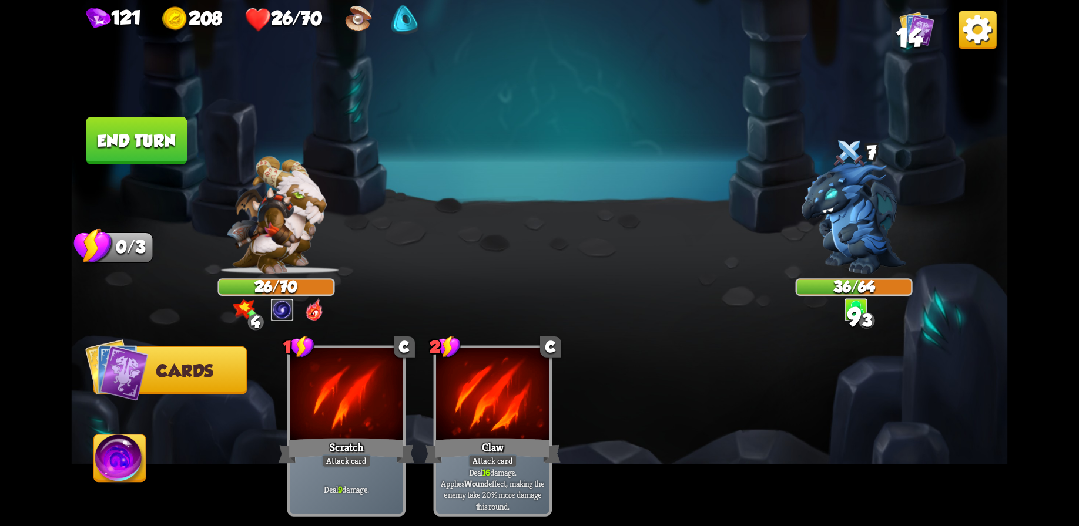
click at [125, 129] on button "End turn" at bounding box center [136, 141] width 101 height 48
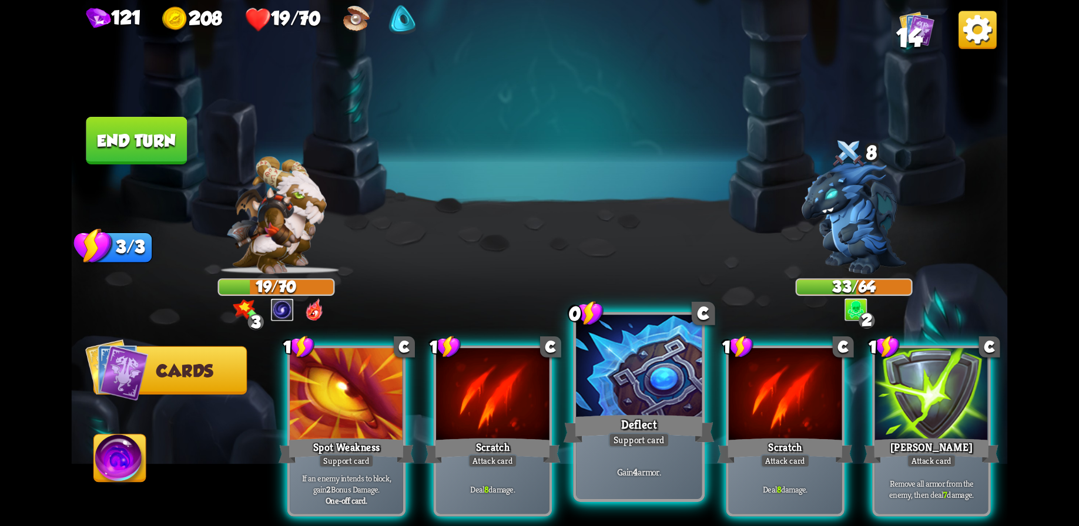
click at [629, 401] on div at bounding box center [639, 368] width 126 height 106
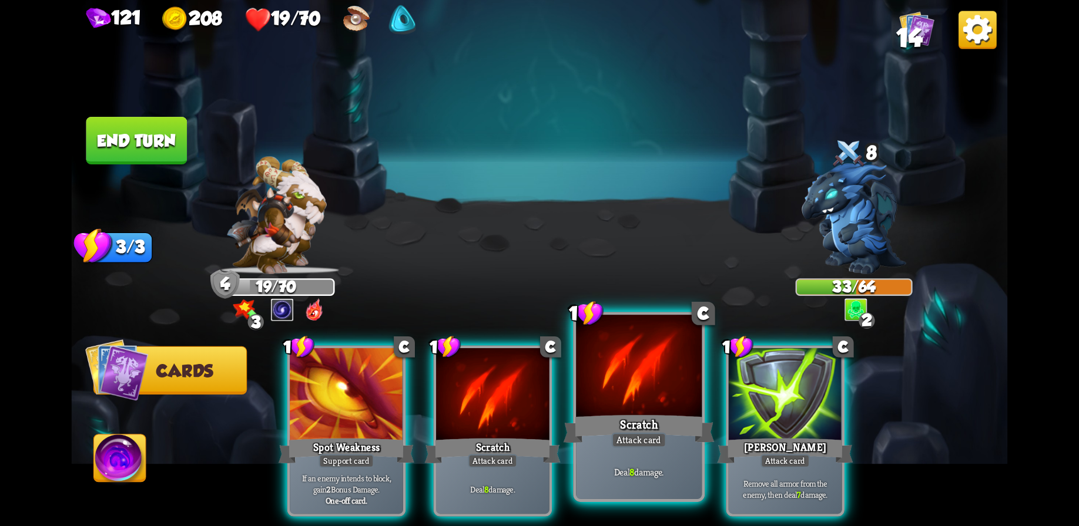
click at [633, 382] on div at bounding box center [639, 368] width 126 height 106
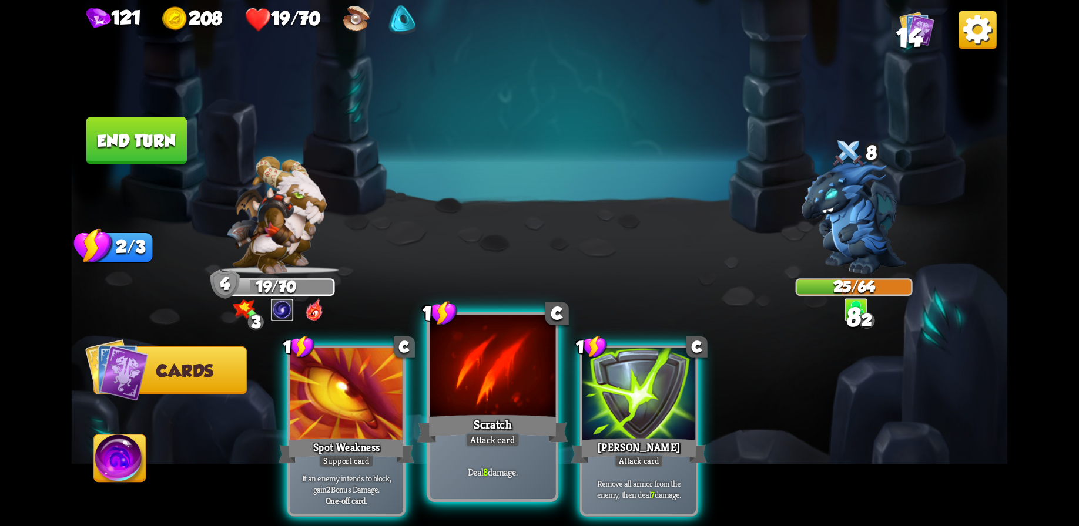
click at [491, 392] on div at bounding box center [492, 368] width 126 height 106
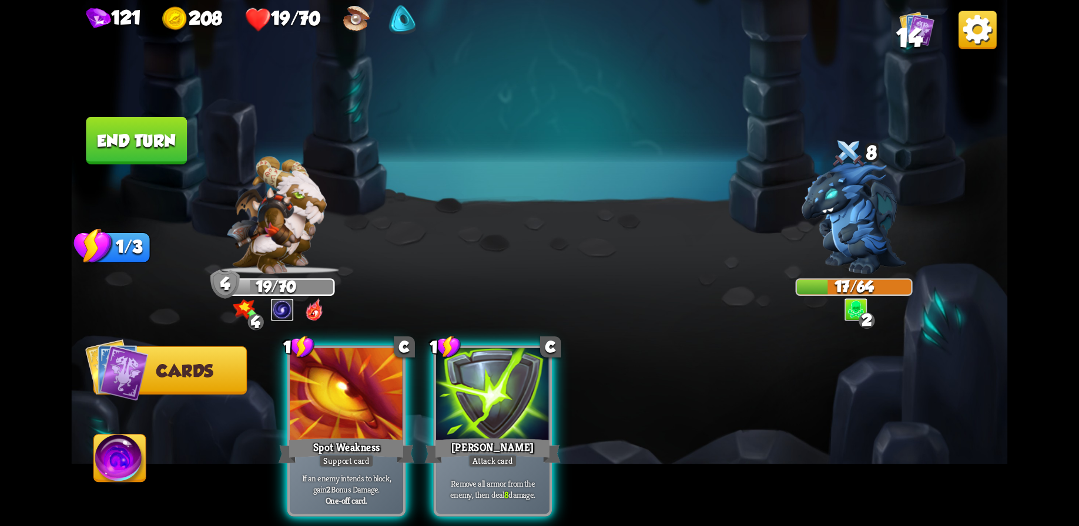
click at [145, 142] on button "End turn" at bounding box center [136, 141] width 101 height 48
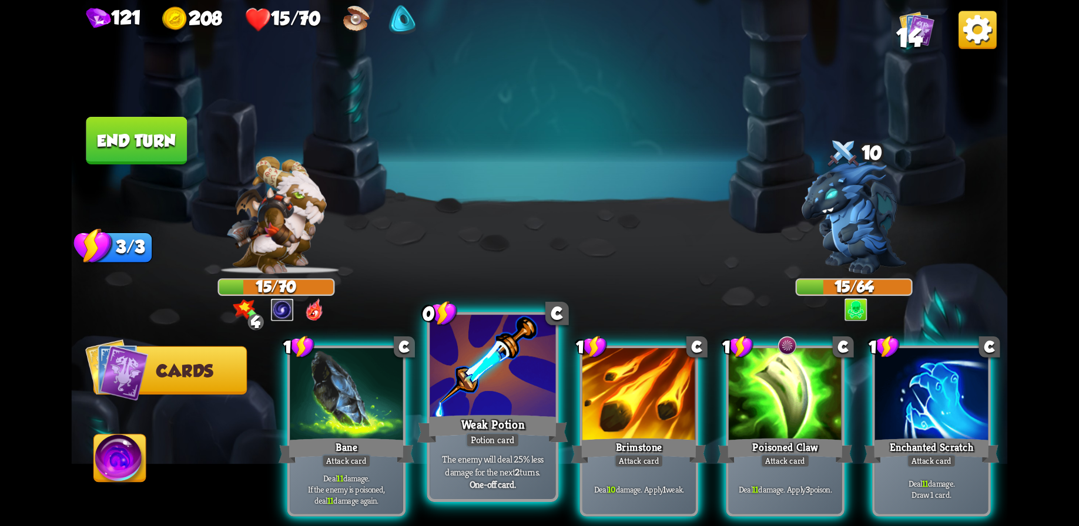
click at [518, 393] on div at bounding box center [492, 368] width 126 height 106
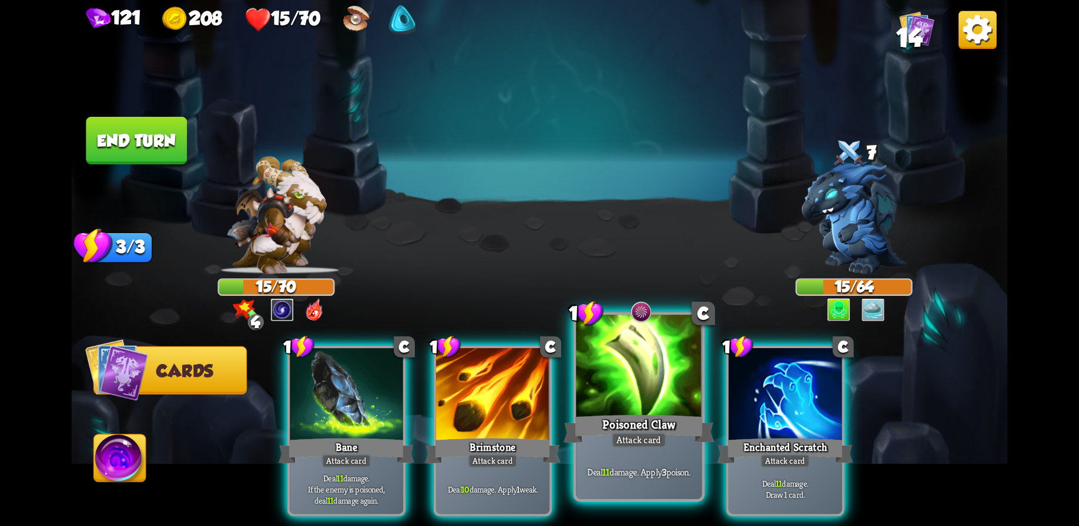
click at [636, 420] on div "Poisoned Claw" at bounding box center [638, 428] width 151 height 33
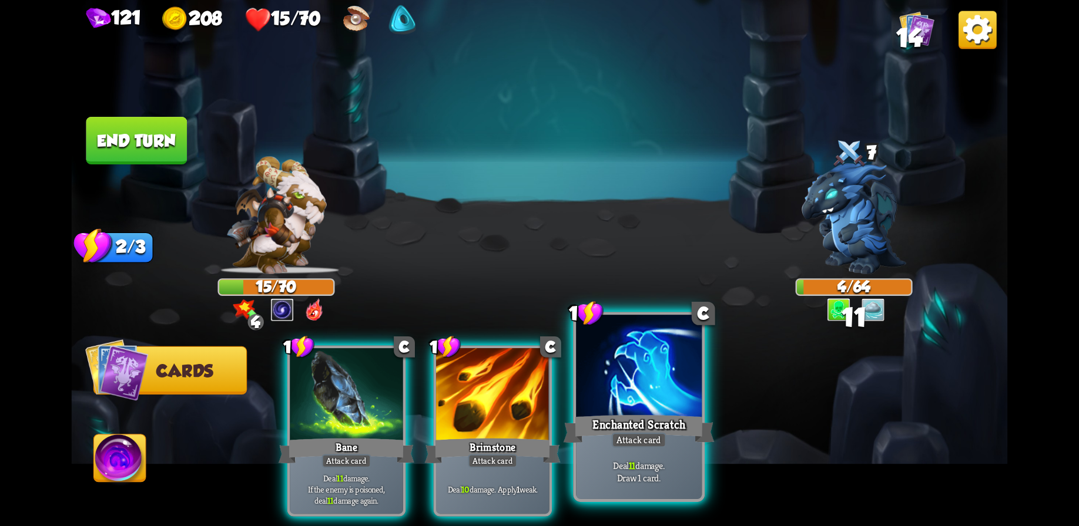
click at [647, 415] on div "Enchanted Scratch" at bounding box center [638, 428] width 151 height 33
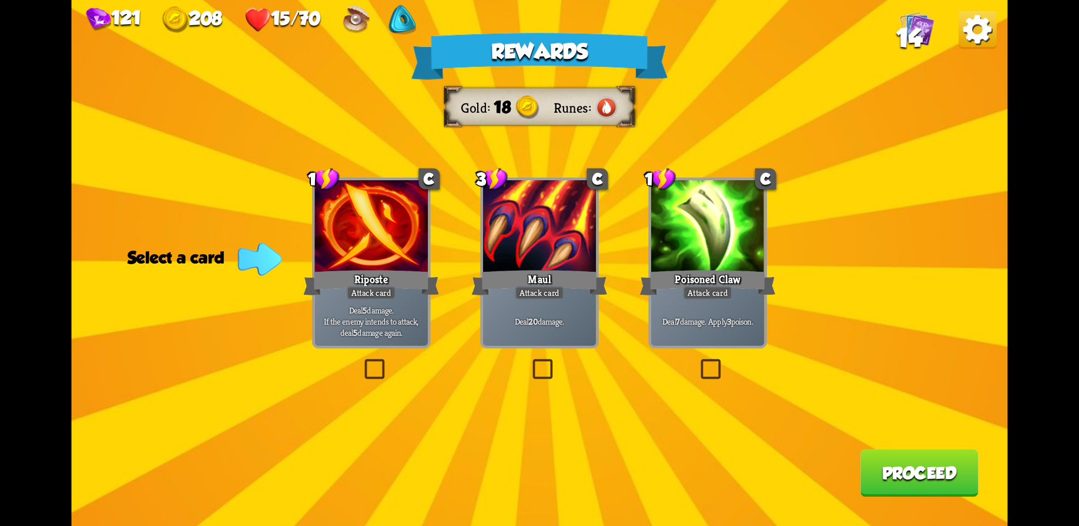
click at [733, 287] on div "Poisoned Claw" at bounding box center [708, 283] width 136 height 31
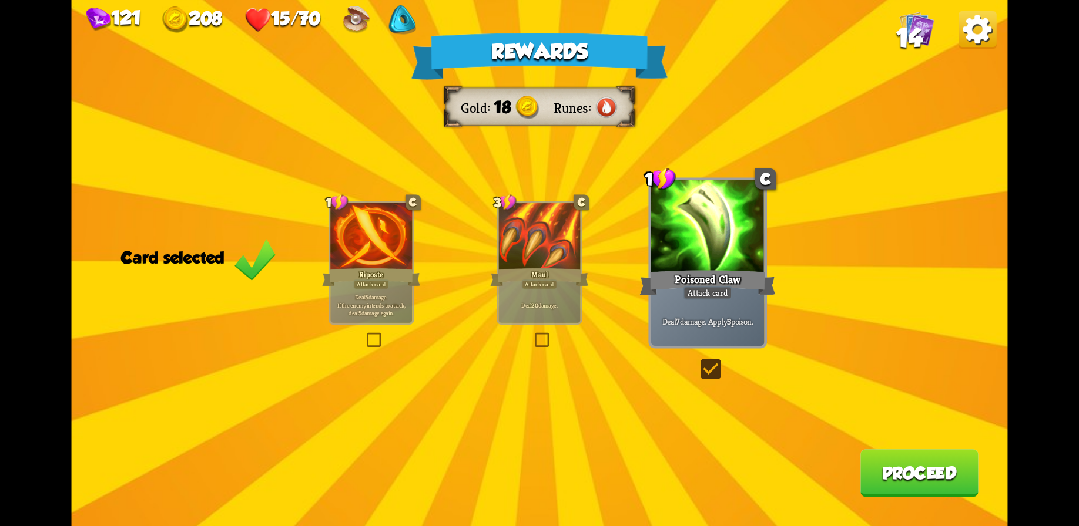
click at [879, 471] on button "Proceed" at bounding box center [919, 473] width 118 height 48
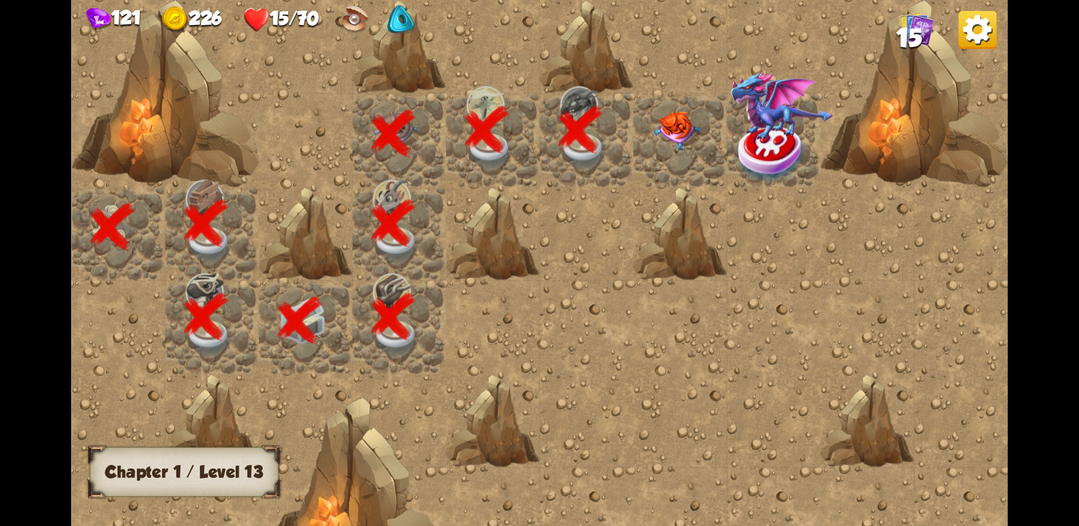
click at [667, 132] on img at bounding box center [676, 130] width 47 height 39
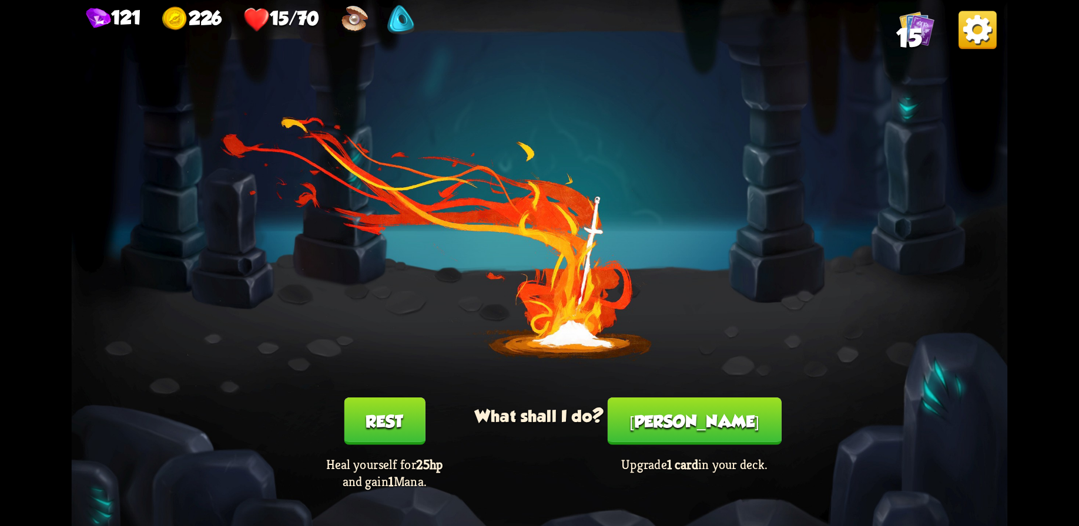
click at [395, 419] on button "Rest" at bounding box center [384, 422] width 81 height 48
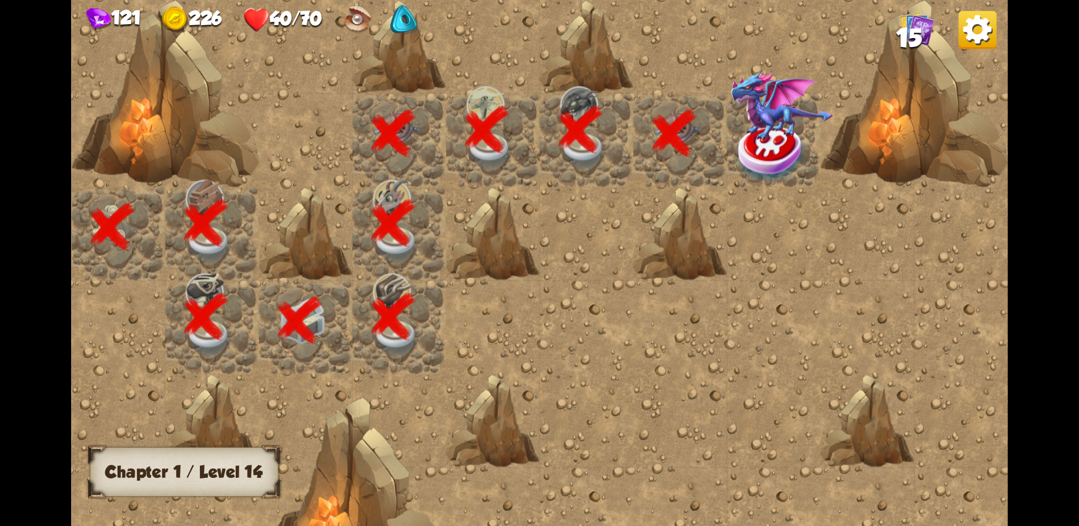
click at [774, 177] on img at bounding box center [772, 153] width 70 height 61
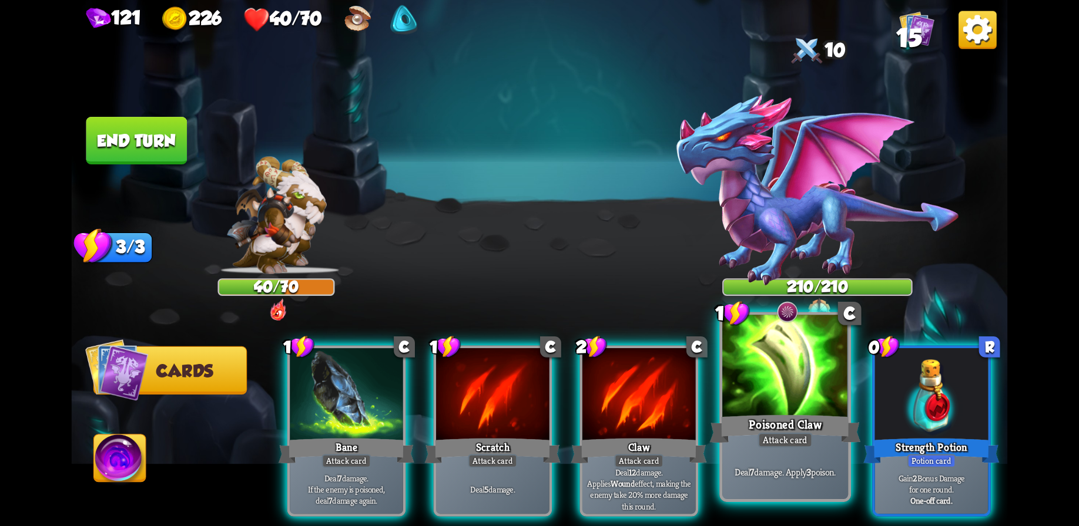
click at [761, 398] on div at bounding box center [785, 368] width 126 height 106
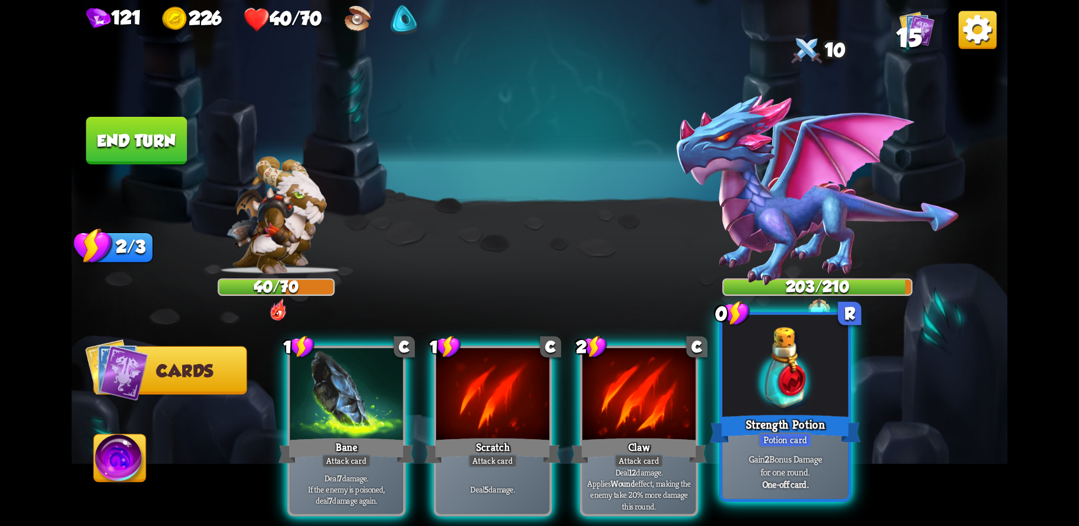
click at [765, 418] on div "Strength Potion" at bounding box center [785, 428] width 151 height 33
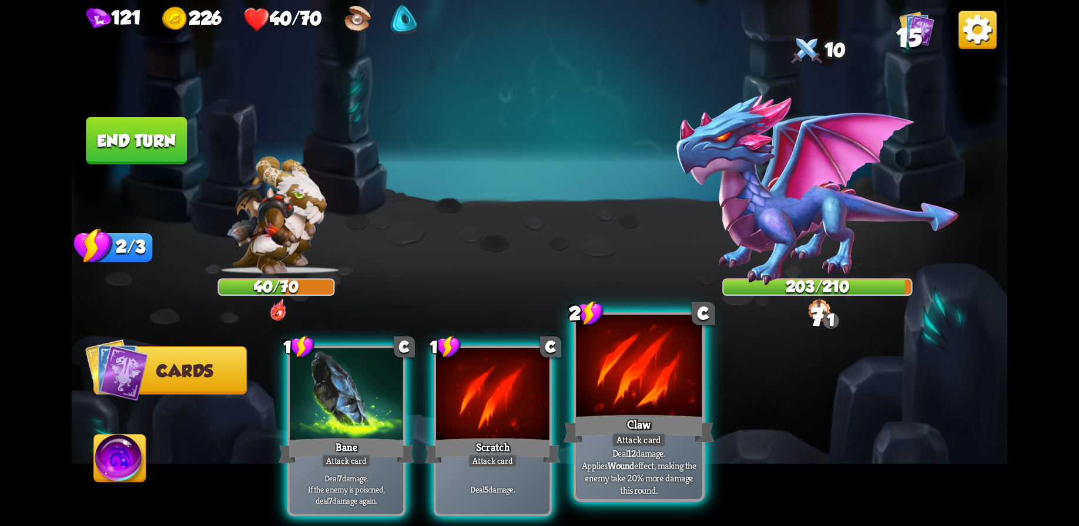
click at [650, 413] on div "Claw" at bounding box center [638, 428] width 151 height 33
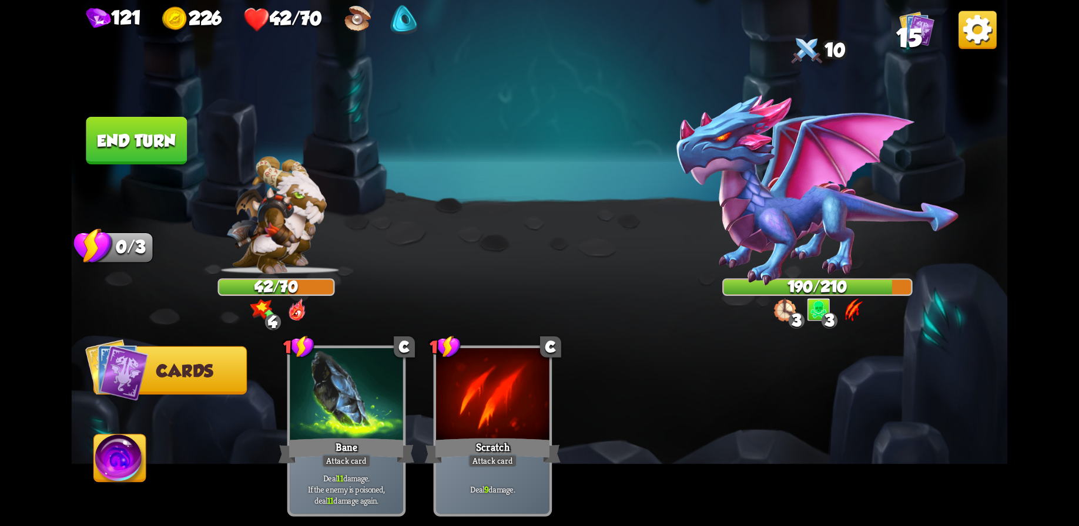
click at [152, 133] on button "End turn" at bounding box center [137, 141] width 102 height 48
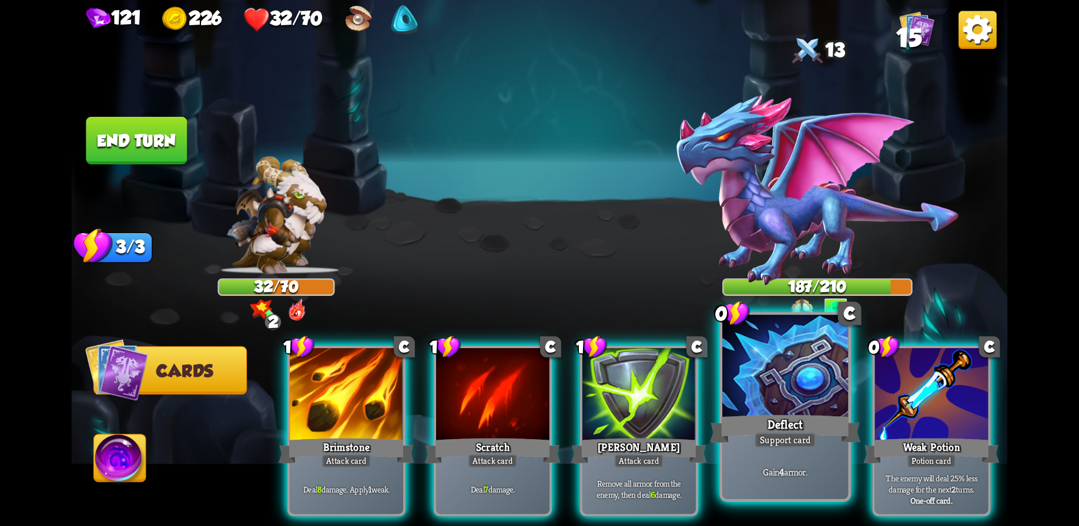
click at [803, 429] on div "Deflect" at bounding box center [785, 428] width 151 height 33
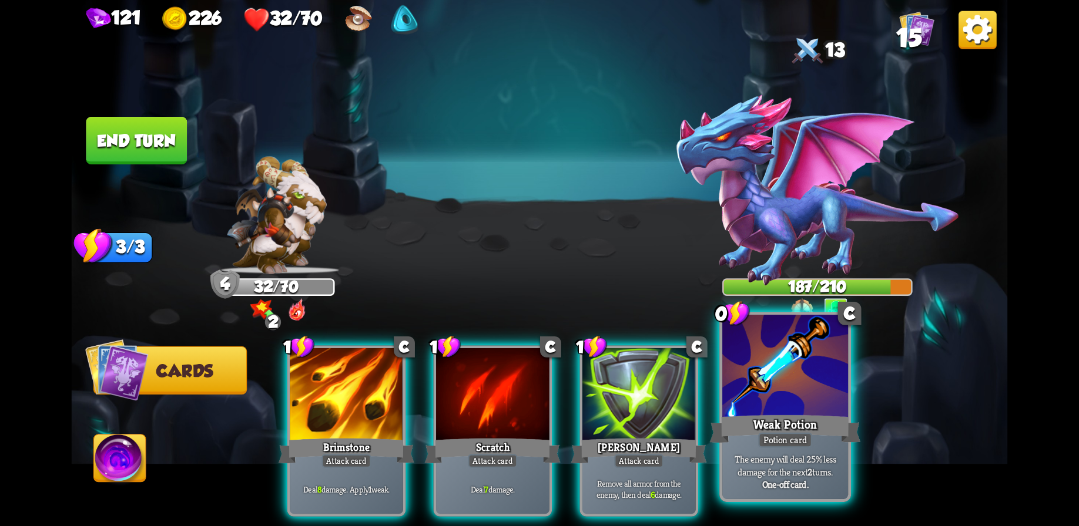
click at [811, 416] on div "Weak Potion" at bounding box center [785, 428] width 151 height 33
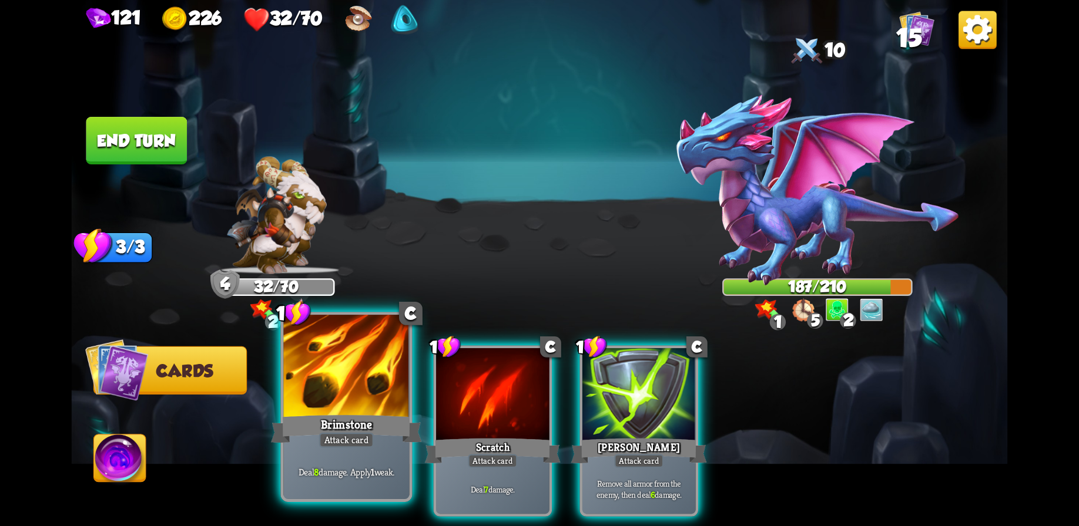
click at [350, 370] on div at bounding box center [346, 368] width 126 height 106
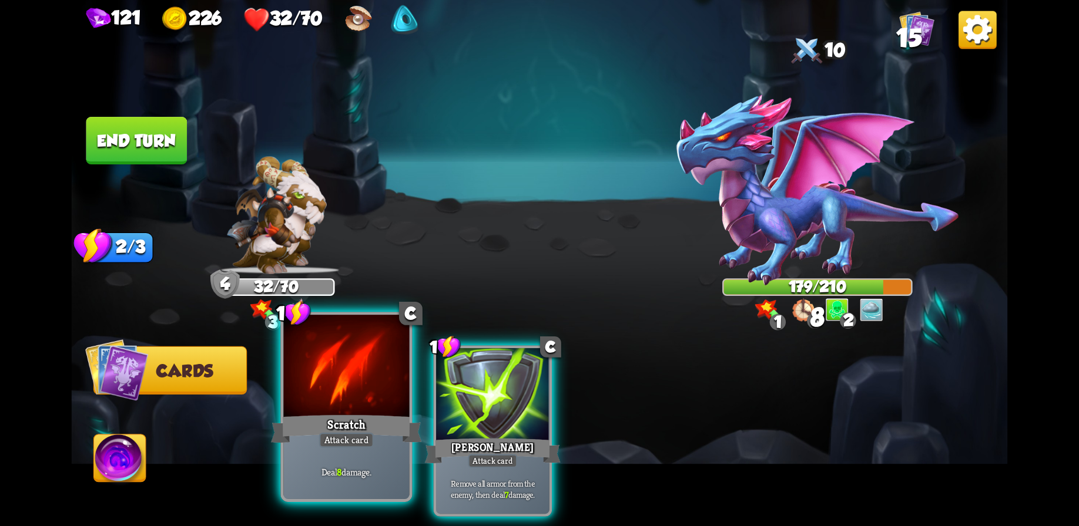
click at [340, 398] on div at bounding box center [346, 368] width 126 height 106
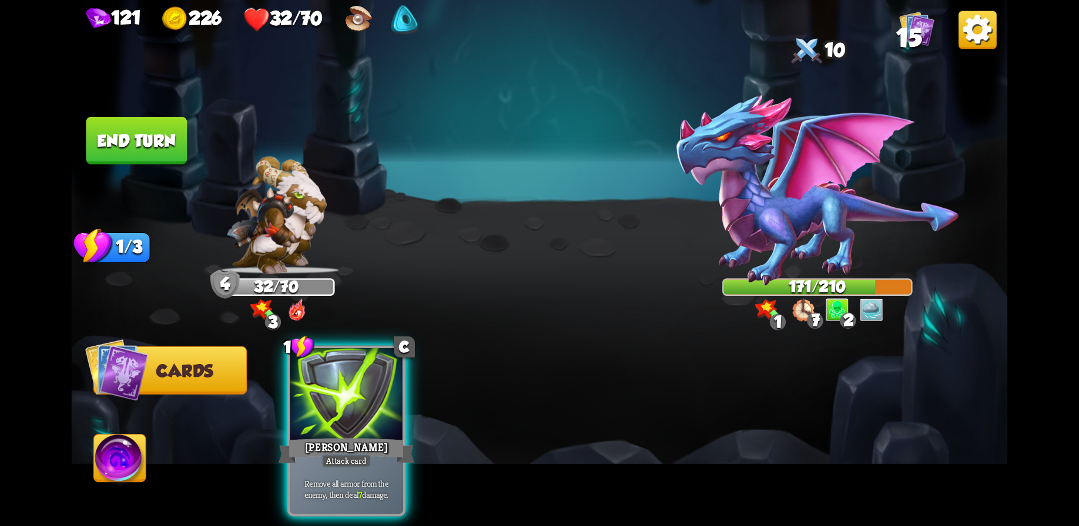
click at [142, 136] on button "End turn" at bounding box center [136, 140] width 103 height 49
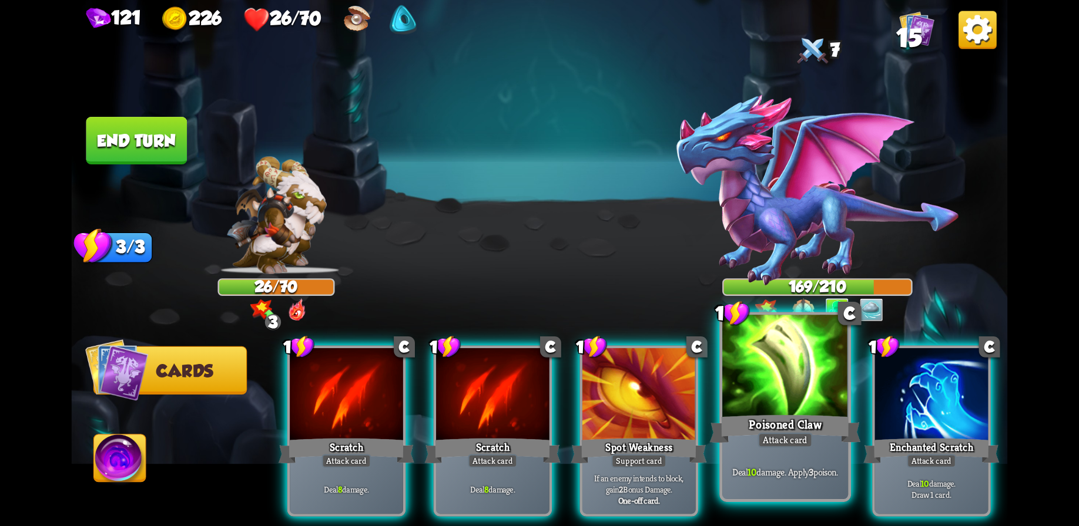
click at [776, 423] on div "Poisoned Claw" at bounding box center [785, 428] width 151 height 33
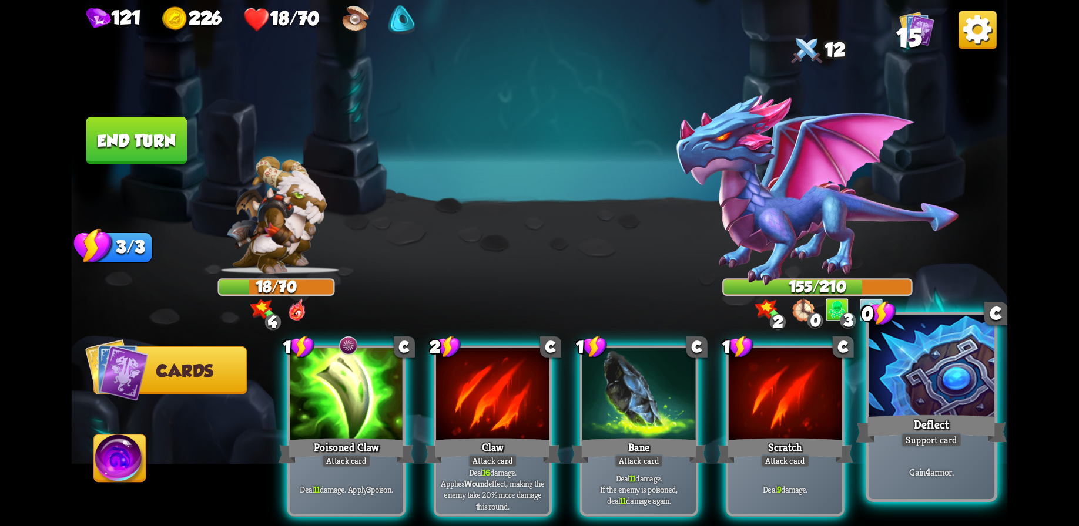
click at [962, 429] on div "Deflect" at bounding box center [931, 428] width 151 height 33
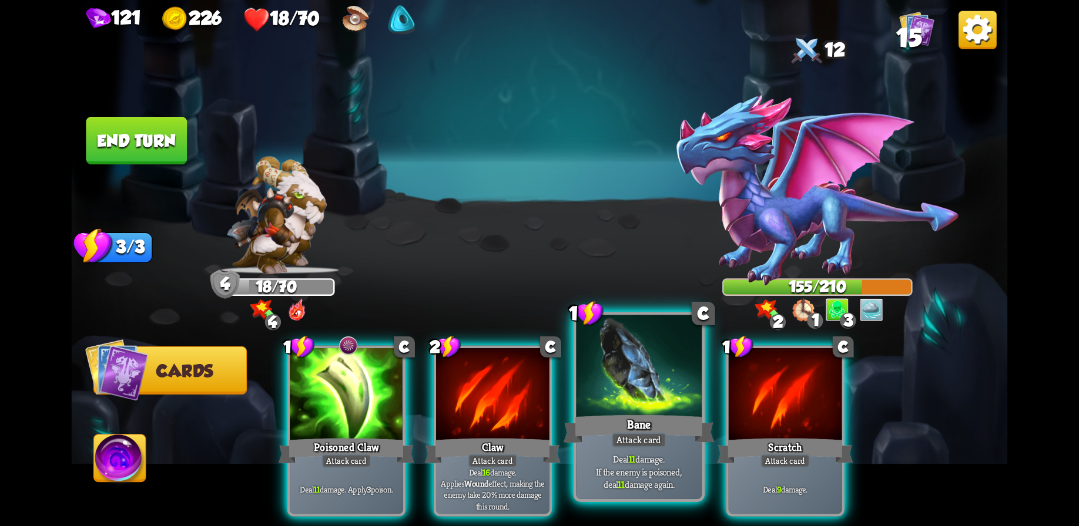
click at [616, 391] on div at bounding box center [639, 368] width 126 height 106
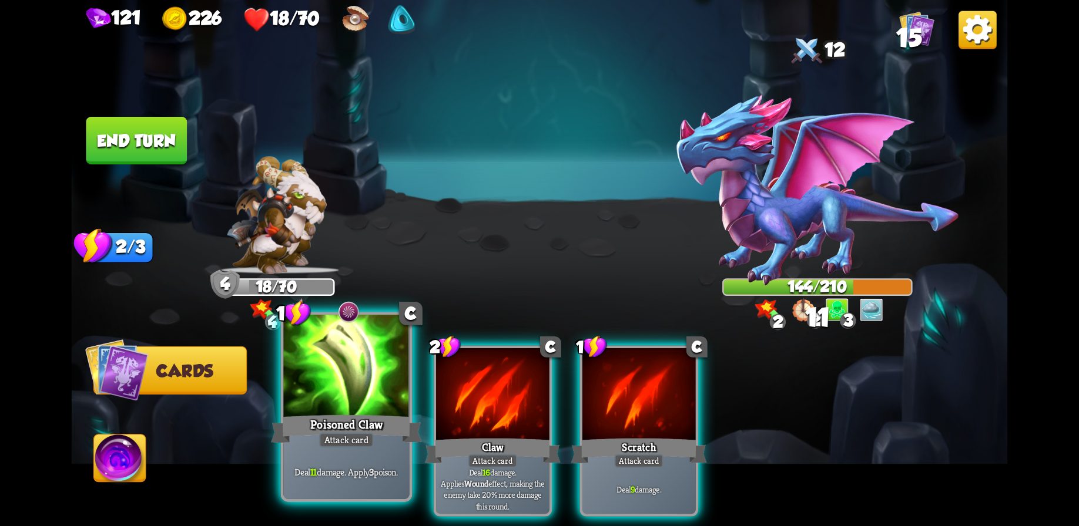
click at [321, 389] on div at bounding box center [346, 368] width 126 height 106
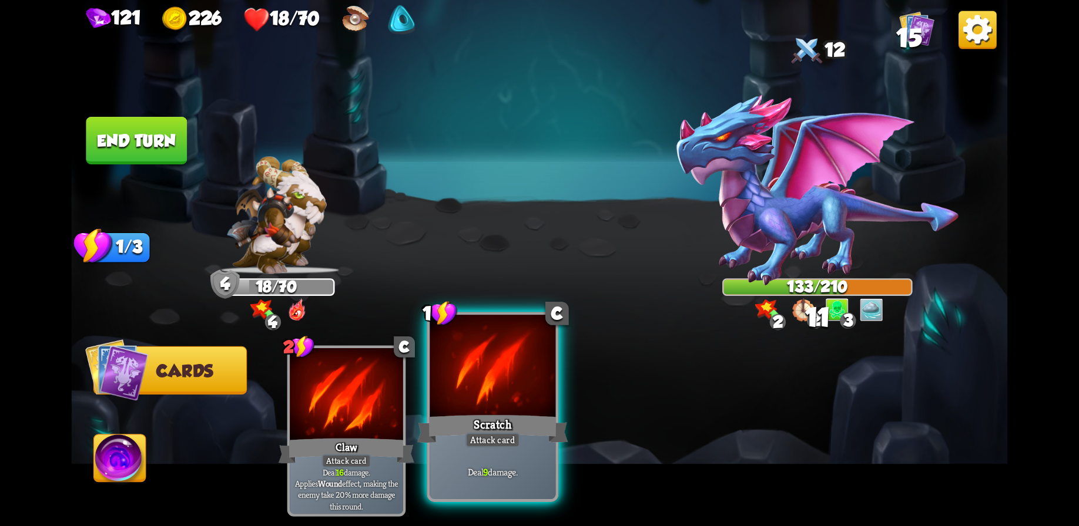
click at [451, 358] on div at bounding box center [492, 368] width 126 height 106
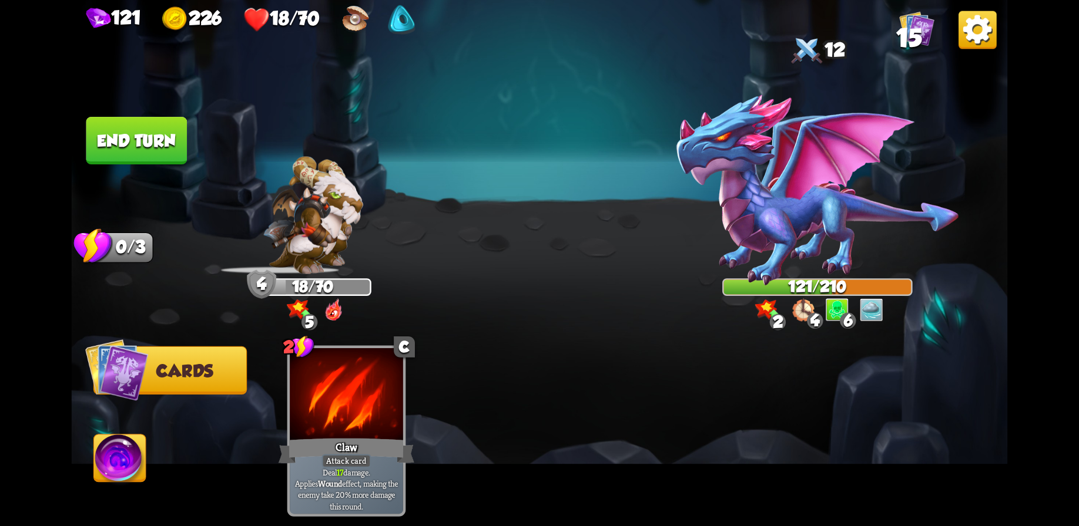
click at [136, 139] on button "End turn" at bounding box center [136, 141] width 101 height 48
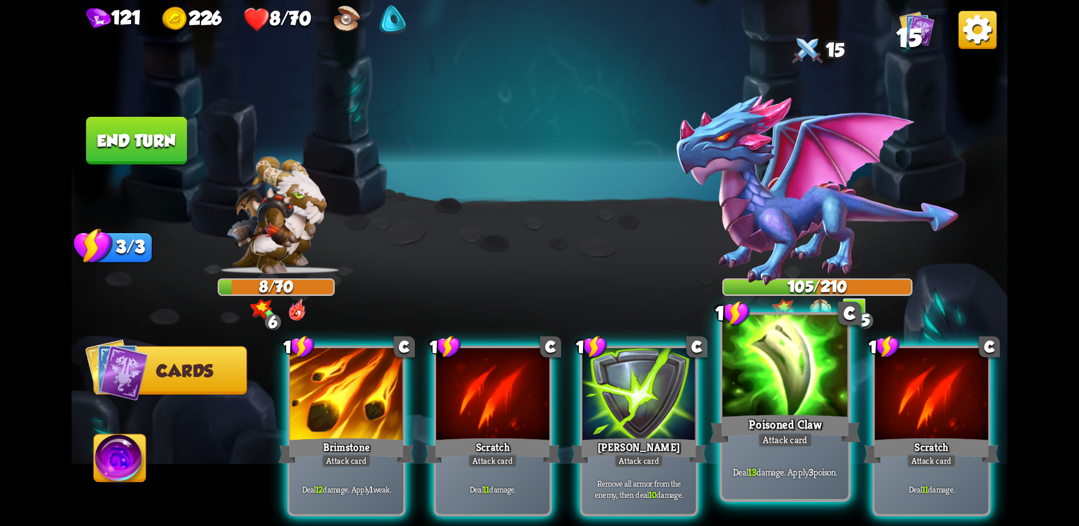
click at [782, 408] on div at bounding box center [785, 368] width 126 height 106
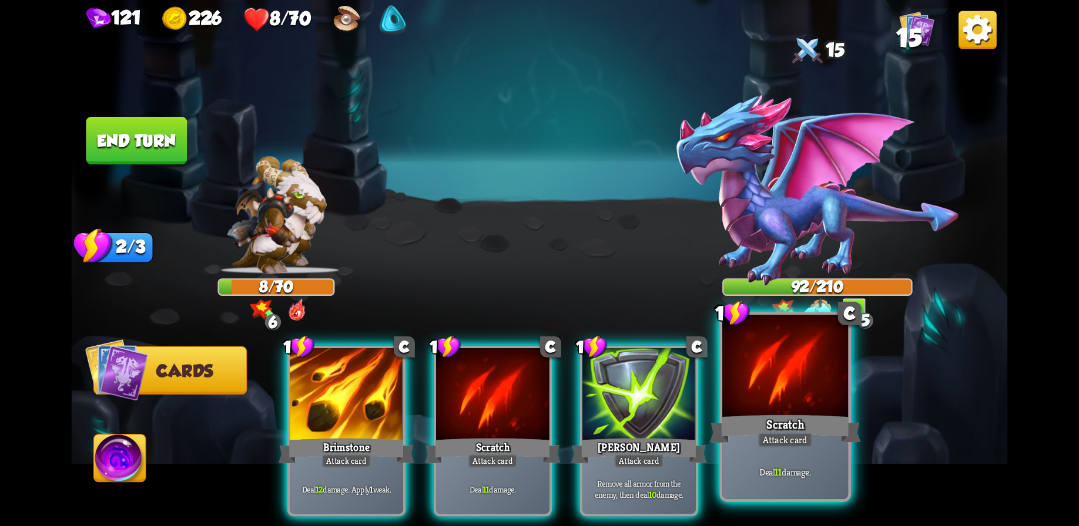
click at [773, 402] on div at bounding box center [785, 368] width 126 height 106
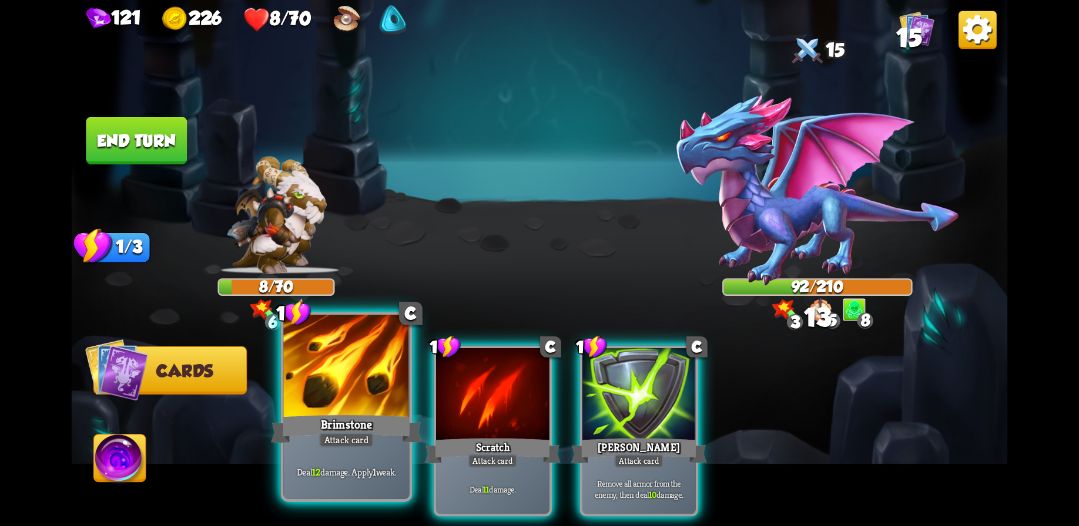
click at [367, 404] on div at bounding box center [346, 368] width 126 height 106
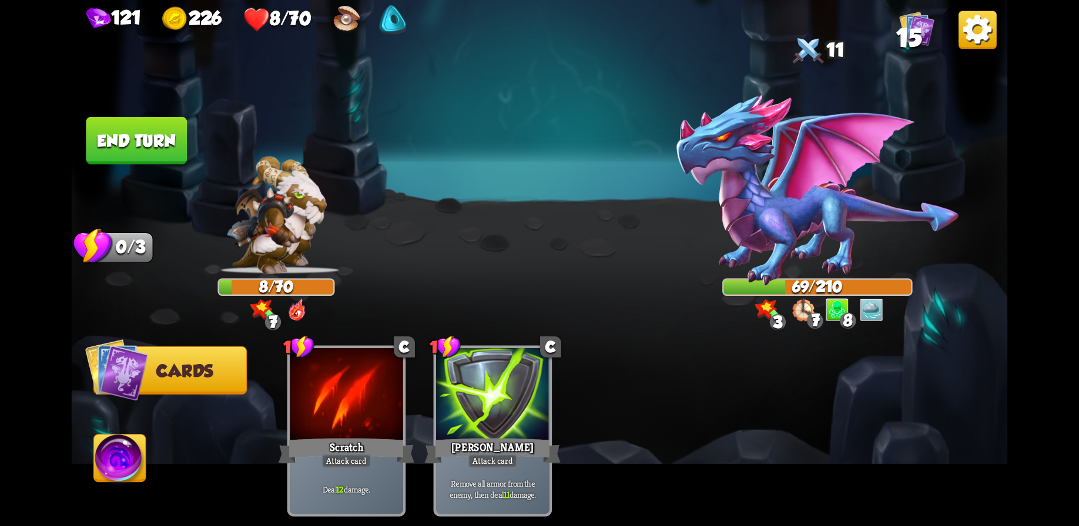
click at [137, 134] on button "End turn" at bounding box center [136, 140] width 103 height 49
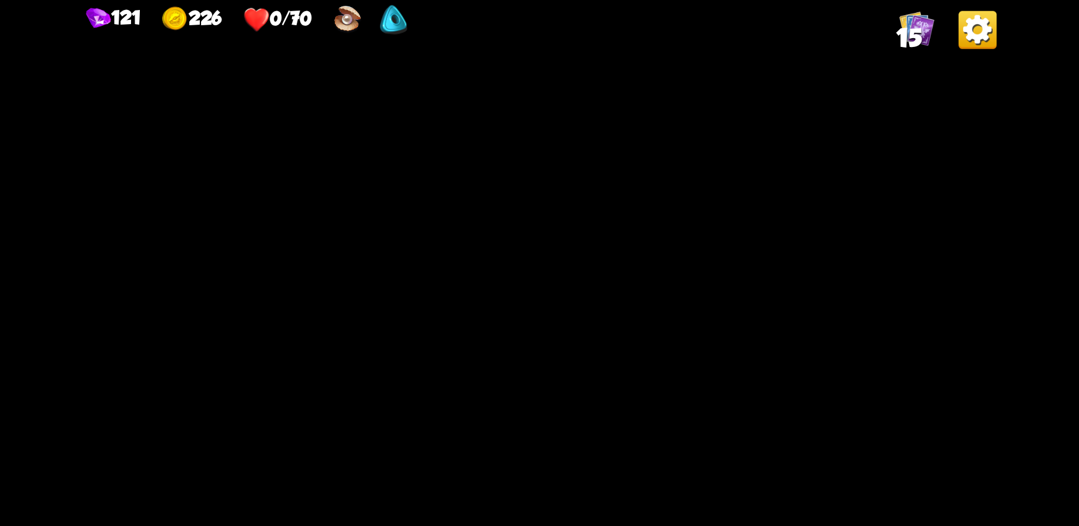
click at [650, 241] on img at bounding box center [540, 263] width 936 height 526
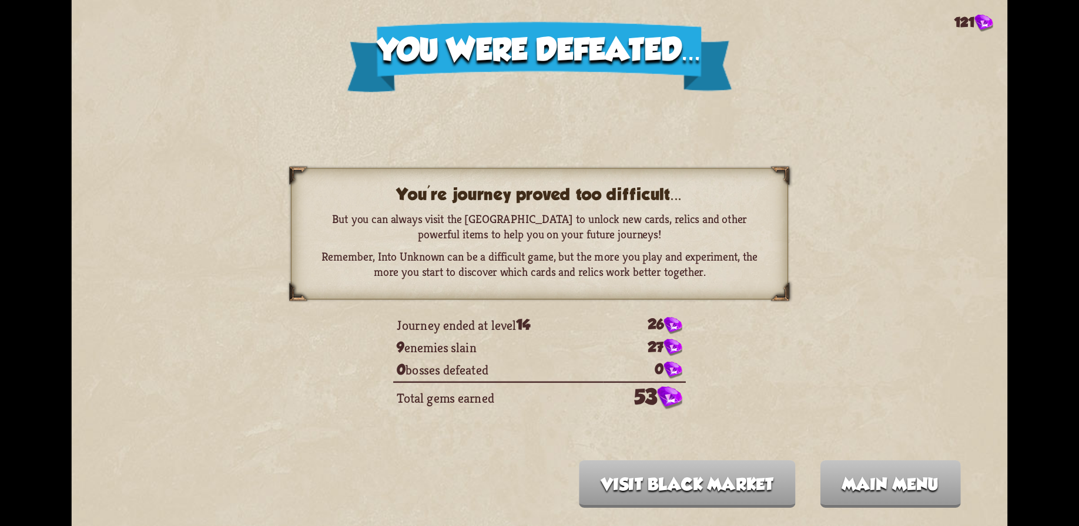
click at [795, 409] on div "You were defeated... 121 You're journey proved too difficult... But you can alw…" at bounding box center [540, 263] width 936 height 526
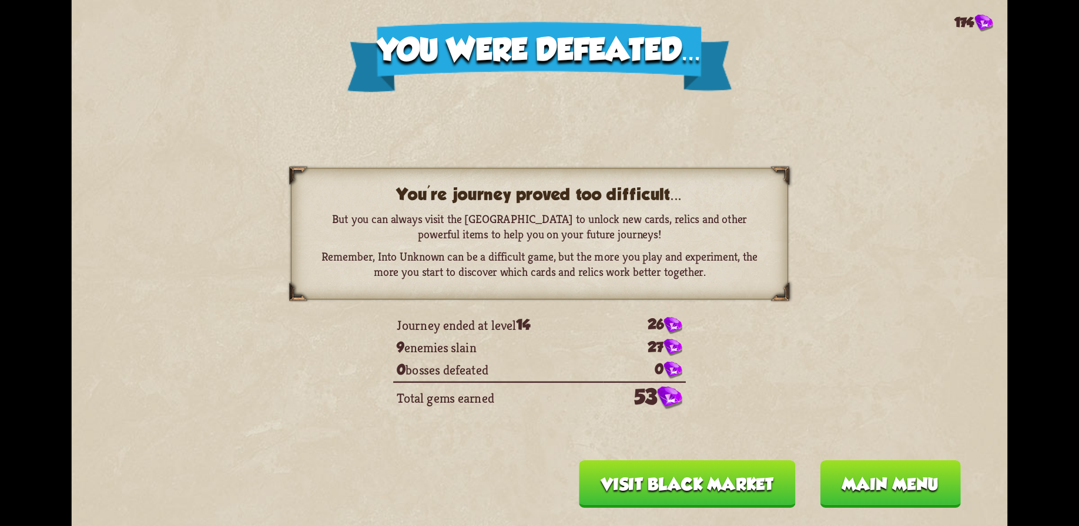
click at [889, 485] on button "Main menu" at bounding box center [890, 485] width 141 height 48
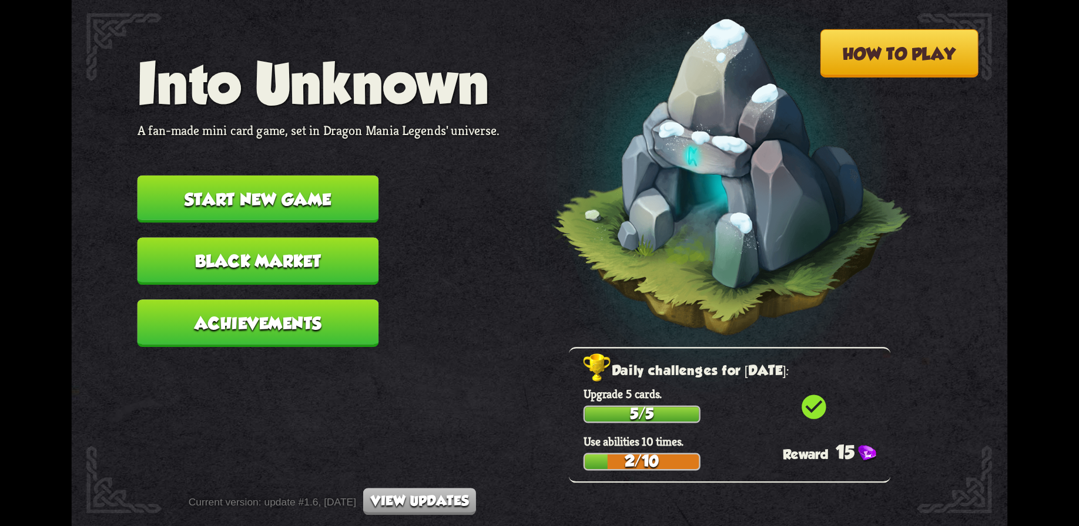
click at [284, 205] on button "Start new game" at bounding box center [257, 200] width 241 height 48
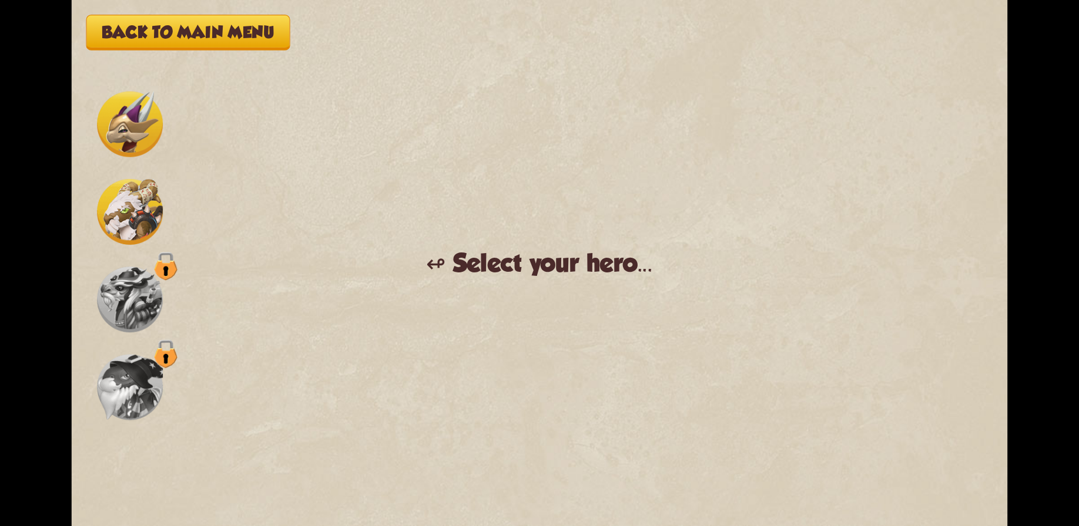
click at [120, 209] on img at bounding box center [130, 212] width 66 height 66
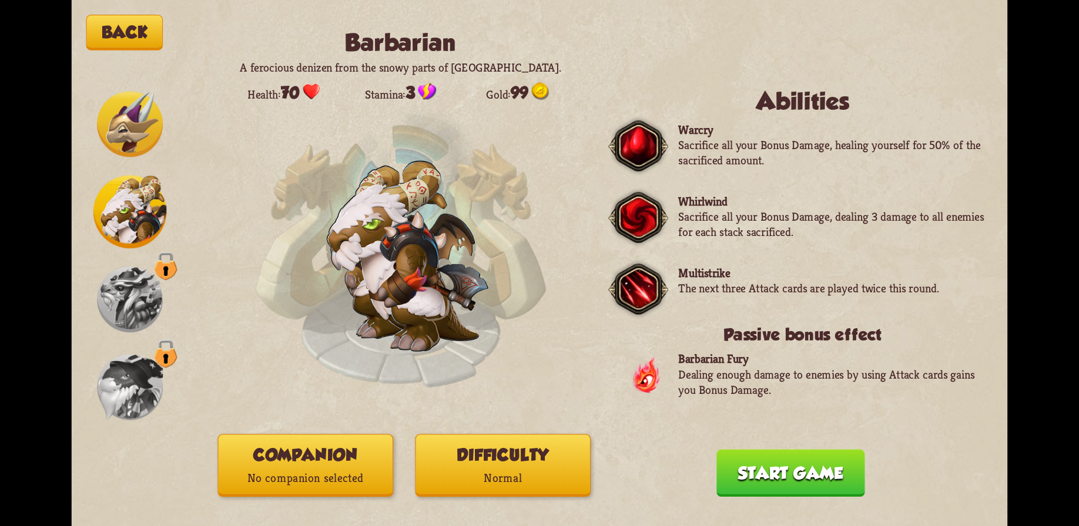
click at [763, 476] on button "Start game" at bounding box center [790, 473] width 149 height 48
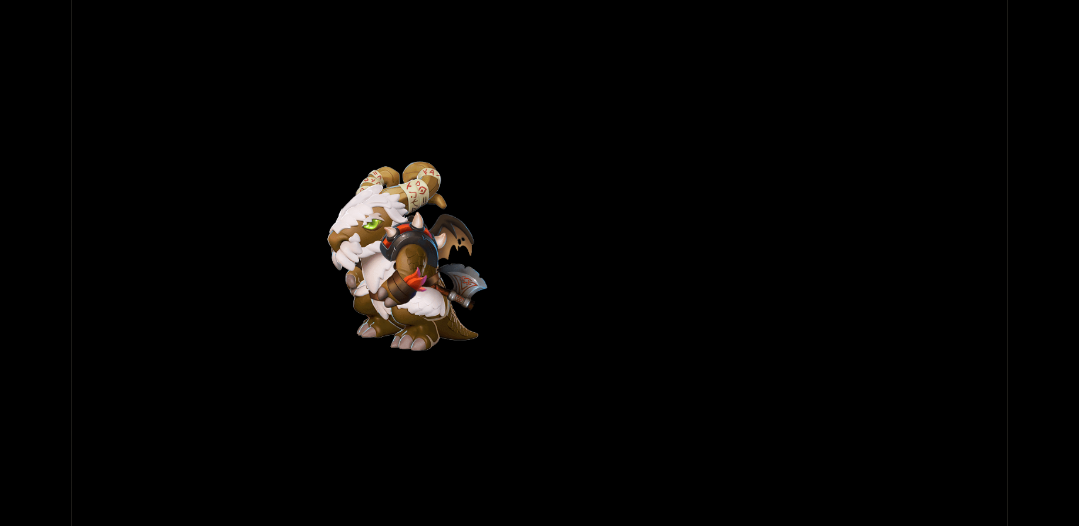
click at [753, 363] on div "Back Barbarian A ferocious denizen from the snowy parts of [GEOGRAPHIC_DATA]. H…" at bounding box center [540, 263] width 936 height 526
